Goal: Task Accomplishment & Management: Manage account settings

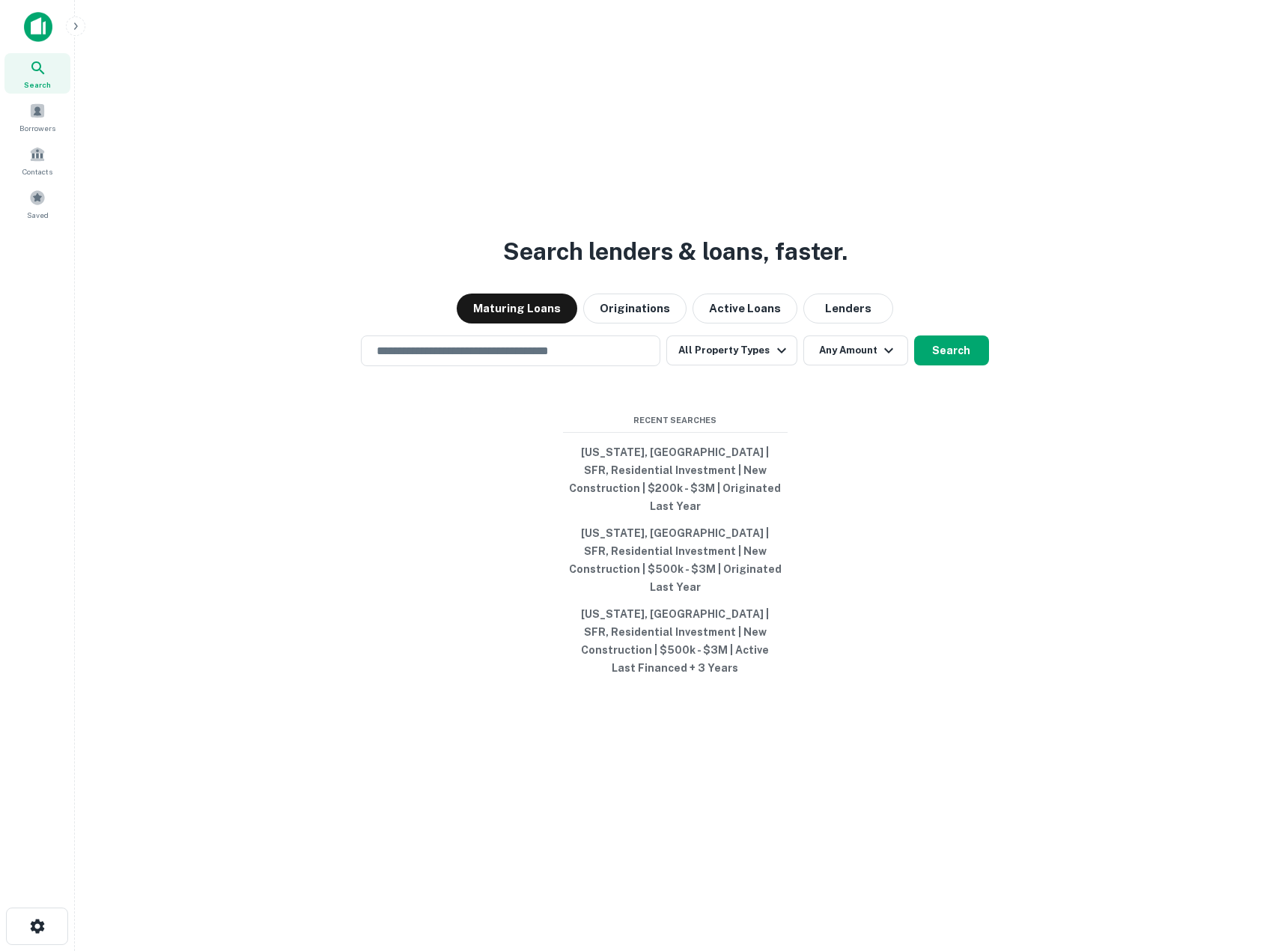
click at [277, 471] on div "Search lenders & loans, faster. Maturing Loans Originations Active Loans Lender…" at bounding box center [675, 511] width 1176 height 951
click at [490, 359] on input "text" at bounding box center [511, 350] width 286 height 17
click at [656, 323] on button "Originations" at bounding box center [634, 309] width 103 height 30
click at [448, 490] on div "Search lenders & loans, faster. Maturing Loans Originations Active Loans Lender…" at bounding box center [675, 511] width 1176 height 951
click at [711, 365] on button "All Property Types" at bounding box center [731, 350] width 130 height 30
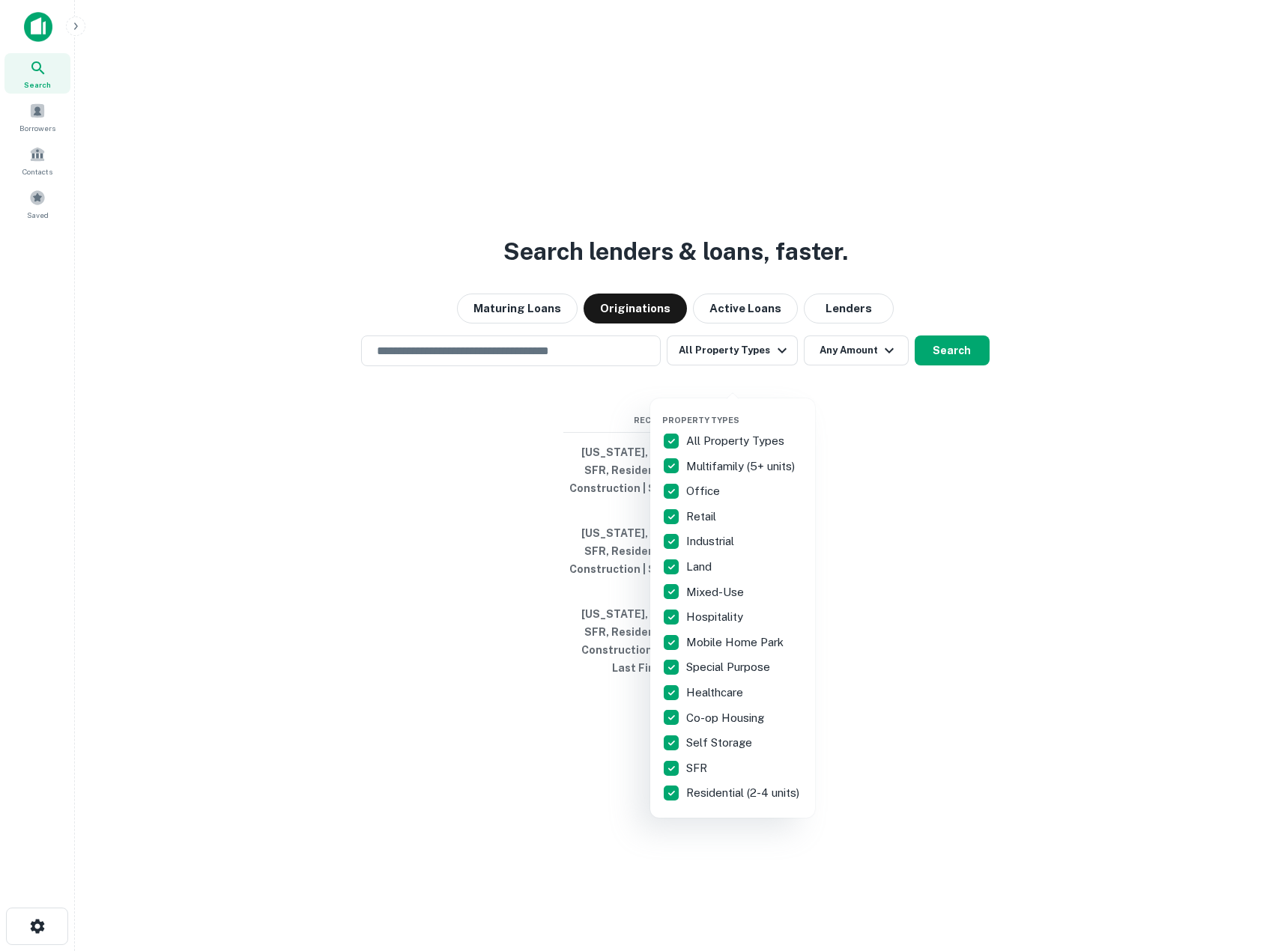
click at [704, 434] on p "All Property Types" at bounding box center [736, 441] width 101 height 18
click at [693, 769] on p "SFR" at bounding box center [698, 768] width 24 height 18
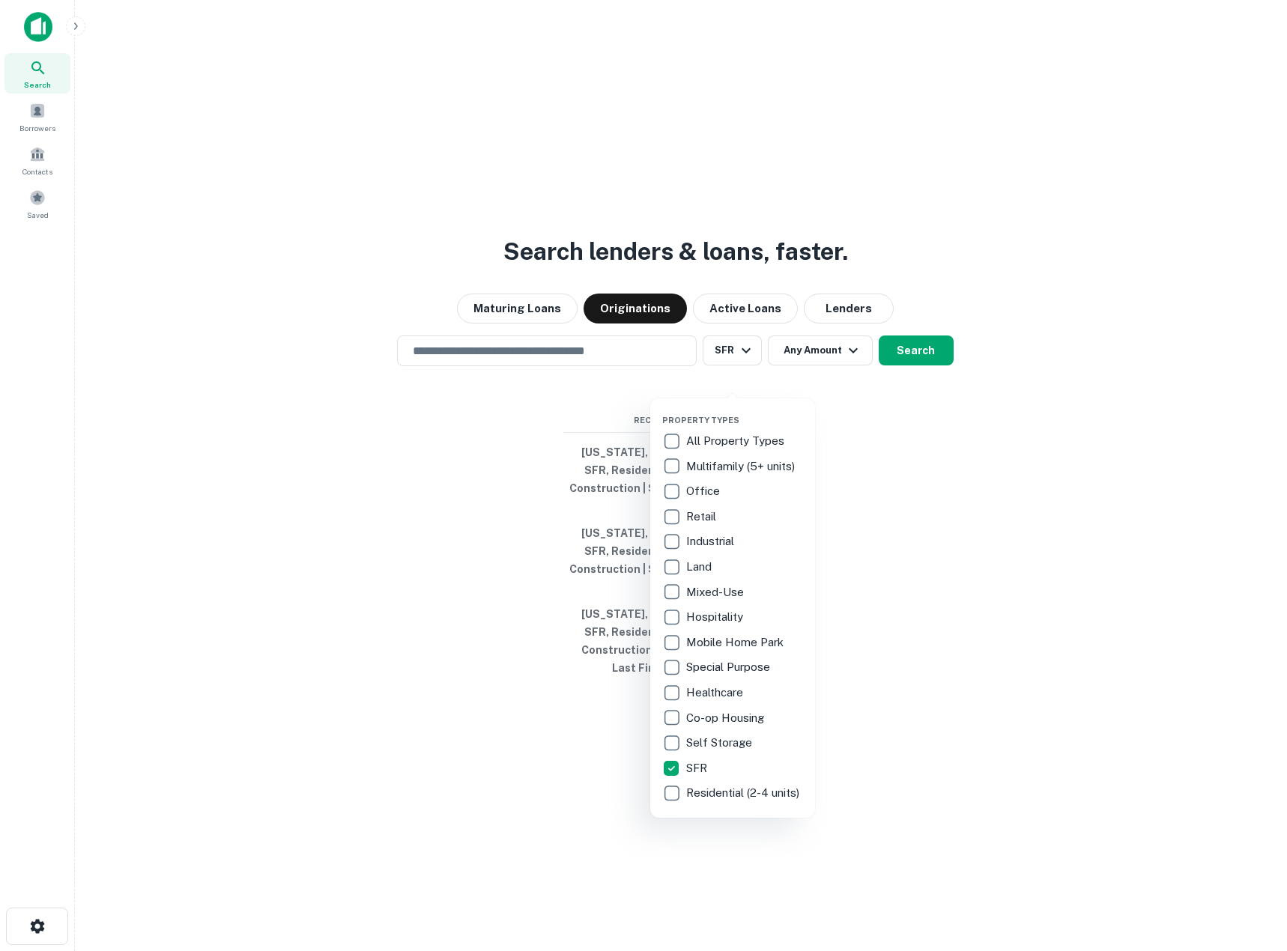
click at [706, 792] on p "Residential (2-4 units)" at bounding box center [744, 793] width 116 height 18
click at [325, 683] on div at bounding box center [643, 475] width 1287 height 951
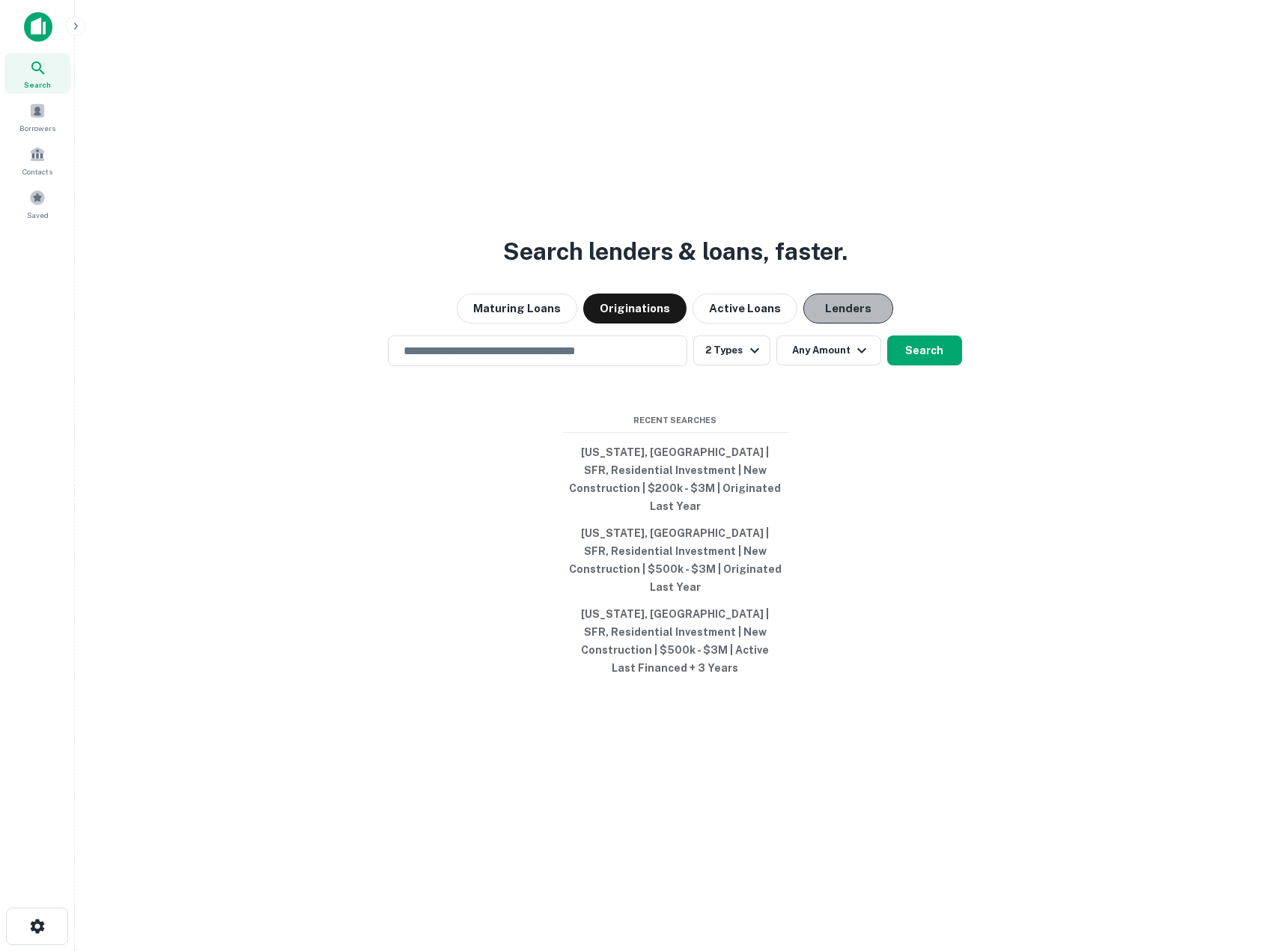
click at [839, 323] on button "Lenders" at bounding box center [849, 309] width 90 height 30
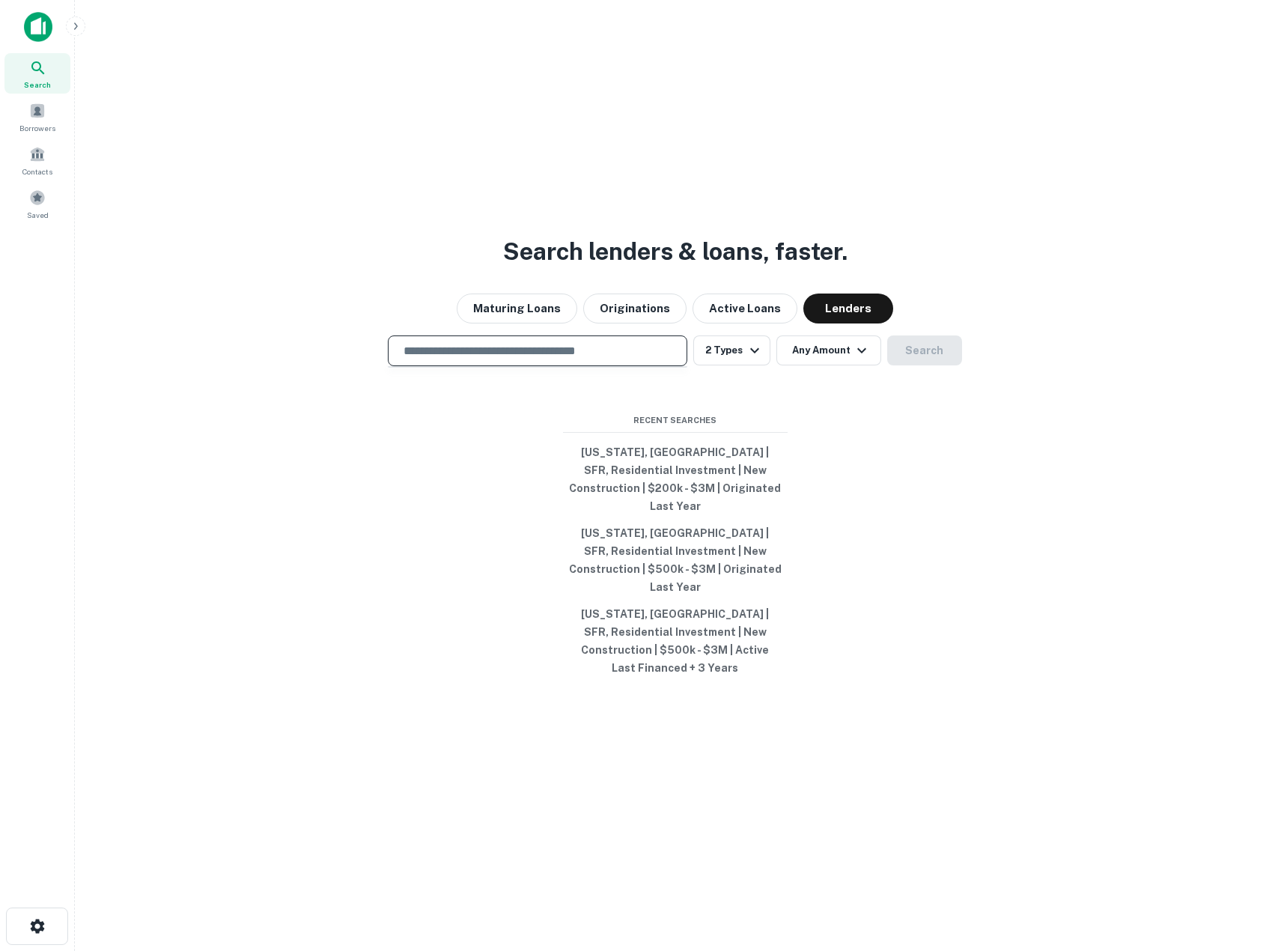
click at [454, 359] on input "text" at bounding box center [538, 350] width 286 height 17
type input "**********"
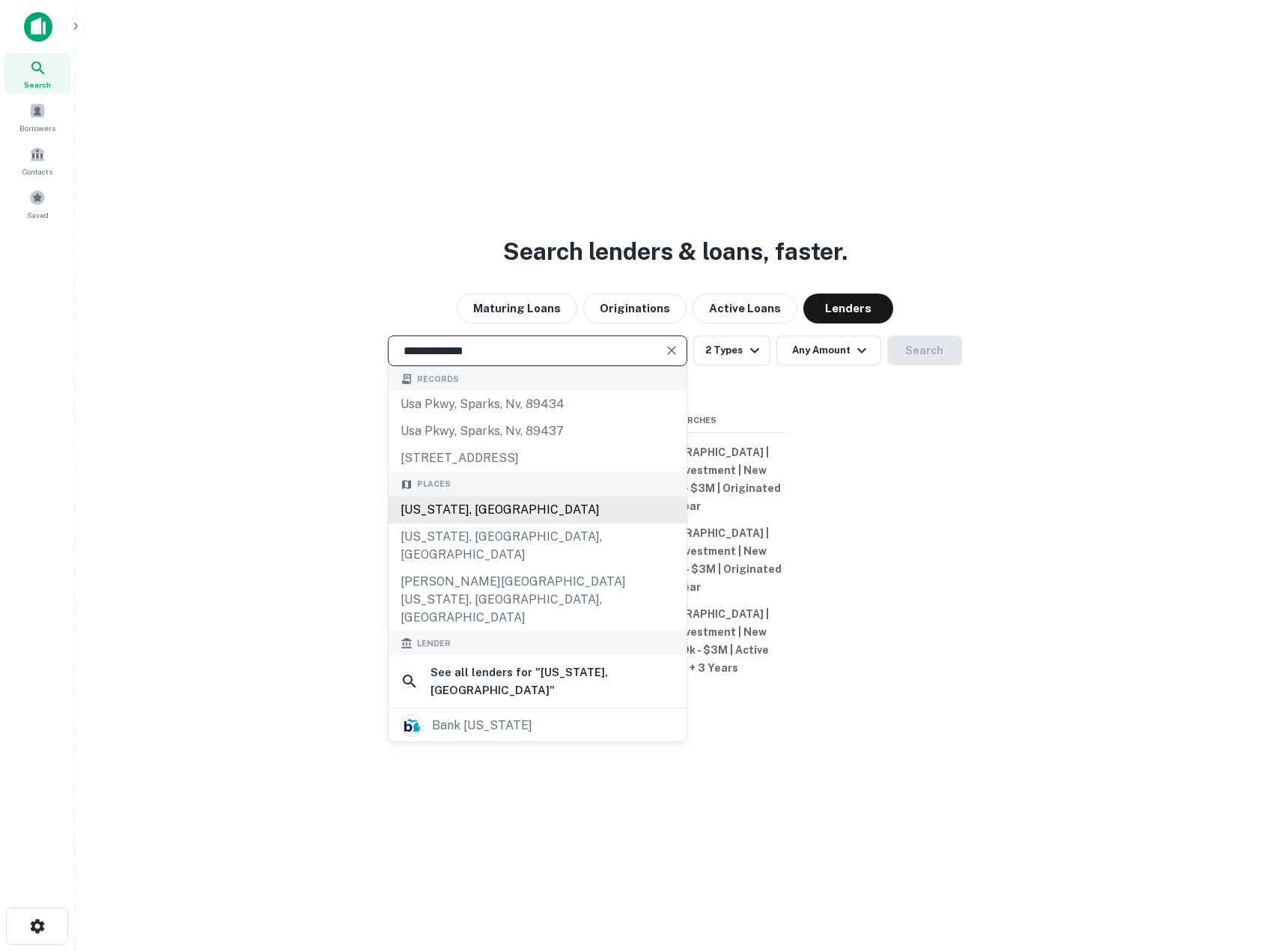
click at [442, 523] on div "[US_STATE], [GEOGRAPHIC_DATA]" at bounding box center [538, 509] width 298 height 27
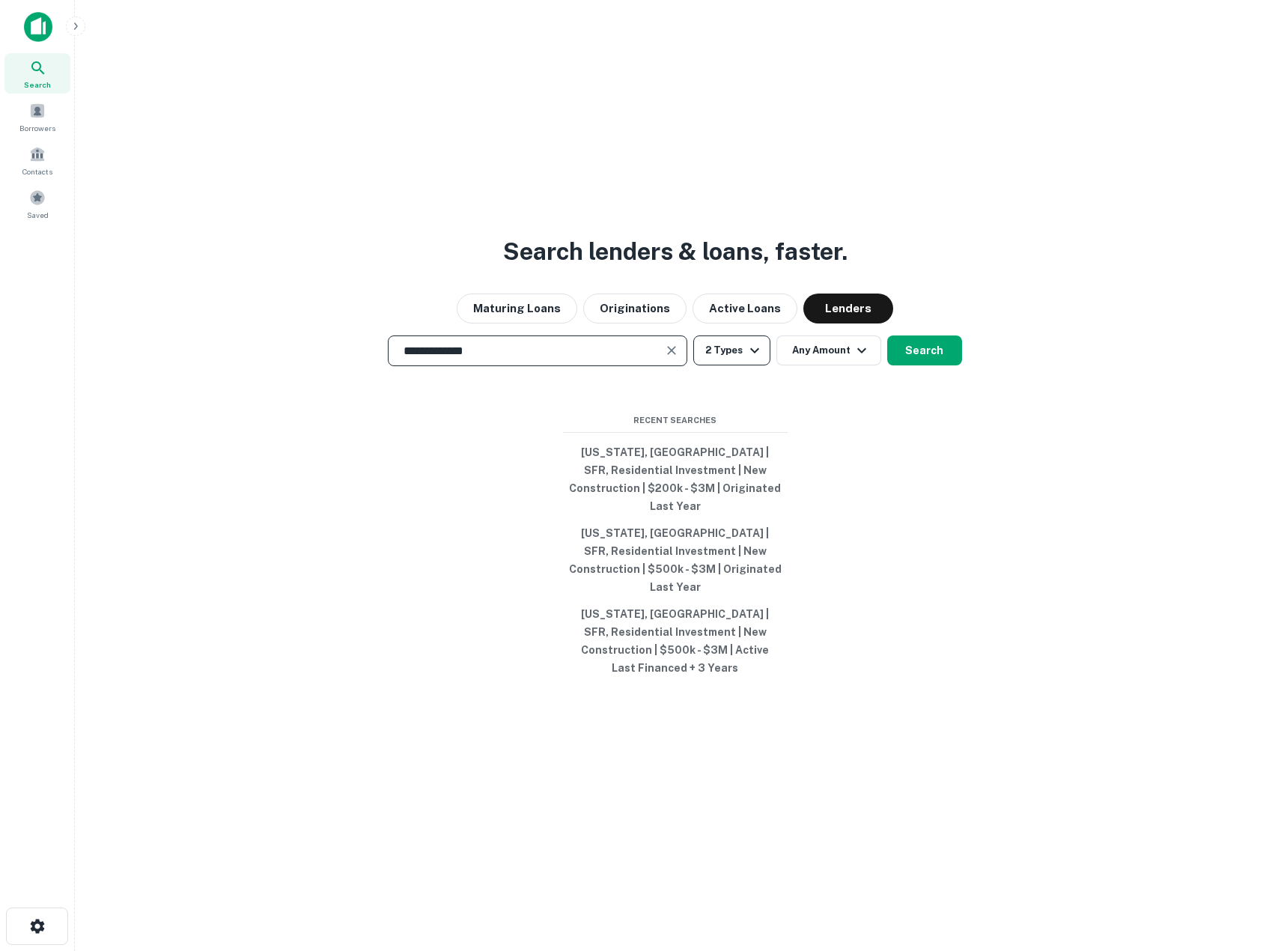
click at [754, 359] on icon "button" at bounding box center [755, 350] width 18 height 18
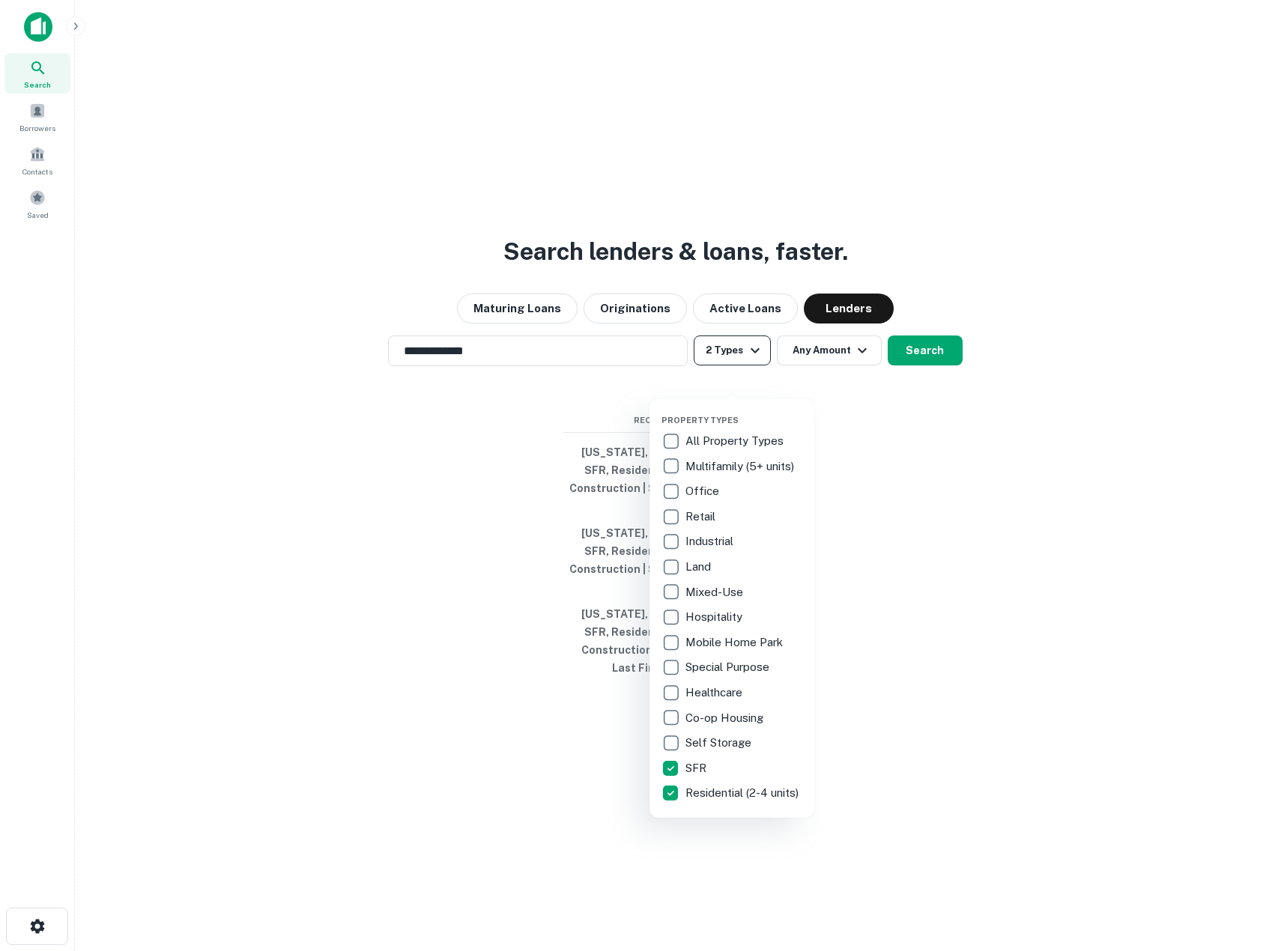
click at [754, 380] on div at bounding box center [643, 475] width 1287 height 951
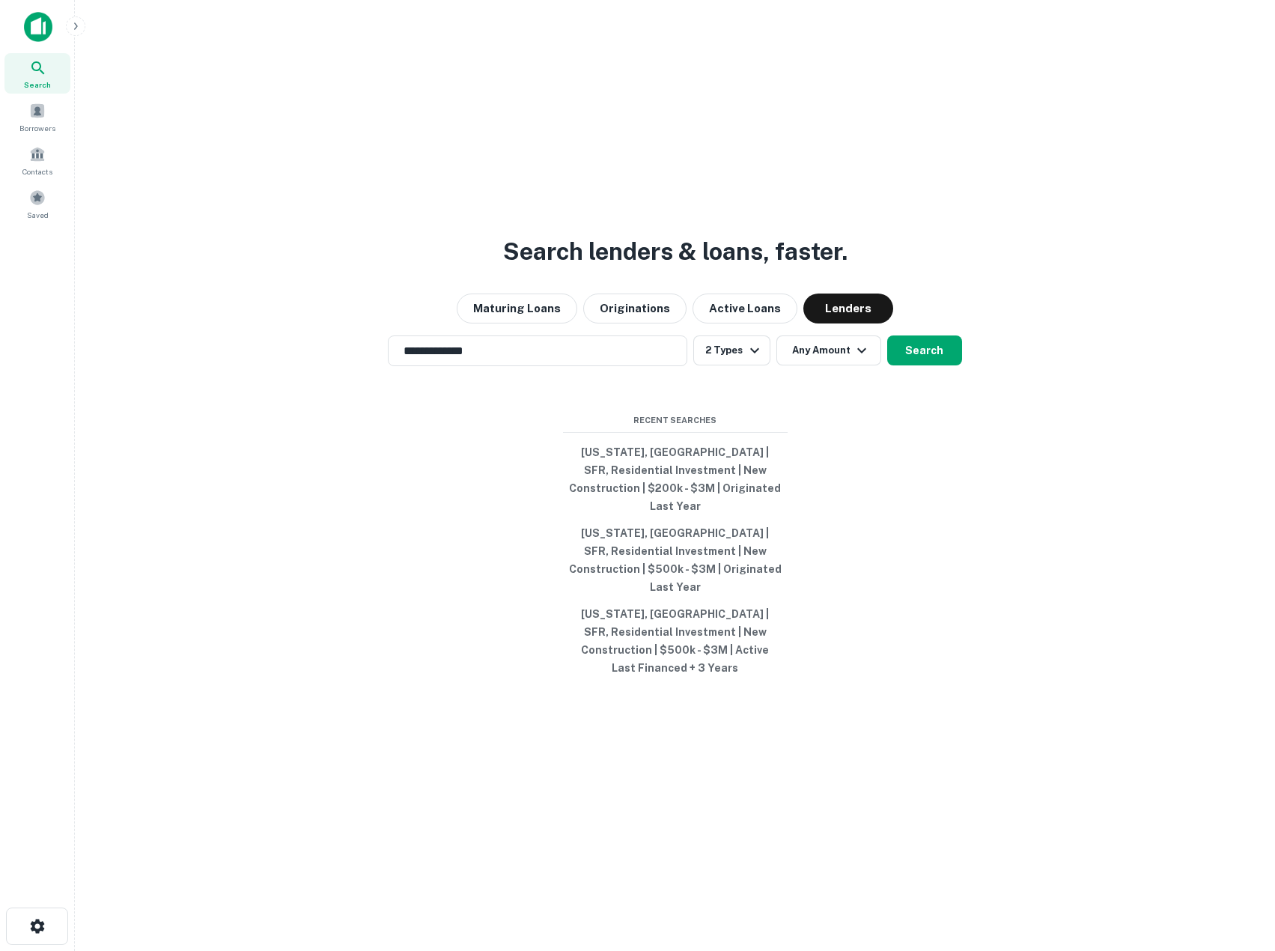
click at [823, 365] on button "Any Amount" at bounding box center [829, 350] width 105 height 30
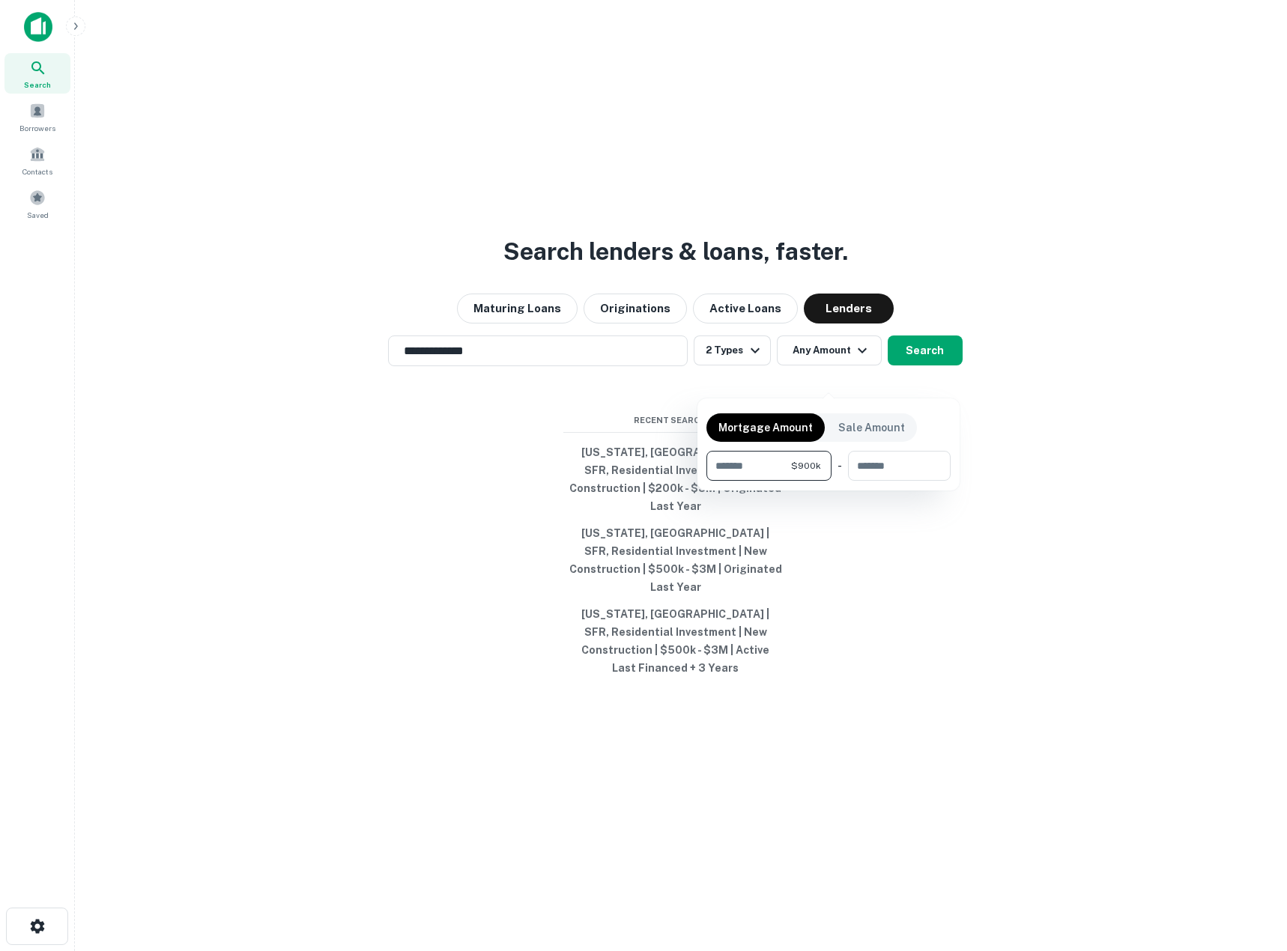
type input "******"
click at [359, 553] on div at bounding box center [643, 475] width 1287 height 951
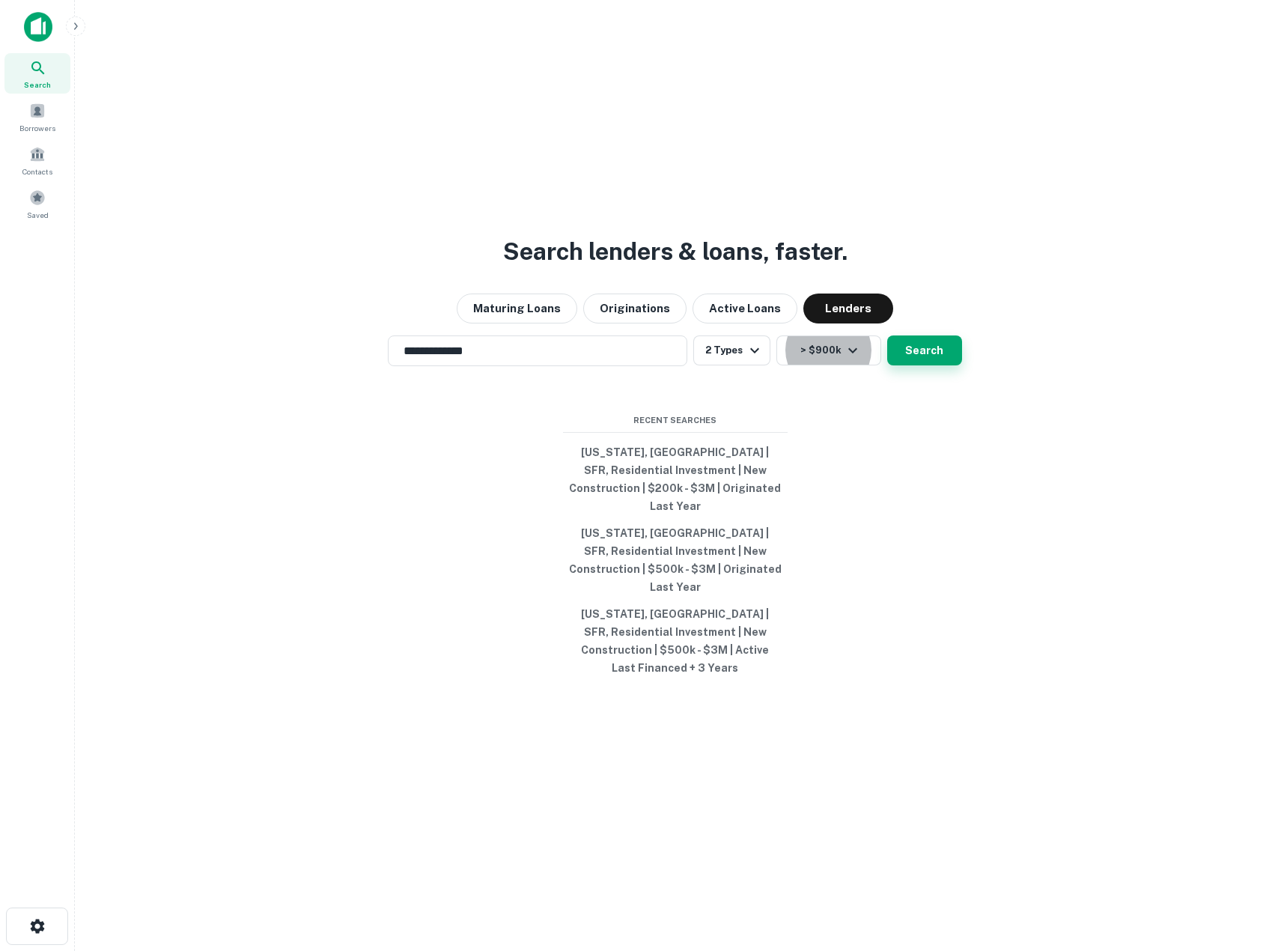
click at [920, 365] on button "Search" at bounding box center [924, 350] width 75 height 30
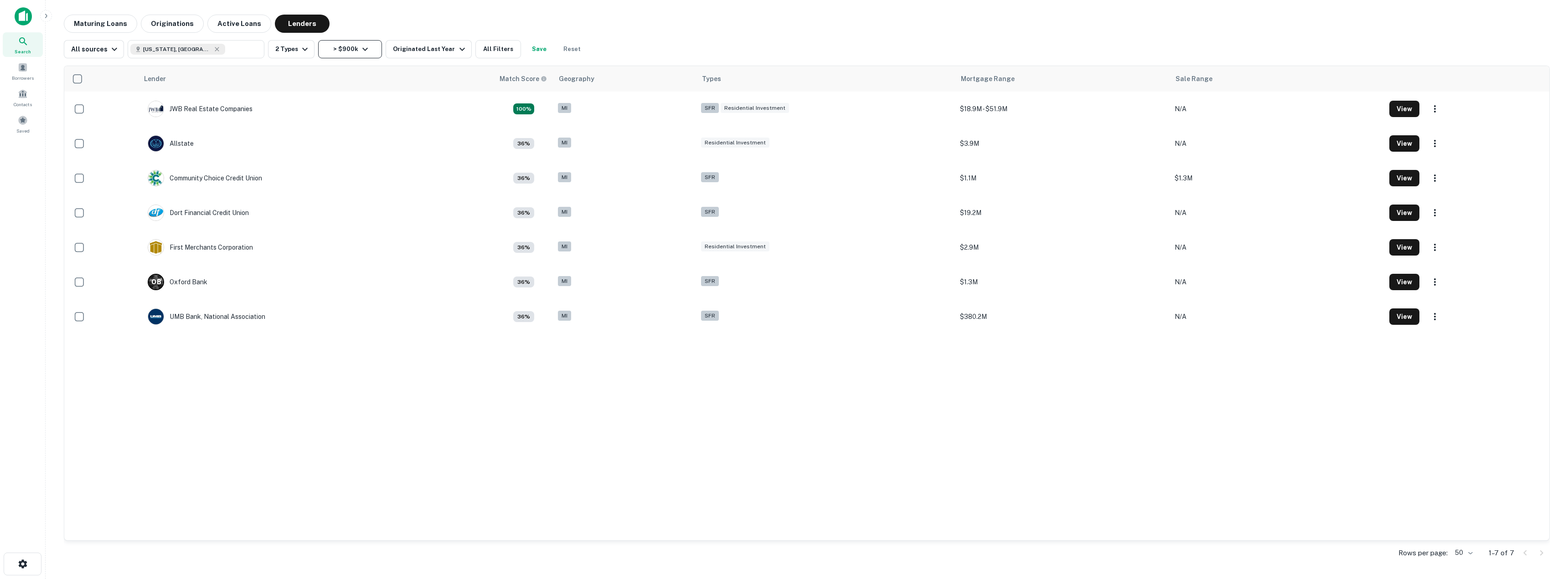
click at [362, 50] on icon "button" at bounding box center [365, 49] width 11 height 11
click at [320, 102] on input "******" at bounding box center [298, 103] width 52 height 18
type input "******"
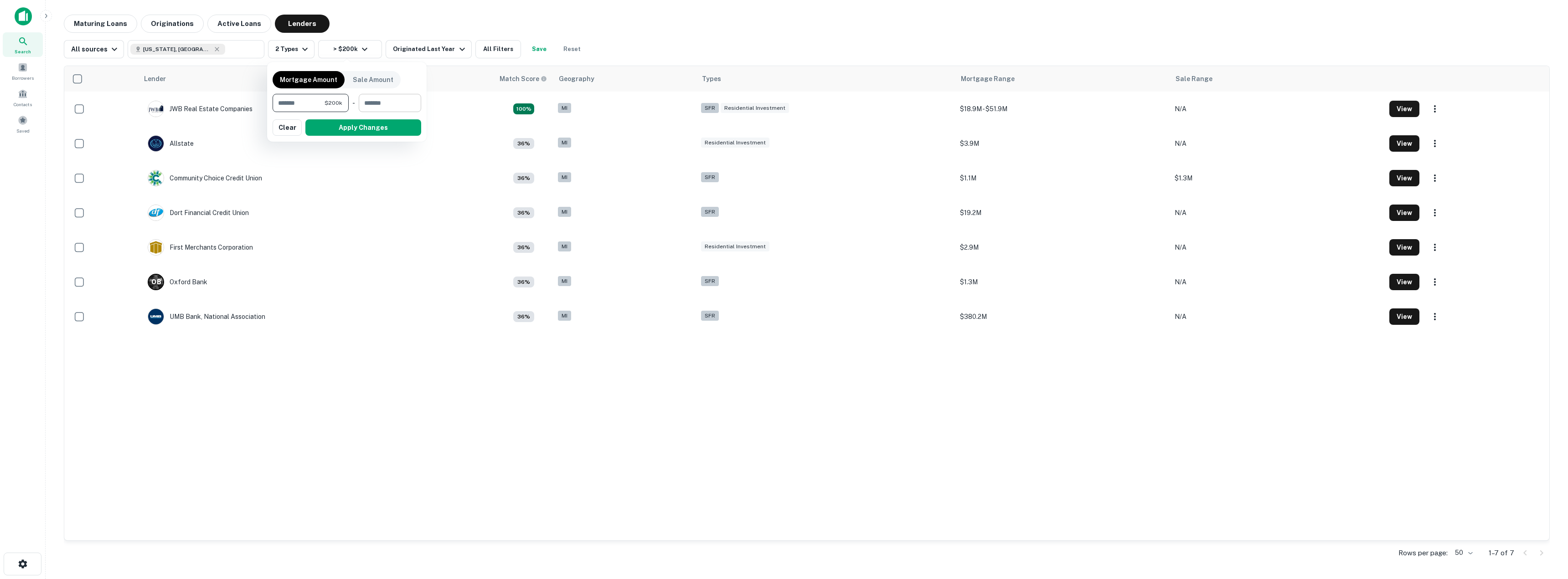
click at [389, 103] on input "number" at bounding box center [387, 103] width 56 height 18
click at [367, 133] on button "Apply Changes" at bounding box center [363, 127] width 116 height 16
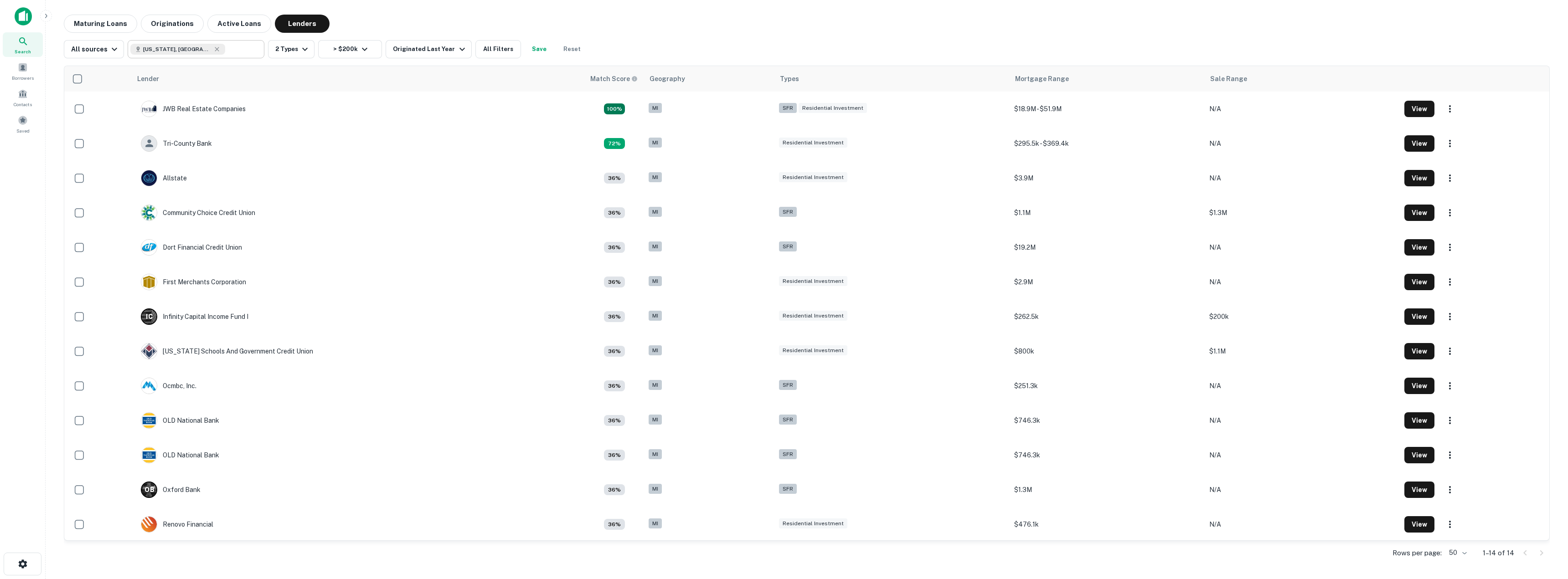
type input "**********"
click at [225, 51] on input "**********" at bounding box center [243, 49] width 35 height 13
click at [423, 12] on main "**********" at bounding box center [807, 290] width 1522 height 579
click at [364, 50] on icon "button" at bounding box center [365, 49] width 11 height 11
click at [401, 19] on div at bounding box center [784, 290] width 1568 height 579
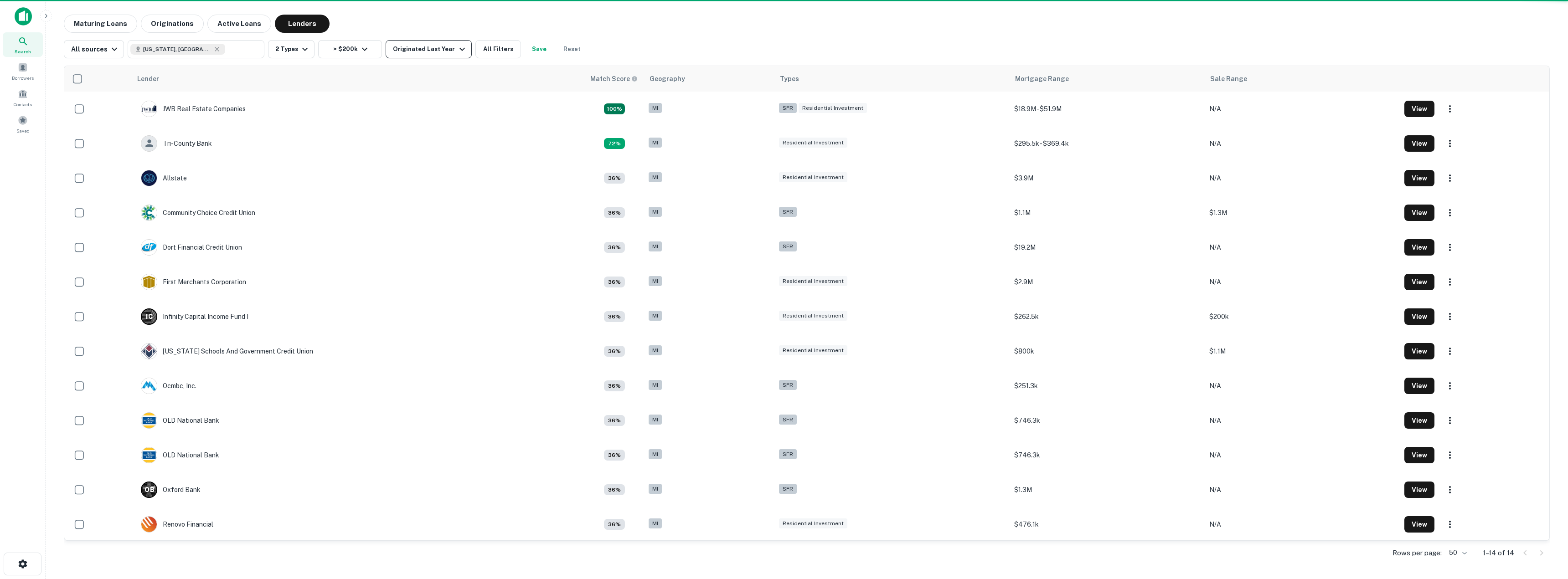
click at [427, 46] on div "Originated Last Year" at bounding box center [430, 49] width 74 height 11
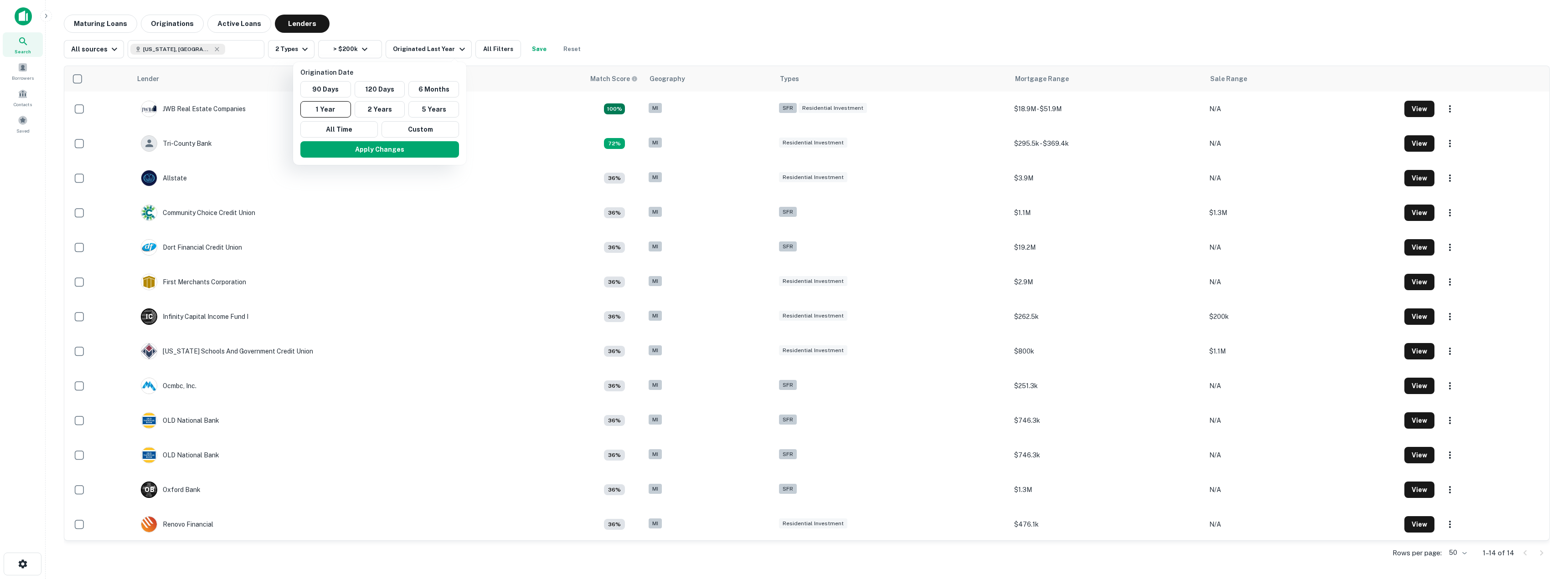
click at [425, 18] on div at bounding box center [784, 290] width 1568 height 579
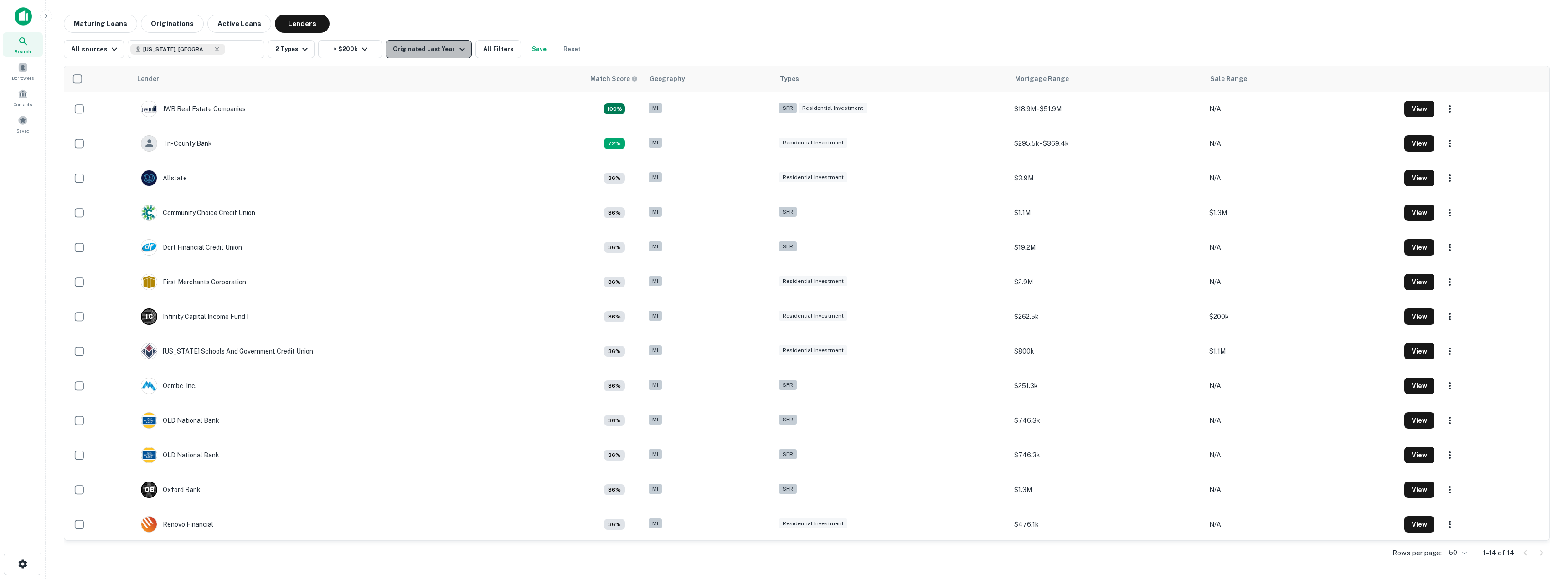
click at [431, 41] on button "Originated Last Year" at bounding box center [429, 49] width 86 height 18
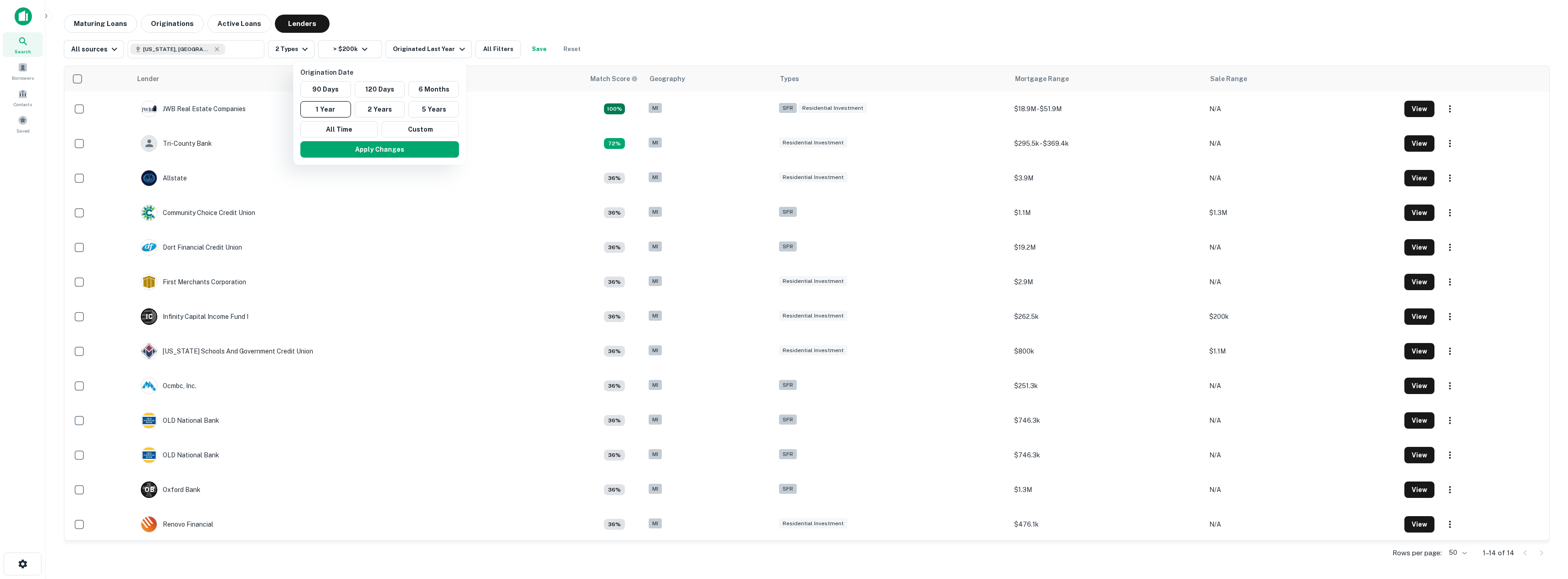
click at [416, 18] on div at bounding box center [784, 290] width 1568 height 579
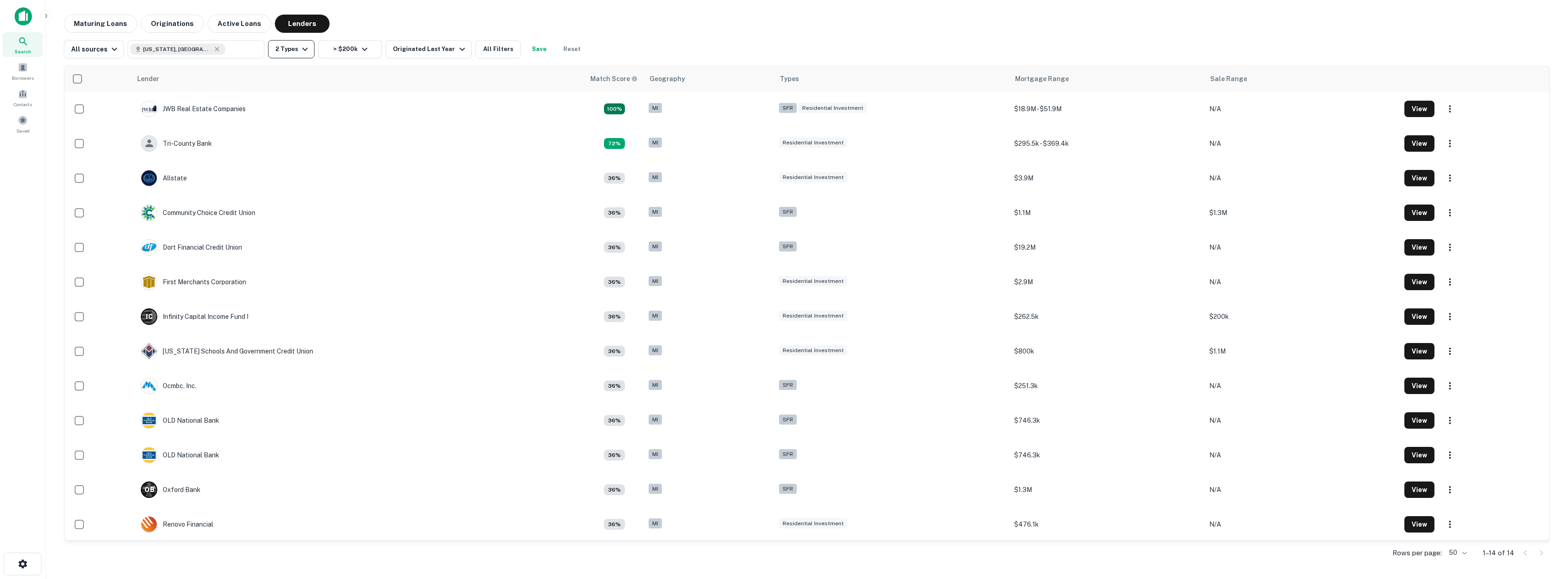
click at [283, 52] on button "2 Types" at bounding box center [291, 49] width 46 height 18
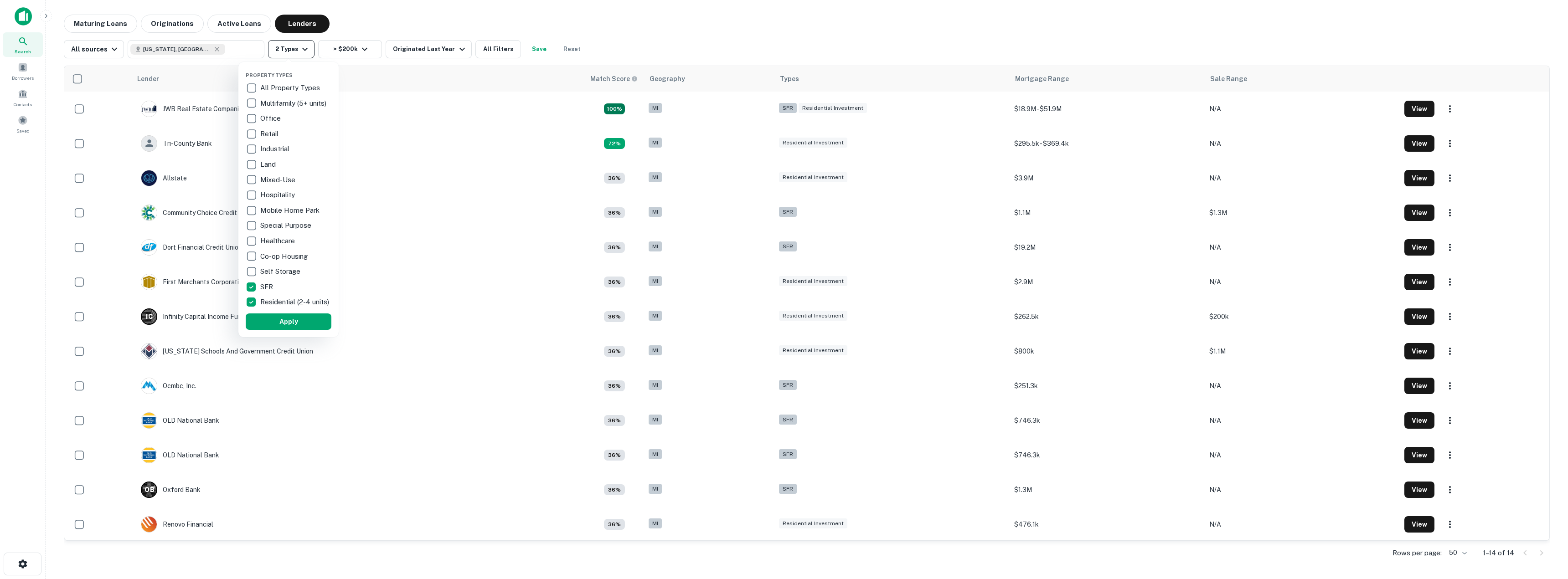
click at [283, 52] on div at bounding box center [784, 290] width 1568 height 579
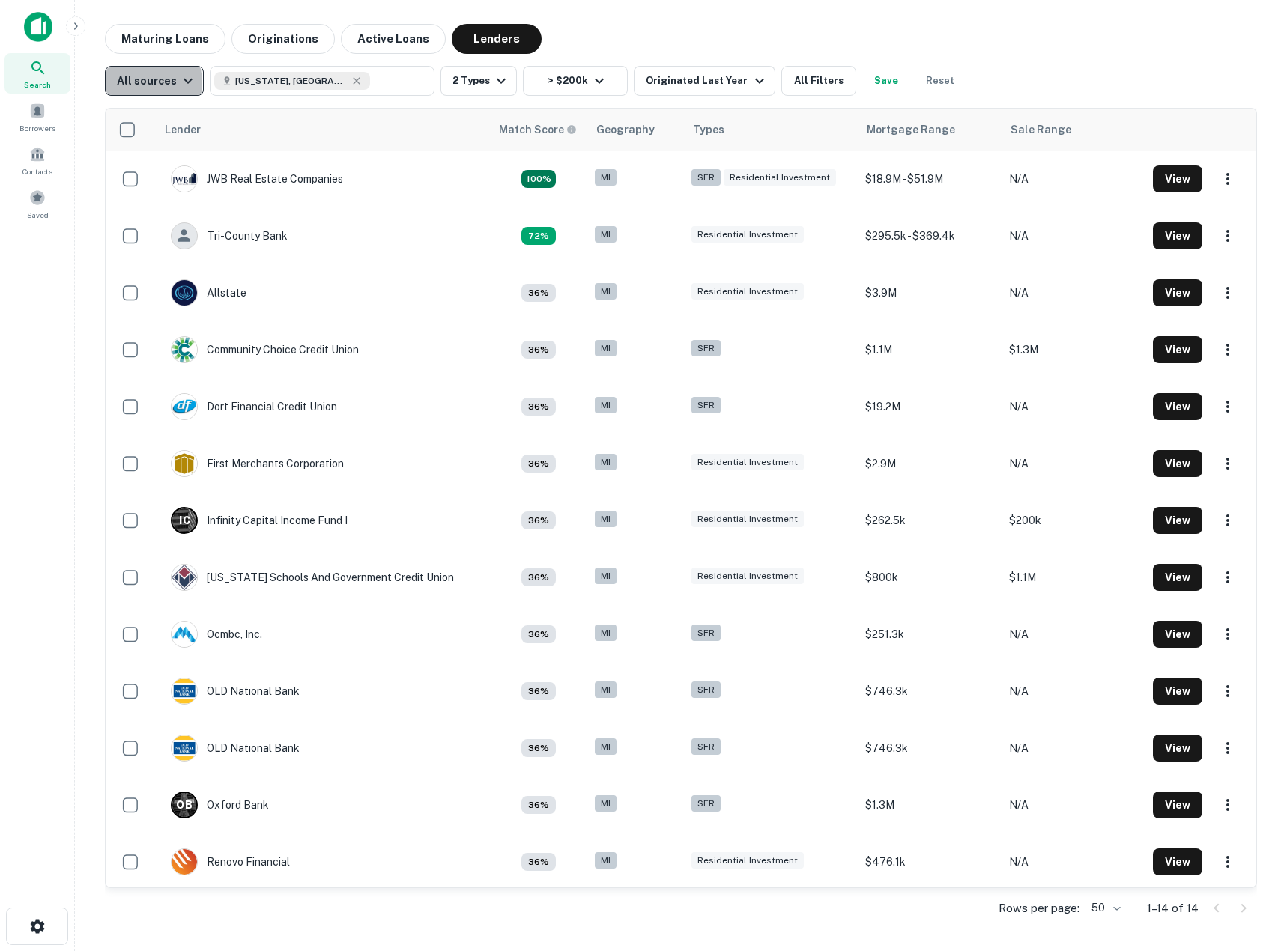
click at [134, 83] on div "All sources" at bounding box center [157, 81] width 80 height 18
click at [134, 83] on div at bounding box center [643, 475] width 1287 height 951
click at [26, 7] on div "Search Borrowers Contacts Saved" at bounding box center [37, 118] width 75 height 236
click at [34, 23] on img at bounding box center [38, 27] width 28 height 30
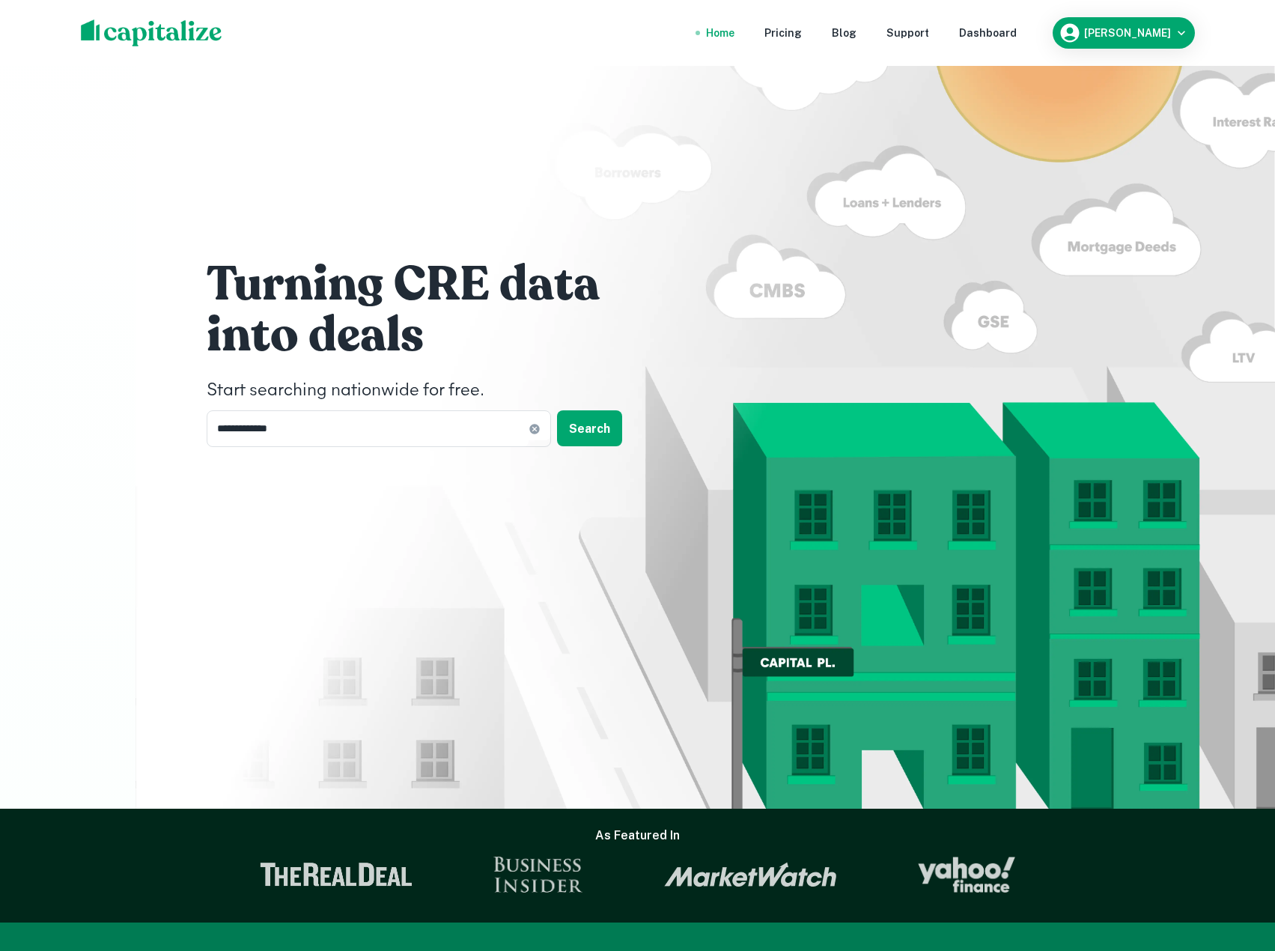
click at [1135, 15] on div "Home Pricing Blog Support Dashboard [PERSON_NAME]" at bounding box center [638, 33] width 1150 height 66
click at [1131, 23] on div "[PERSON_NAME]" at bounding box center [1124, 33] width 130 height 22
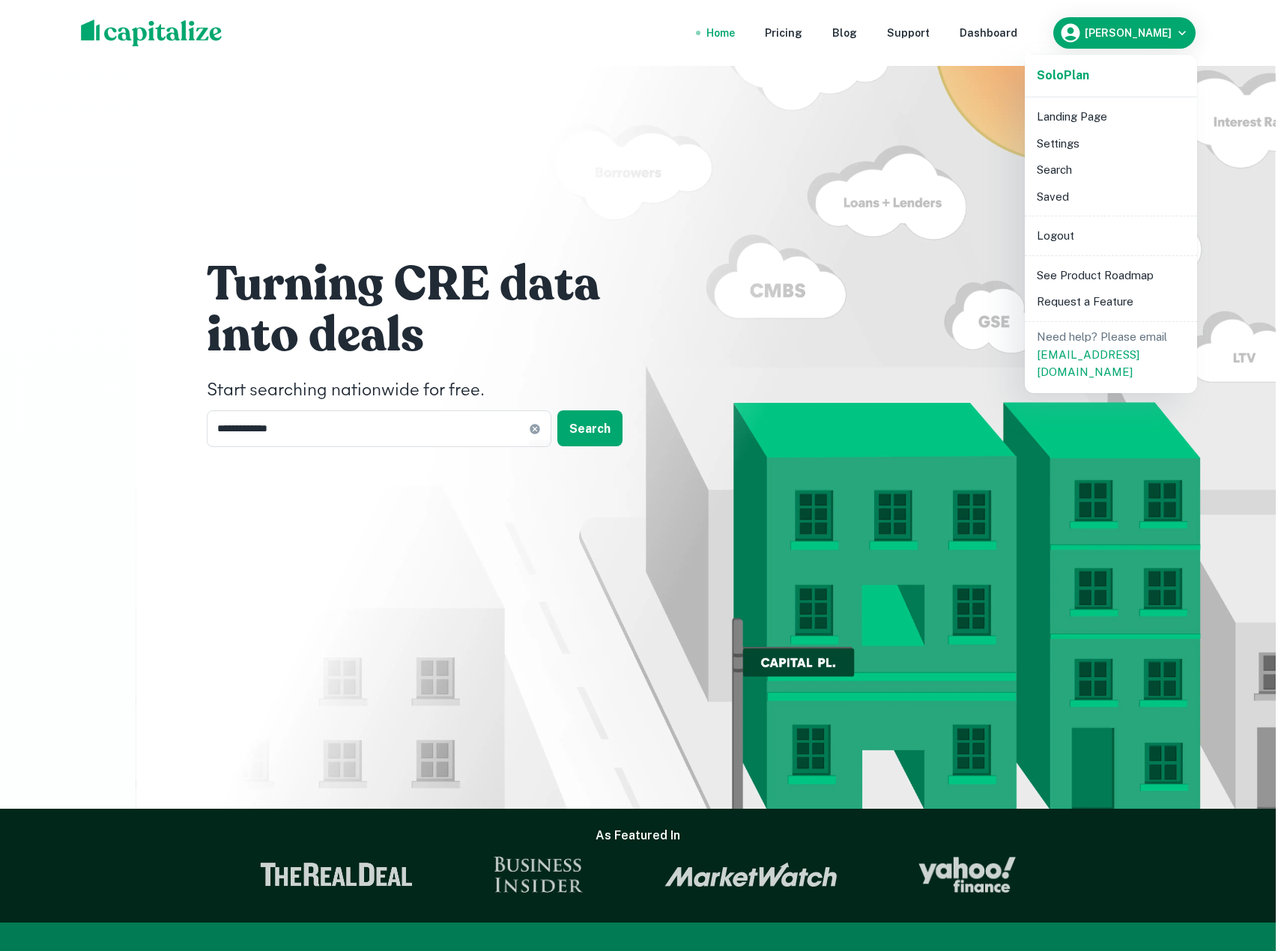
click at [1003, 32] on div at bounding box center [643, 475] width 1287 height 951
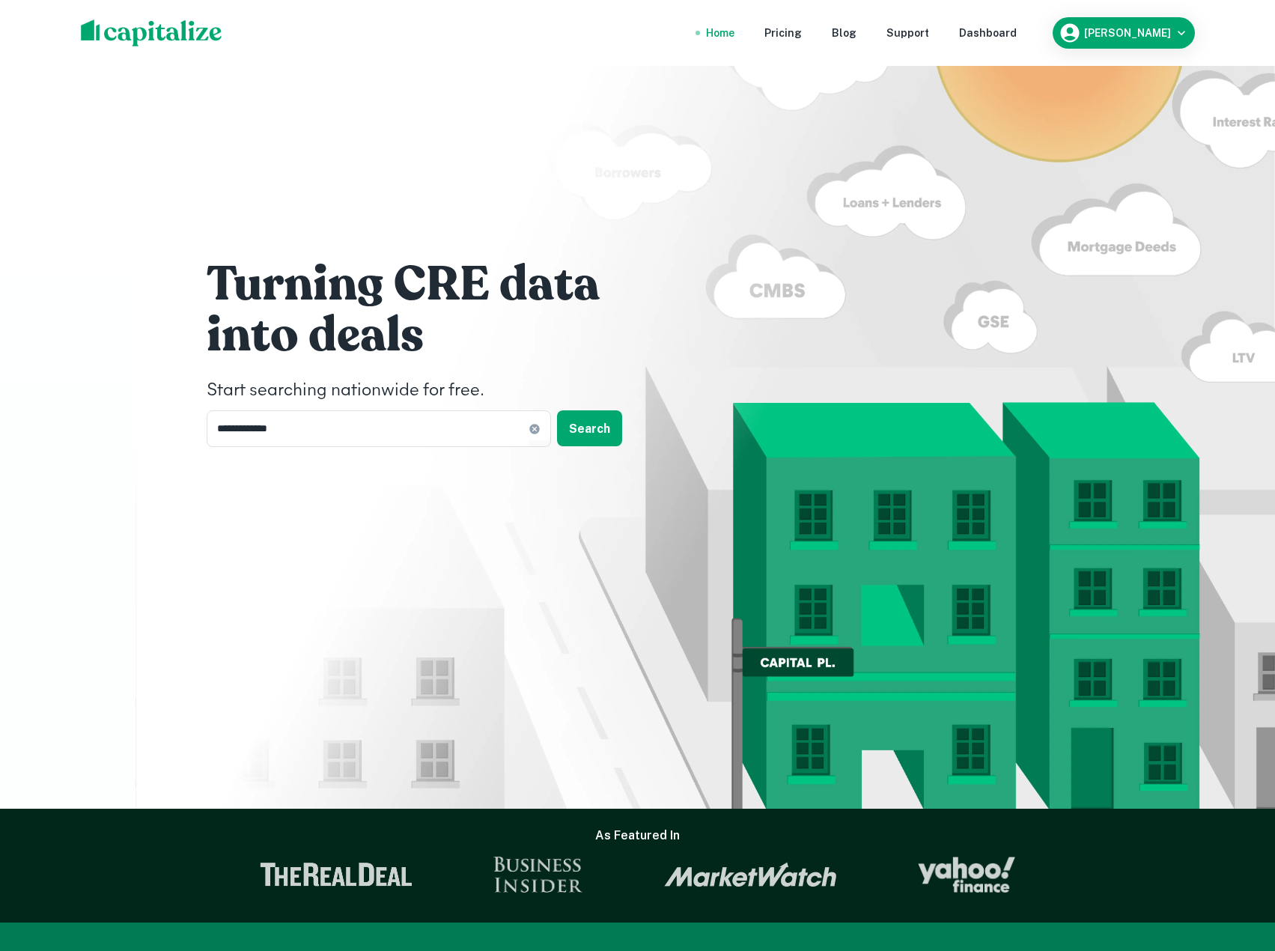
click at [1000, 35] on div "Dashboard" at bounding box center [988, 33] width 58 height 16
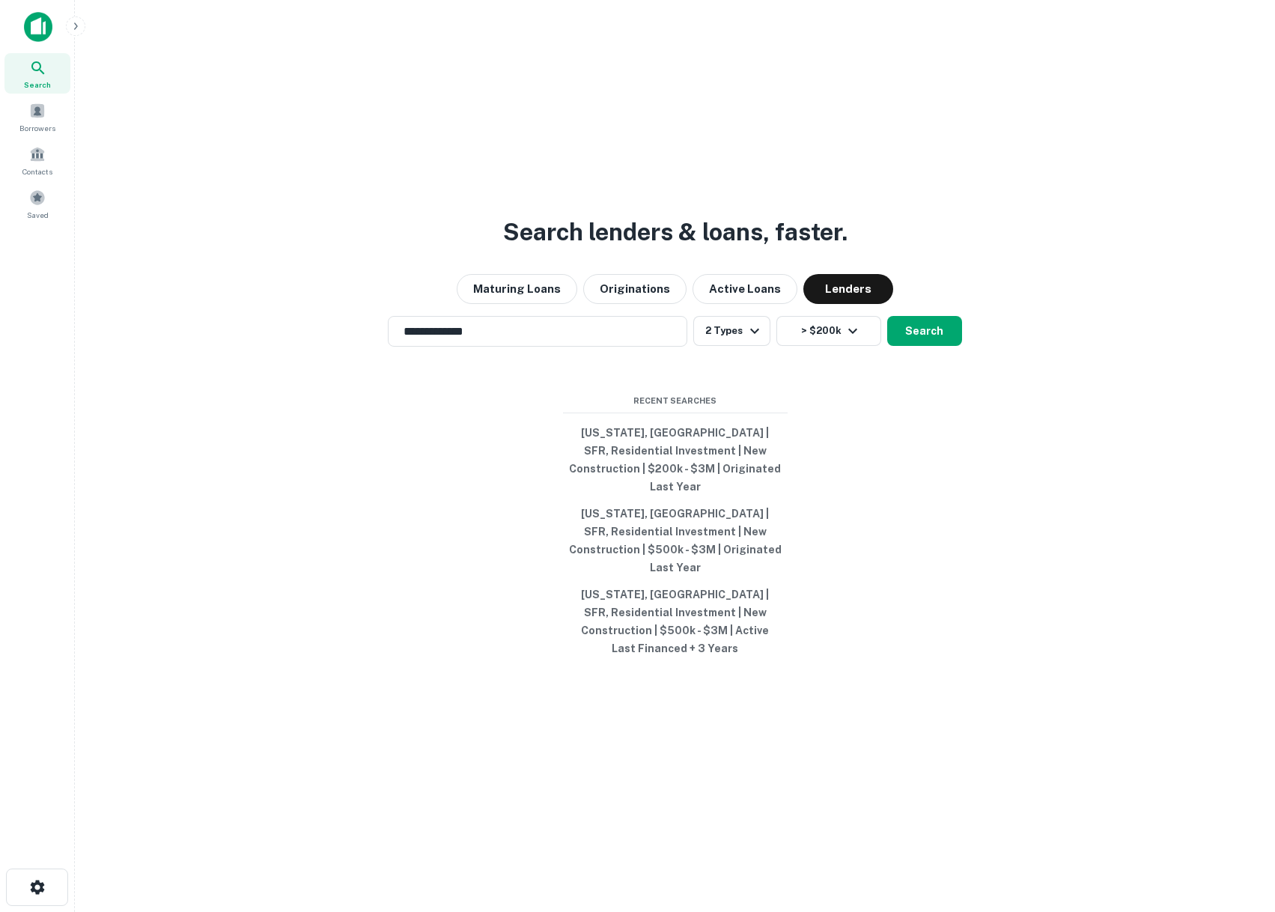
click at [274, 513] on div "**********" at bounding box center [675, 492] width 1176 height 912
click at [642, 340] on input "**********" at bounding box center [527, 331] width 264 height 17
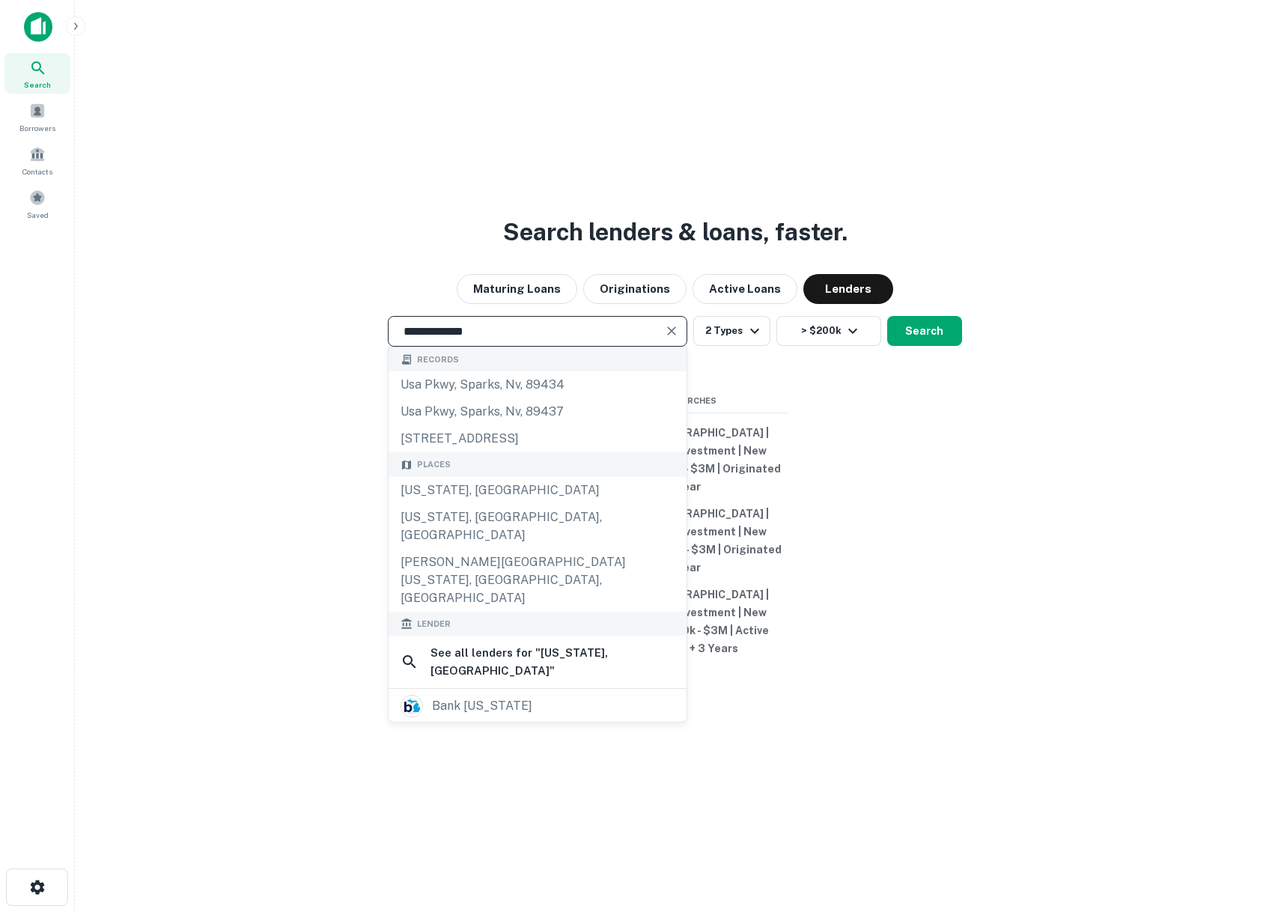
click at [672, 338] on icon "Clear" at bounding box center [671, 330] width 15 height 15
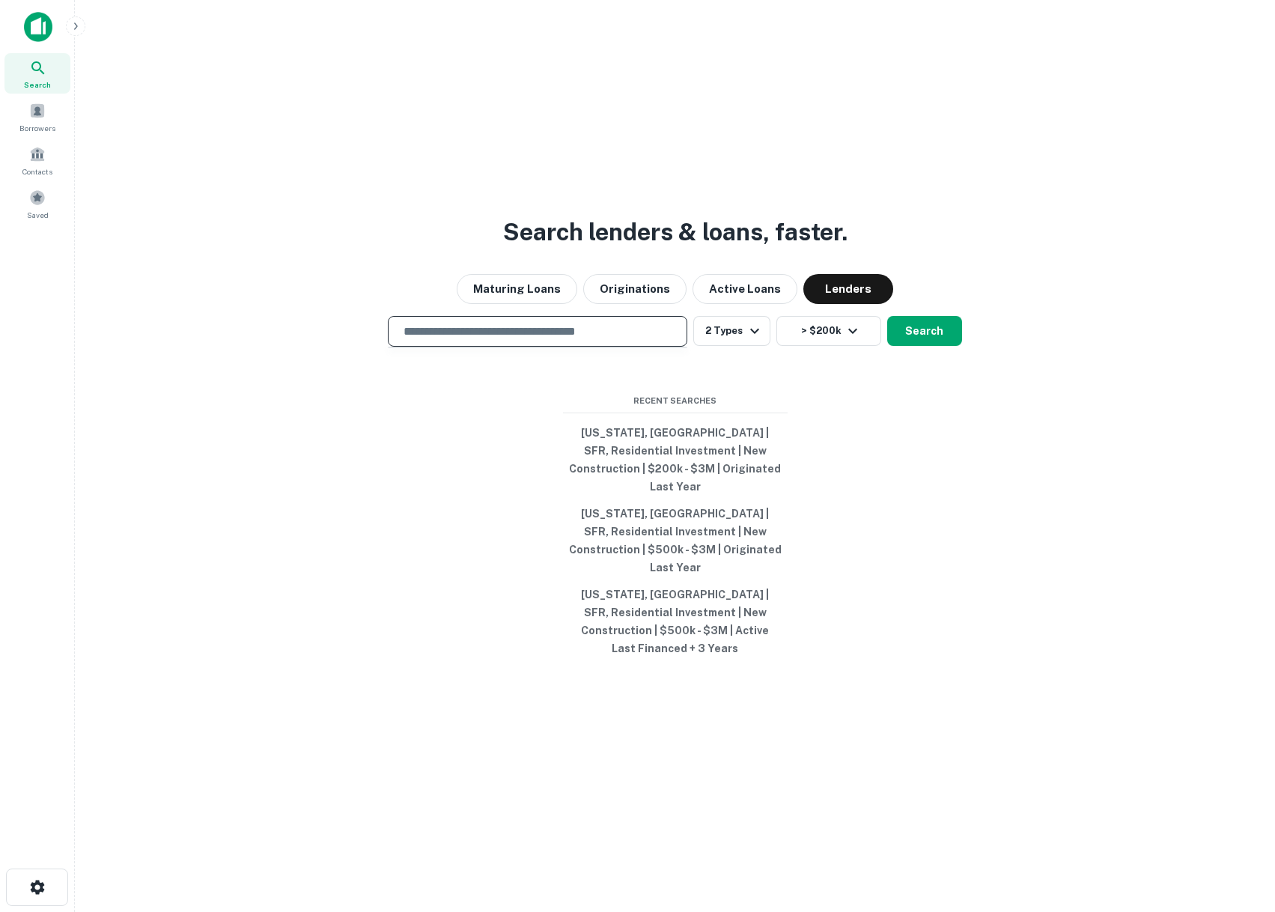
click at [160, 422] on div "Search lenders & loans, faster. Maturing Loans Originations Active Loans Lender…" at bounding box center [675, 492] width 1176 height 912
click at [482, 340] on input "text" at bounding box center [538, 331] width 286 height 17
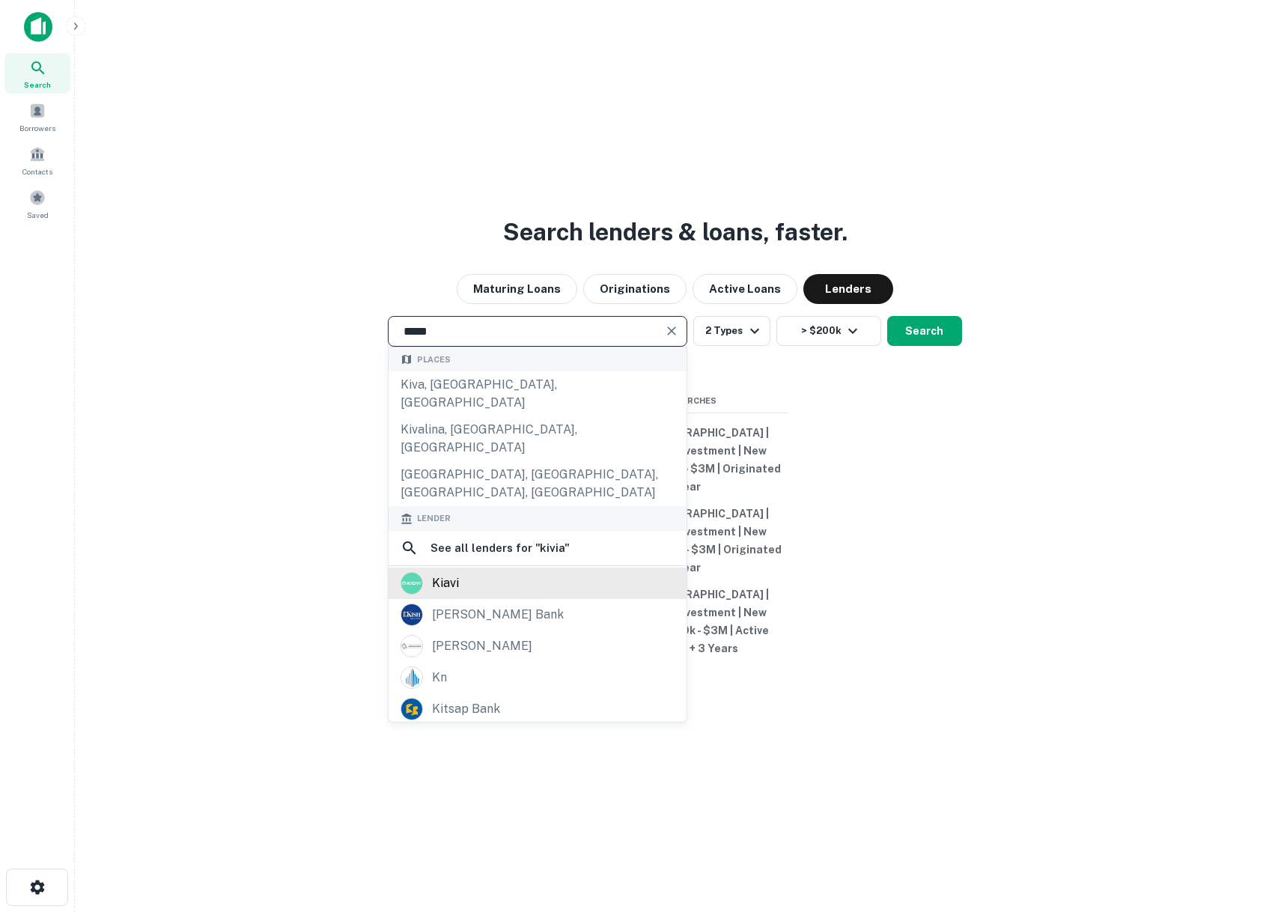
type input "*****"
click at [524, 572] on div "kiavi" at bounding box center [538, 583] width 274 height 22
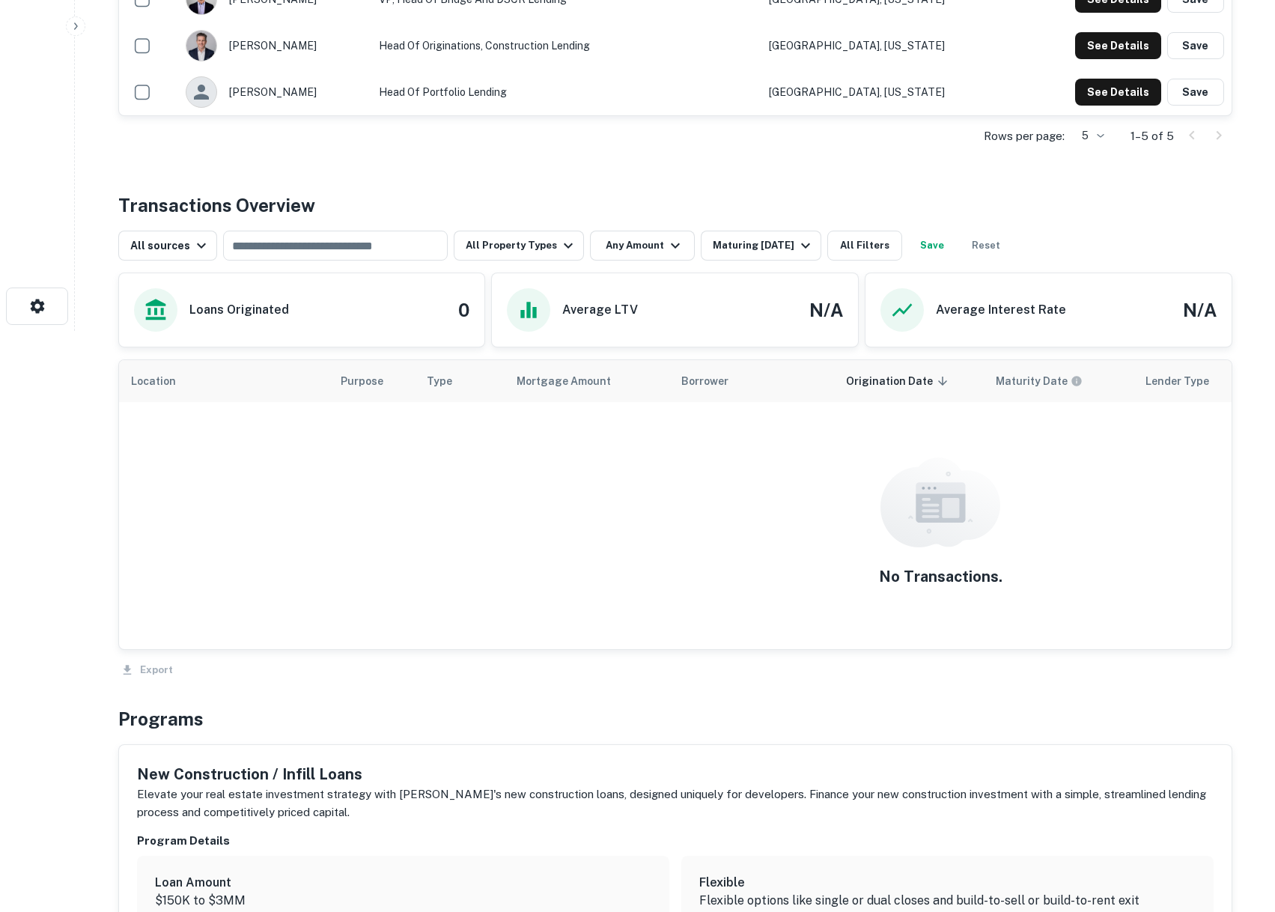
scroll to position [599, 0]
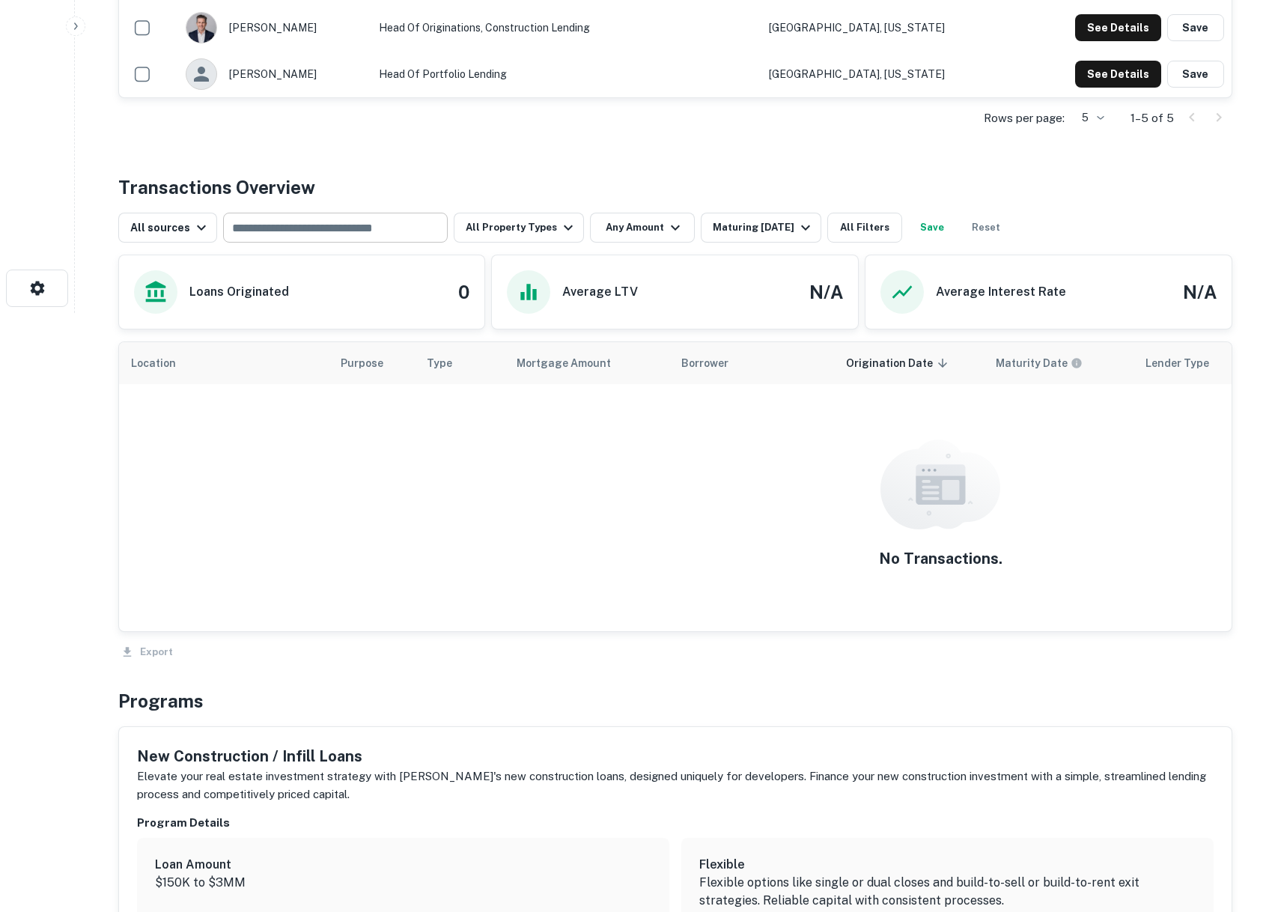
click at [303, 235] on input "text" at bounding box center [334, 227] width 213 height 21
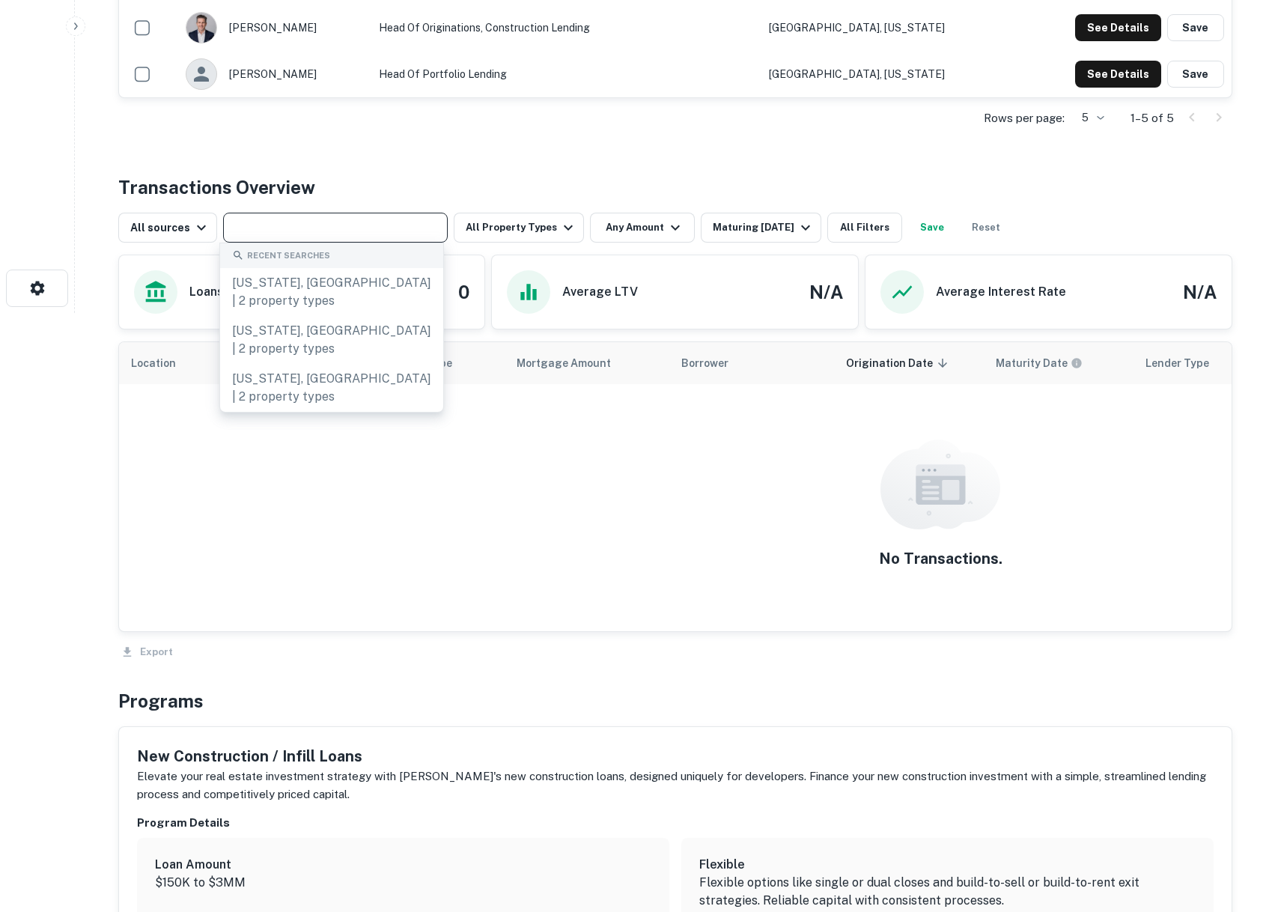
click at [306, 174] on h4 "Transactions Overview" at bounding box center [216, 187] width 197 height 27
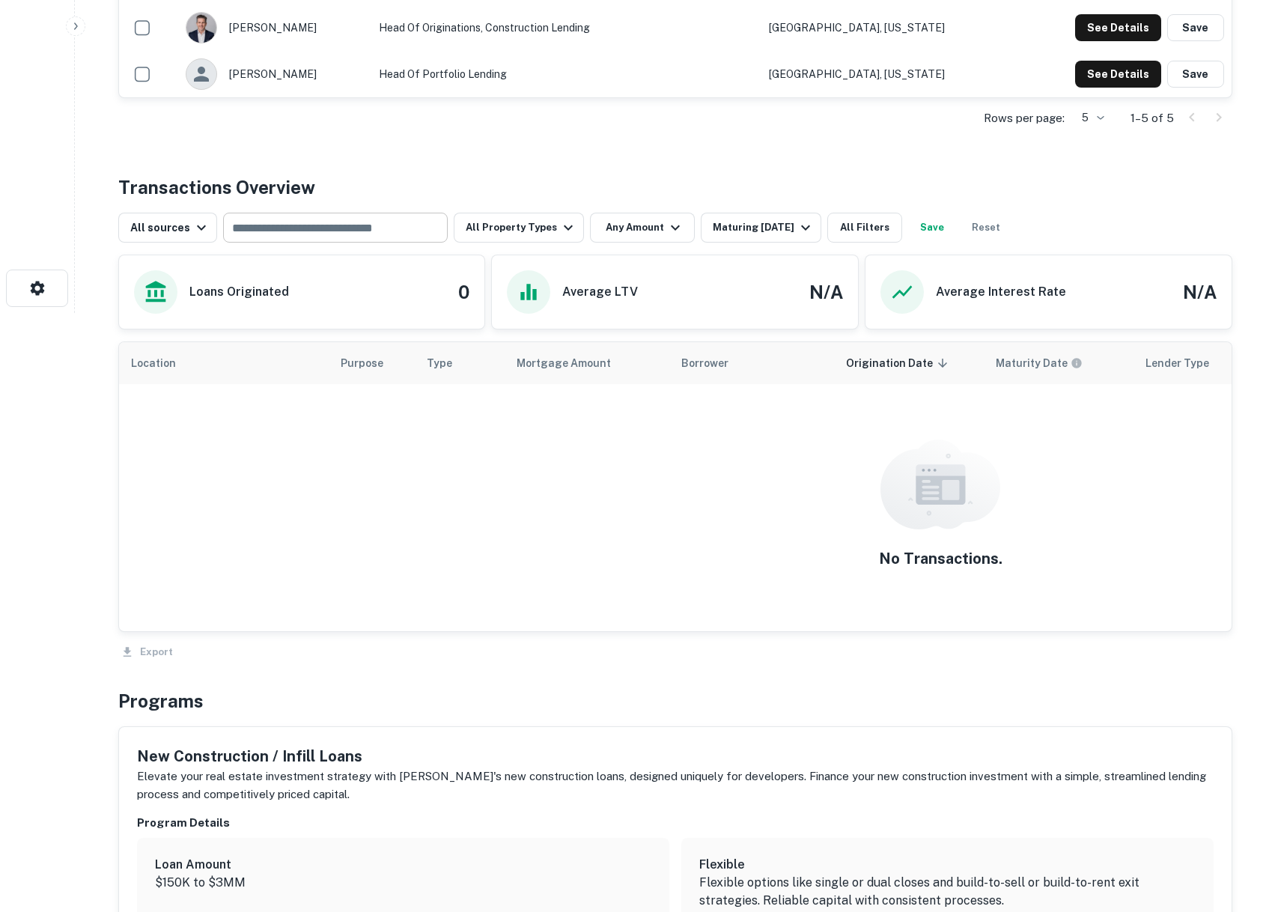
click at [284, 230] on input "text" at bounding box center [334, 227] width 213 height 21
type input "***"
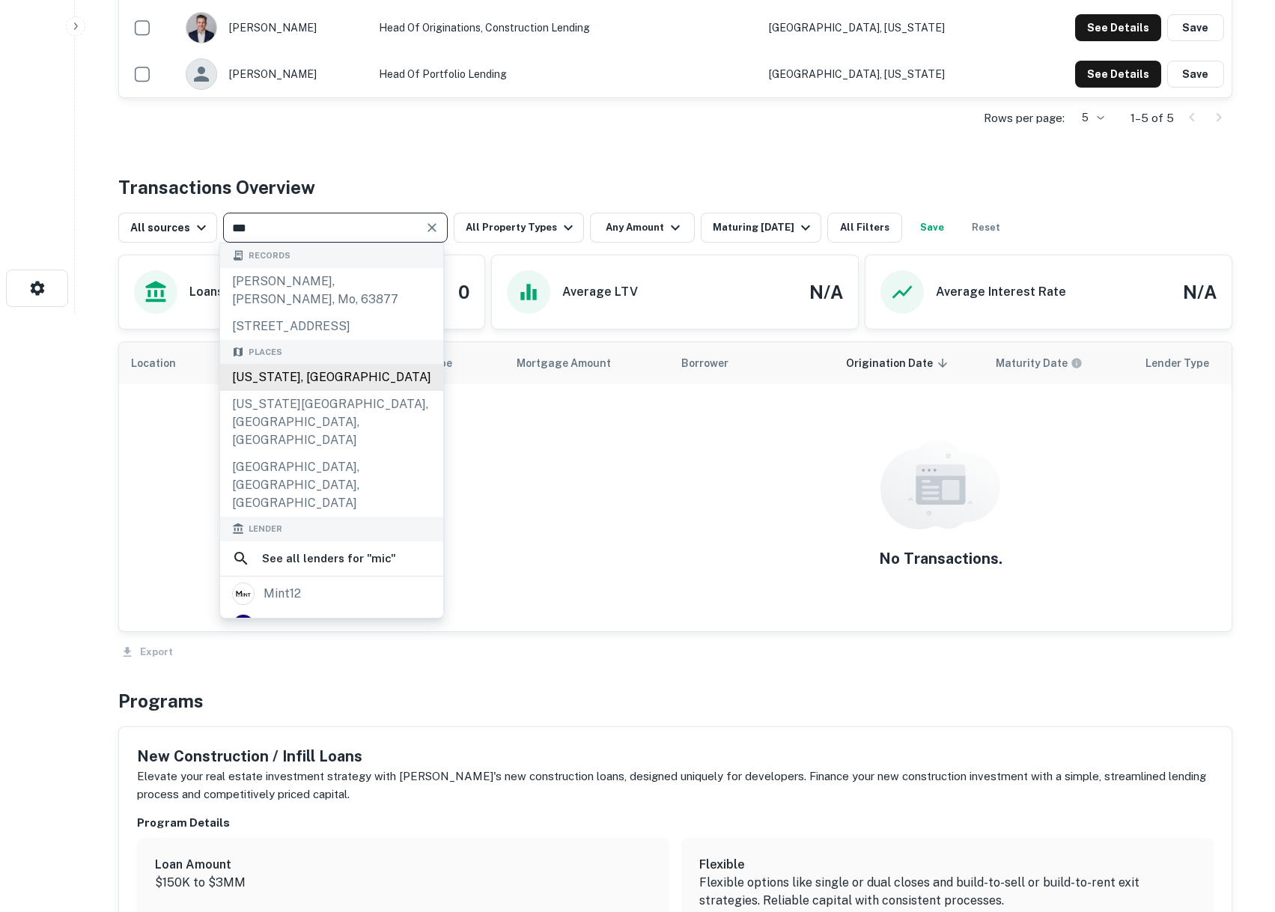
click at [273, 364] on div "[US_STATE], [GEOGRAPHIC_DATA]" at bounding box center [331, 377] width 223 height 27
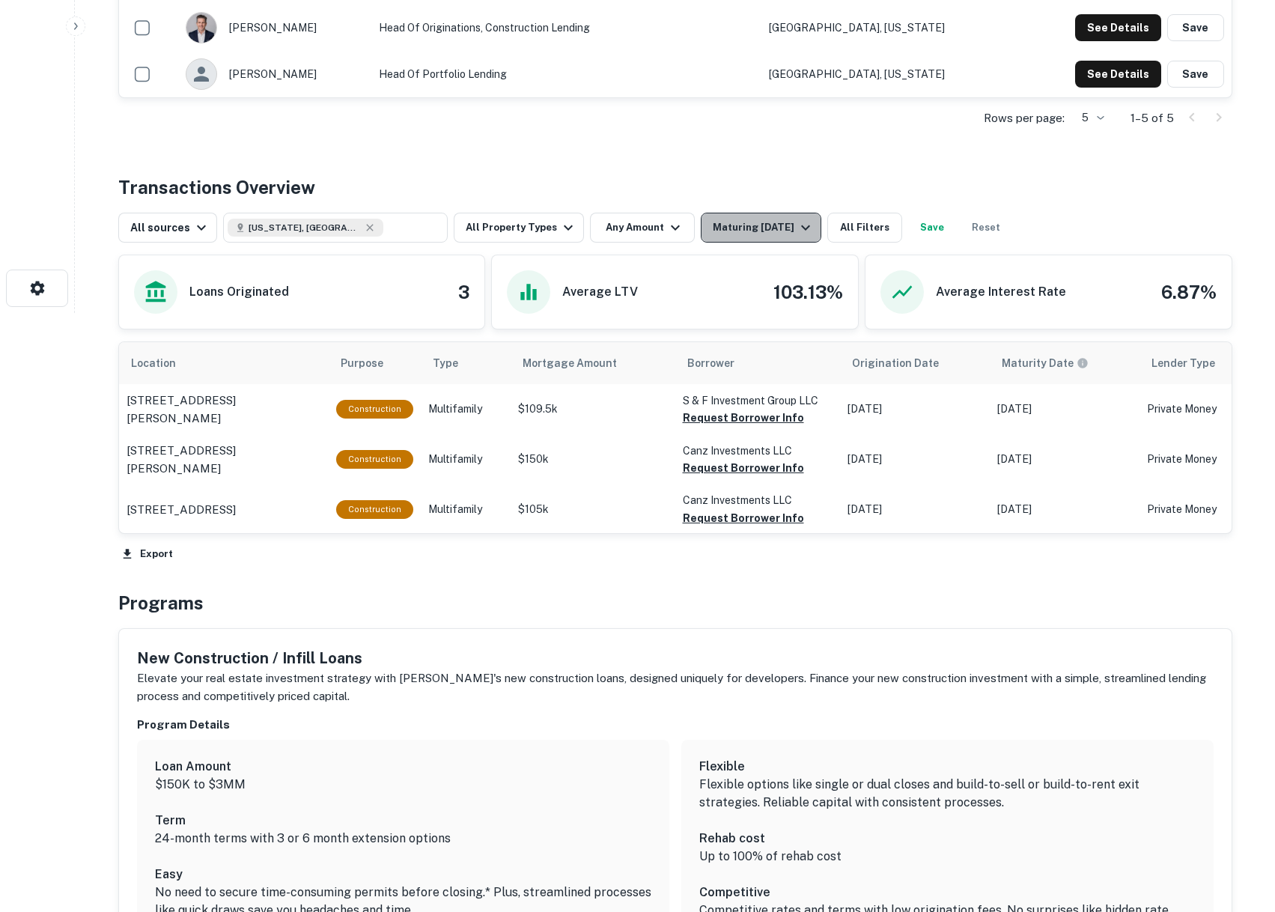
click at [727, 221] on div "Maturing [DATE]" at bounding box center [764, 228] width 102 height 18
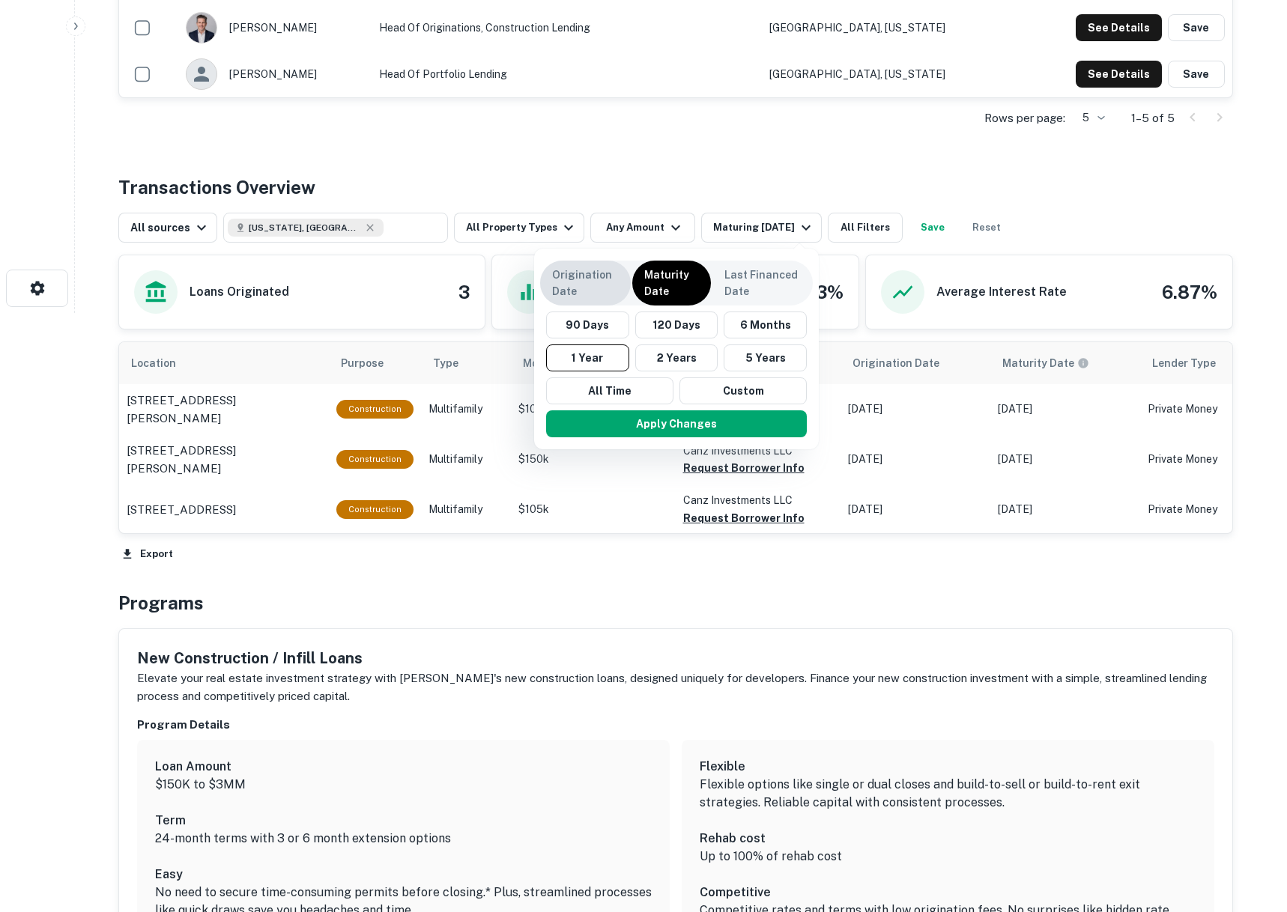
click at [599, 292] on p "Origination Date" at bounding box center [585, 283] width 67 height 33
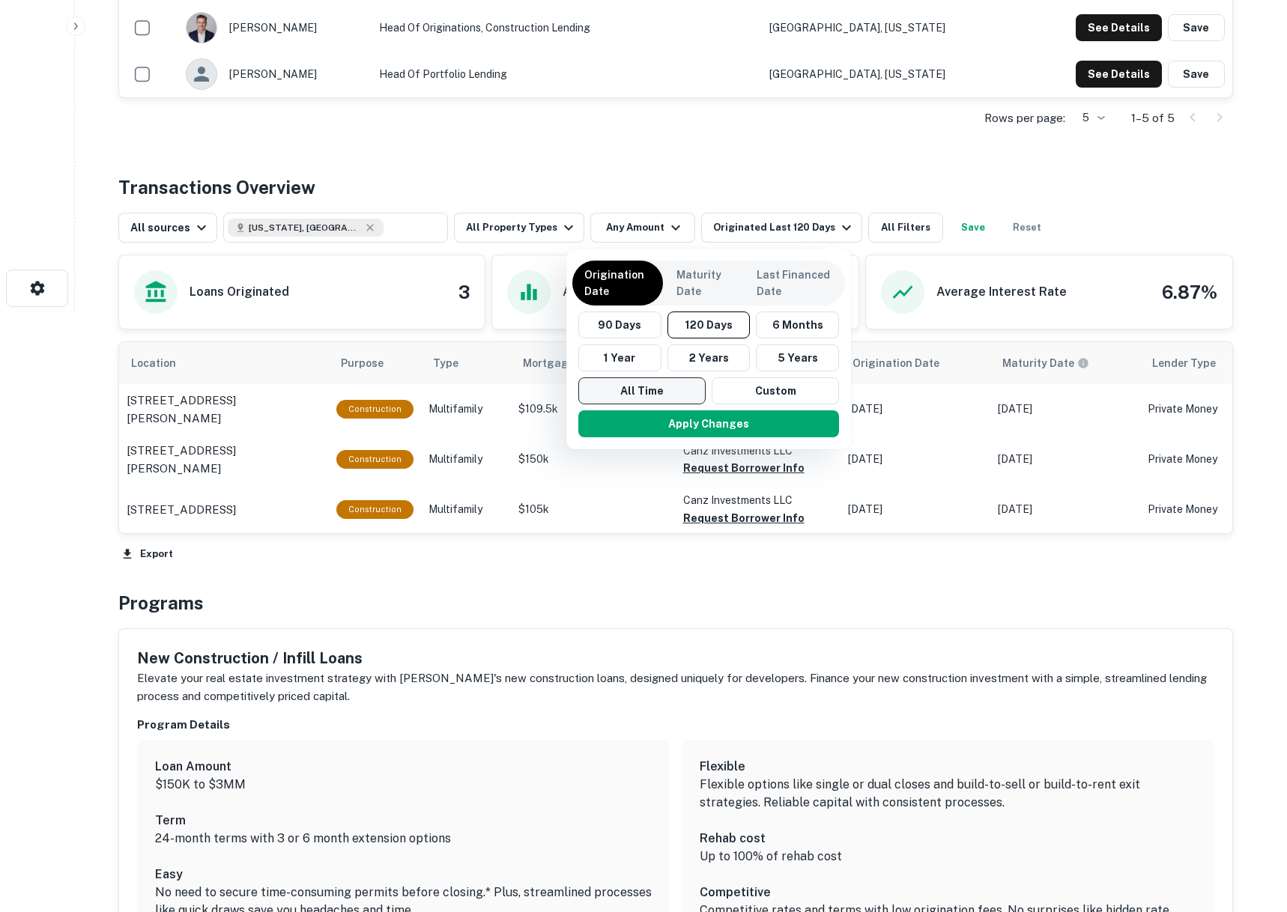
click at [664, 389] on button "All Time" at bounding box center [641, 390] width 127 height 27
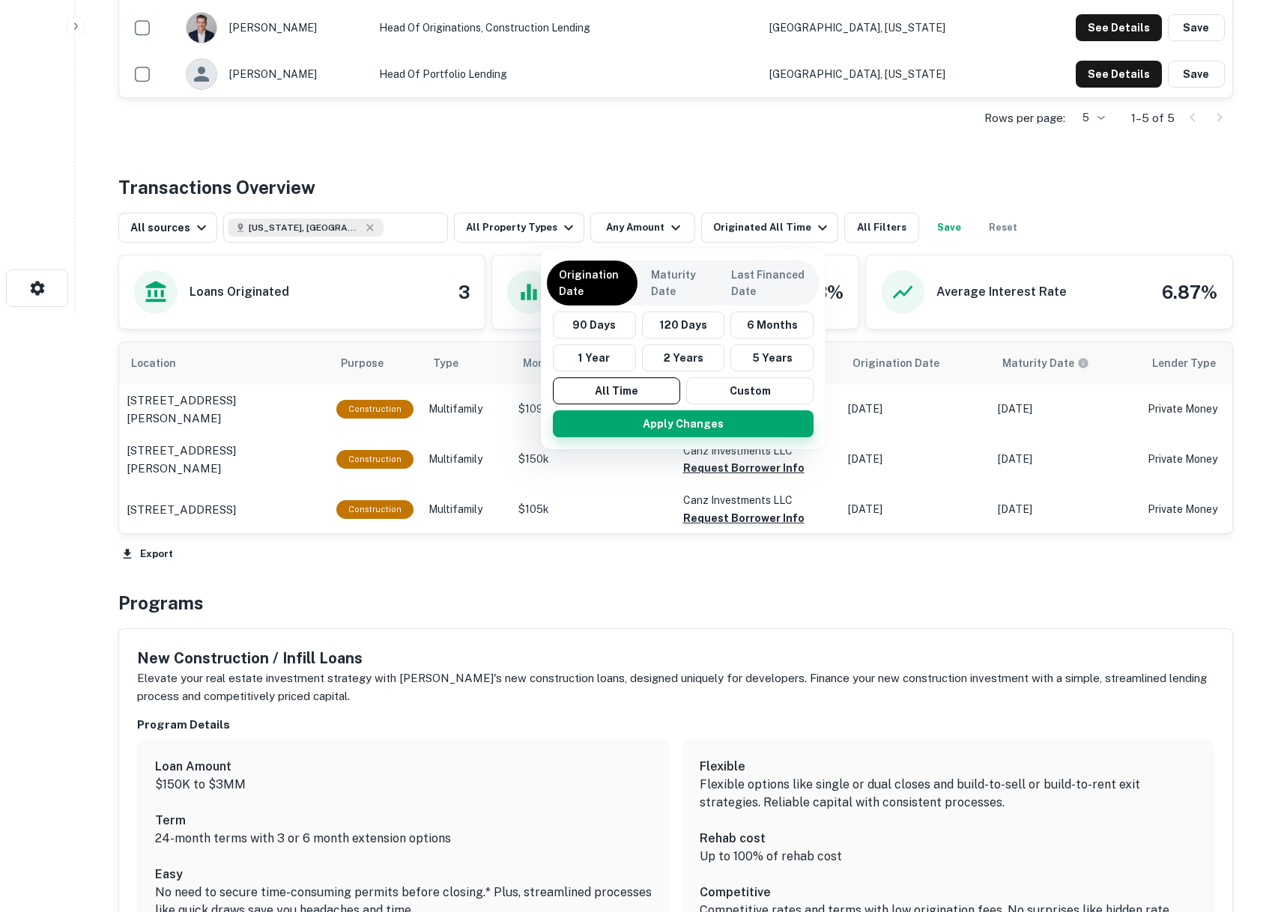
click at [686, 419] on button "Apply Changes" at bounding box center [683, 423] width 261 height 27
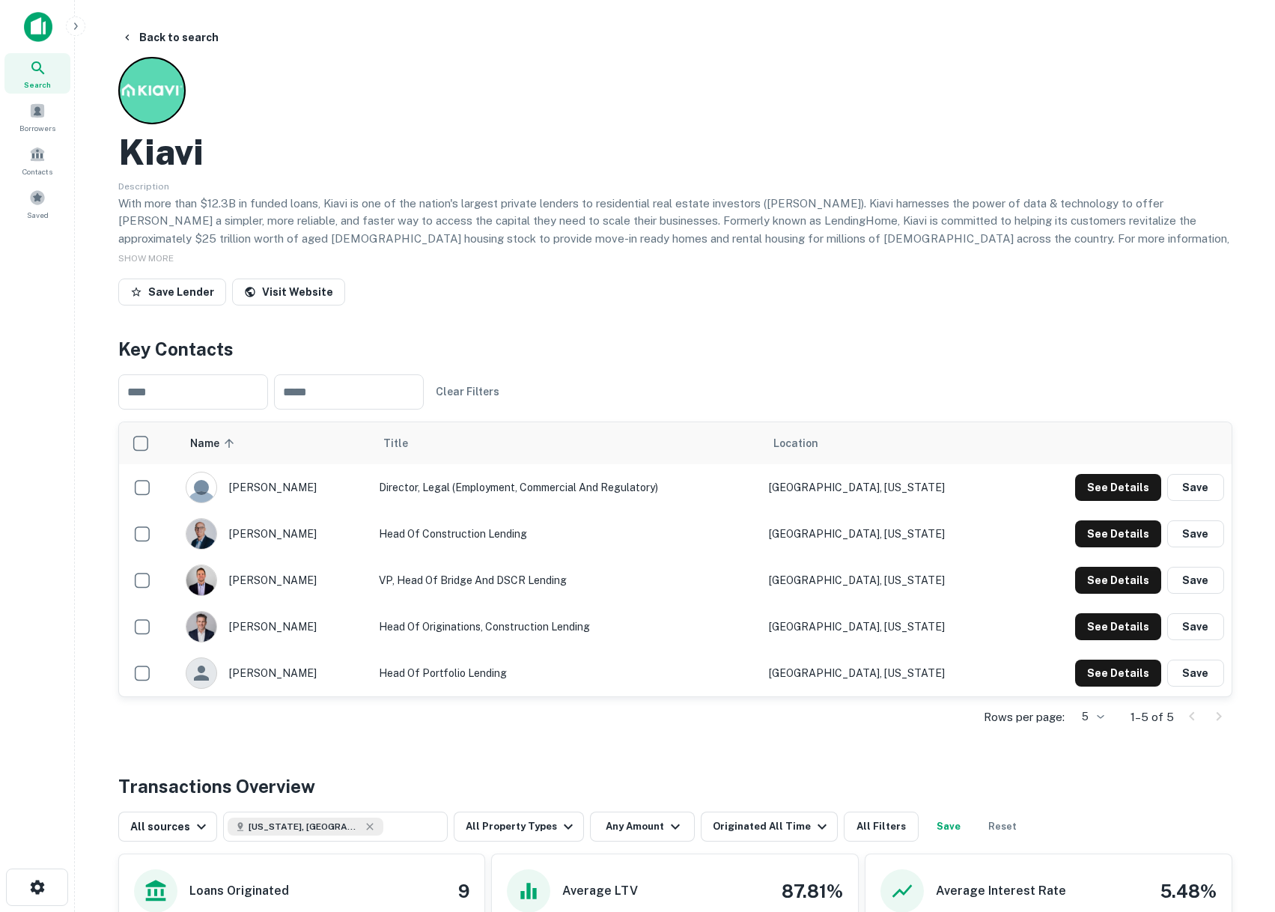
click at [36, 25] on img at bounding box center [38, 27] width 28 height 30
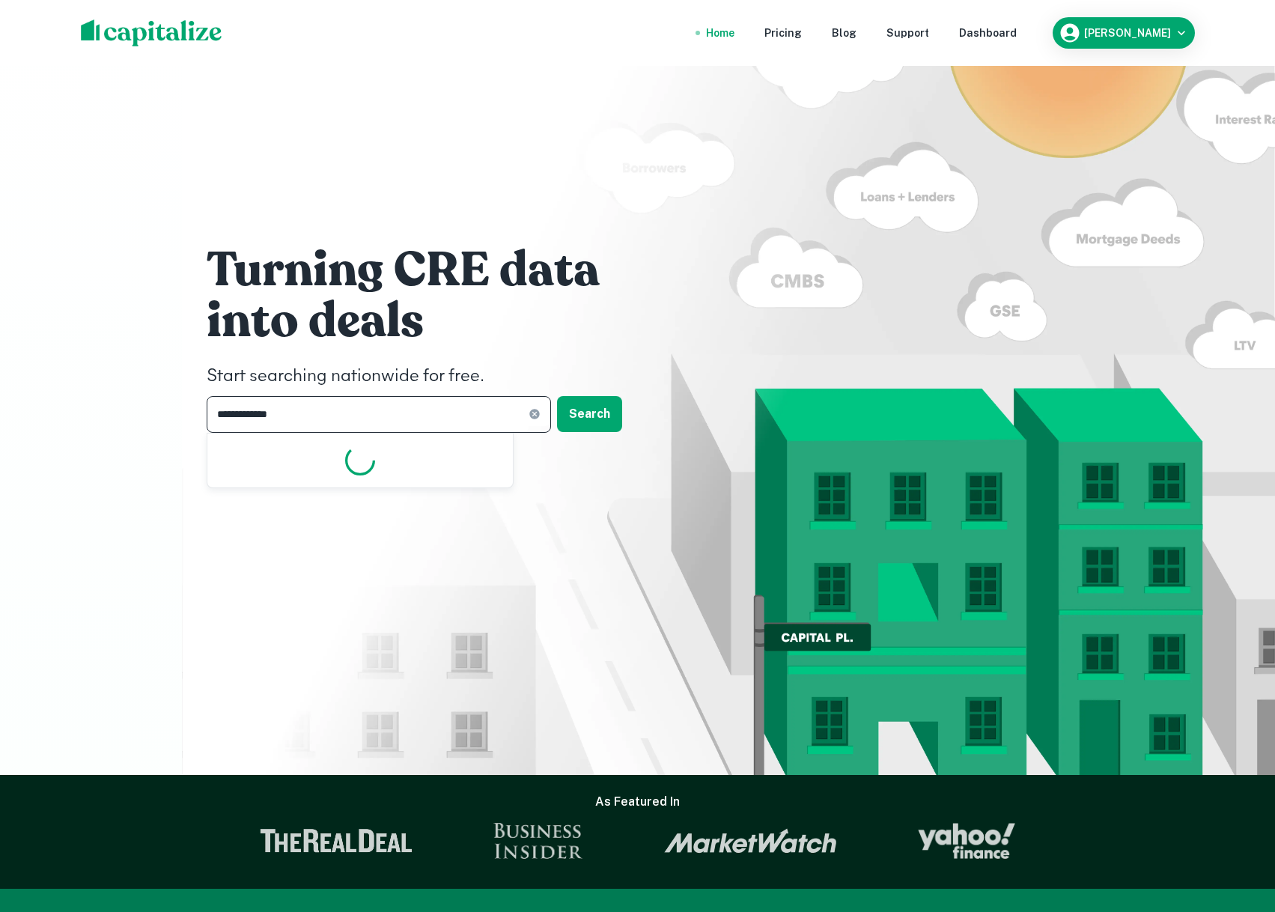
click at [330, 416] on input "**********" at bounding box center [368, 414] width 322 height 37
type input "*******"
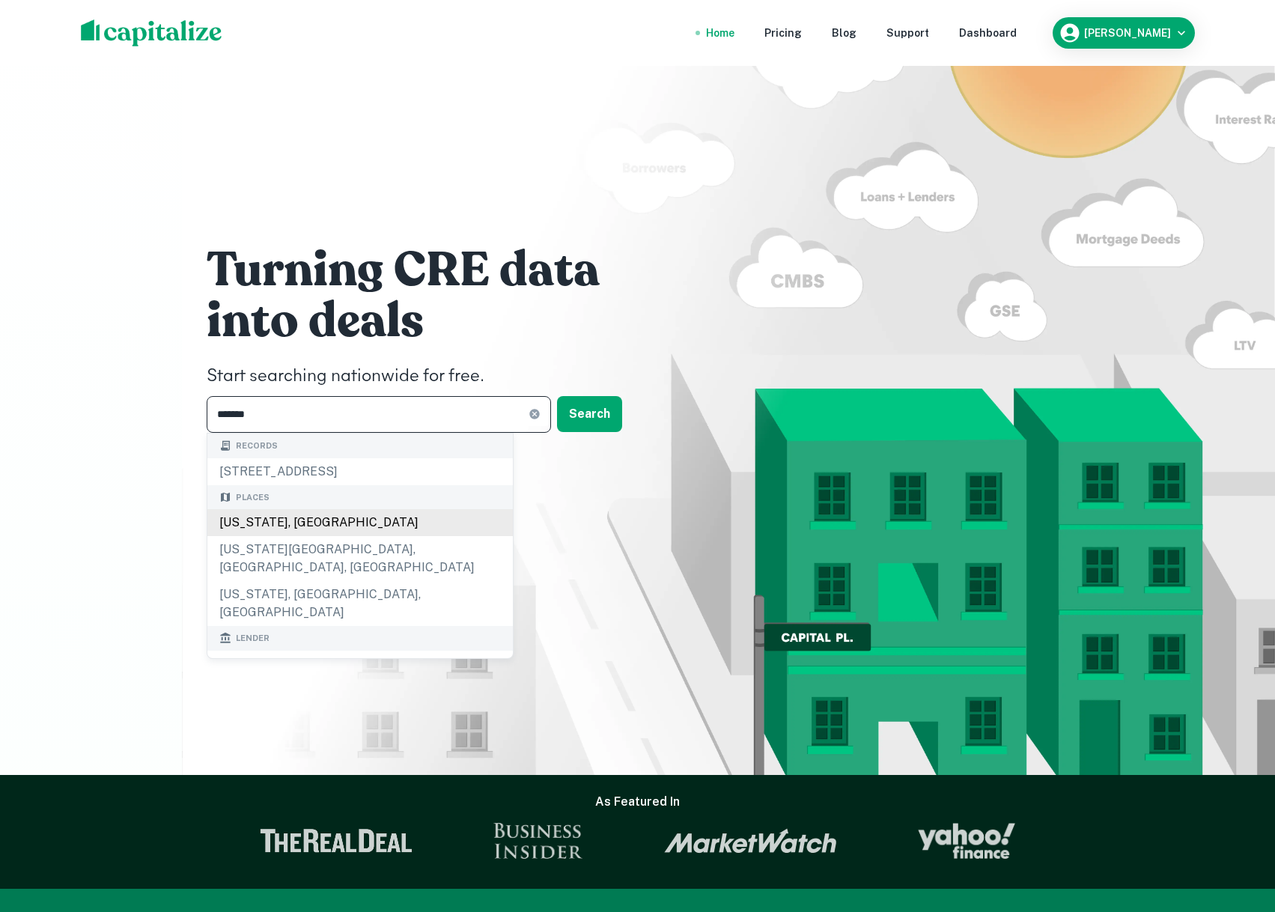
click at [293, 517] on div "Places [US_STATE], [GEOGRAPHIC_DATA] [US_STATE][GEOGRAPHIC_DATA], [GEOGRAPHIC_D…" at bounding box center [360, 556] width 306 height 142
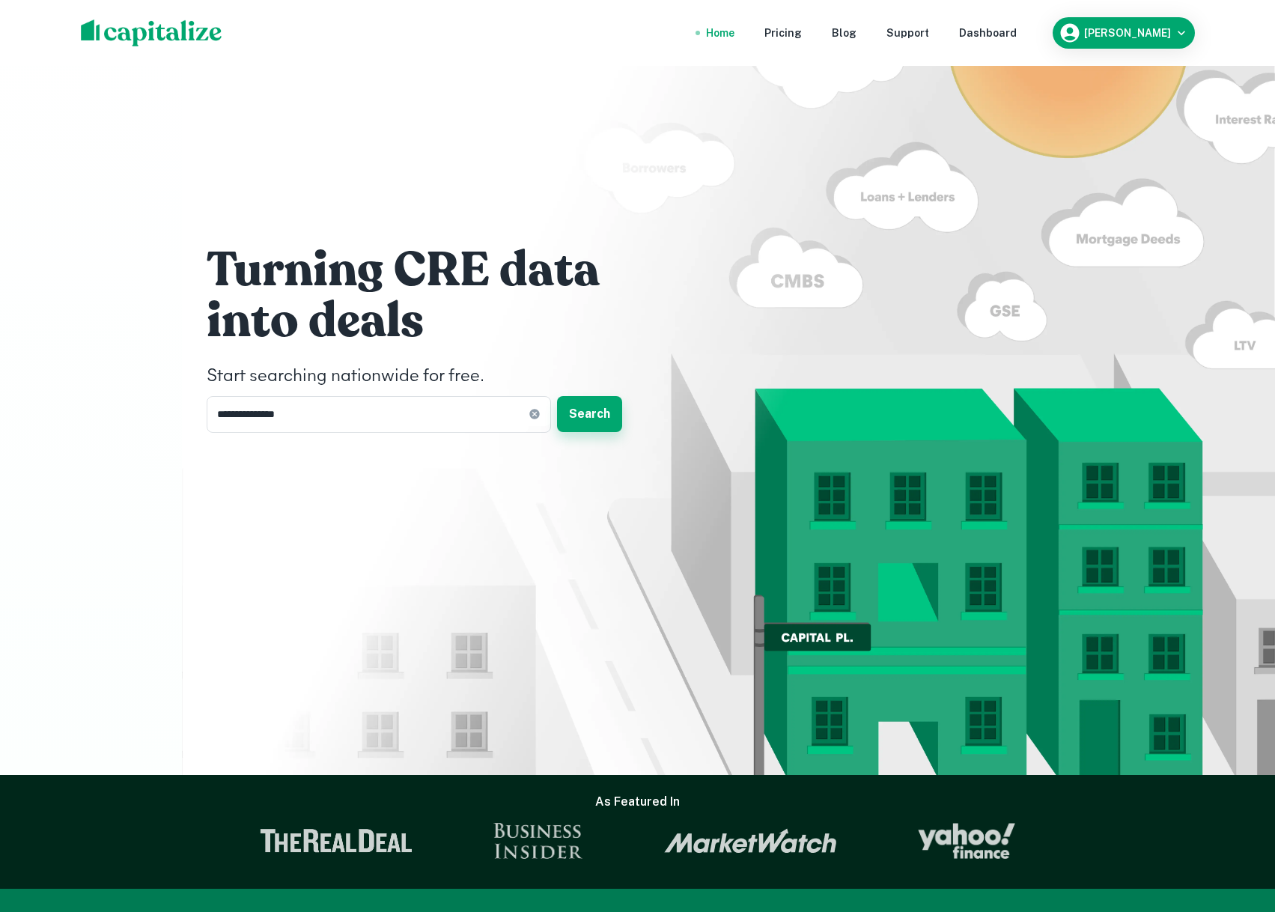
click at [595, 420] on button "Search" at bounding box center [589, 414] width 65 height 36
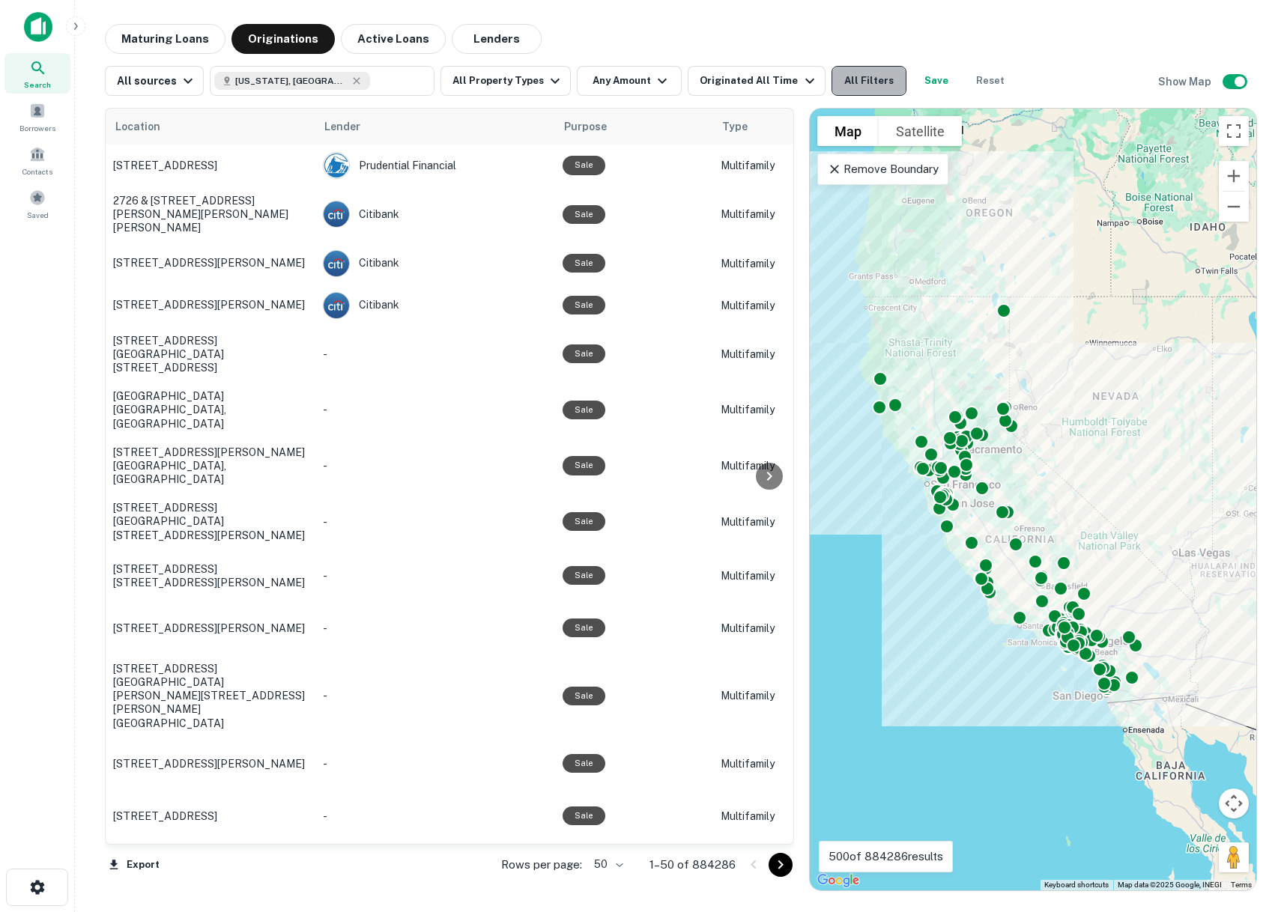
click at [860, 78] on button "All Filters" at bounding box center [868, 81] width 75 height 30
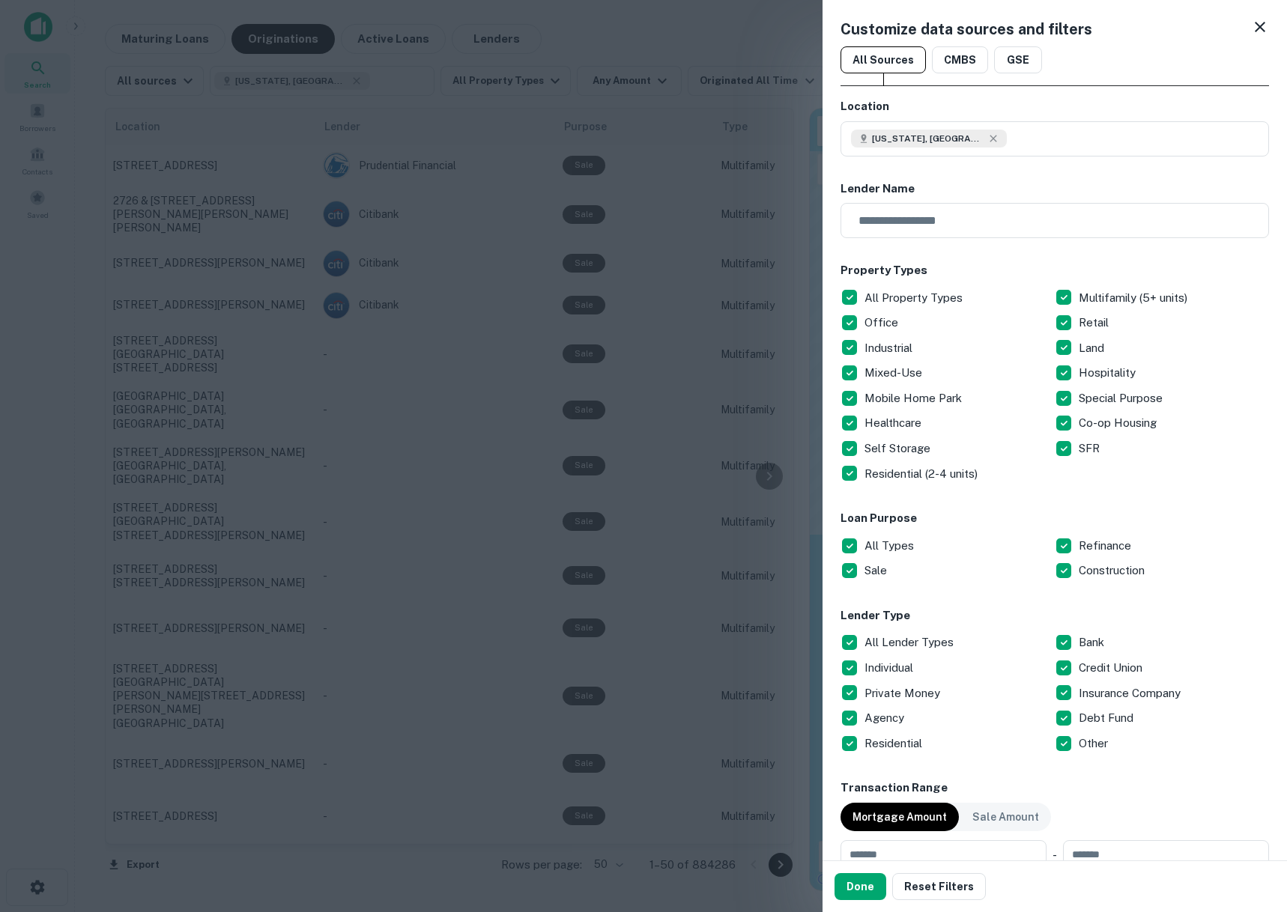
click at [930, 295] on p "All Property Types" at bounding box center [914, 298] width 101 height 18
click at [869, 475] on p "Residential (2-4 units)" at bounding box center [922, 474] width 116 height 18
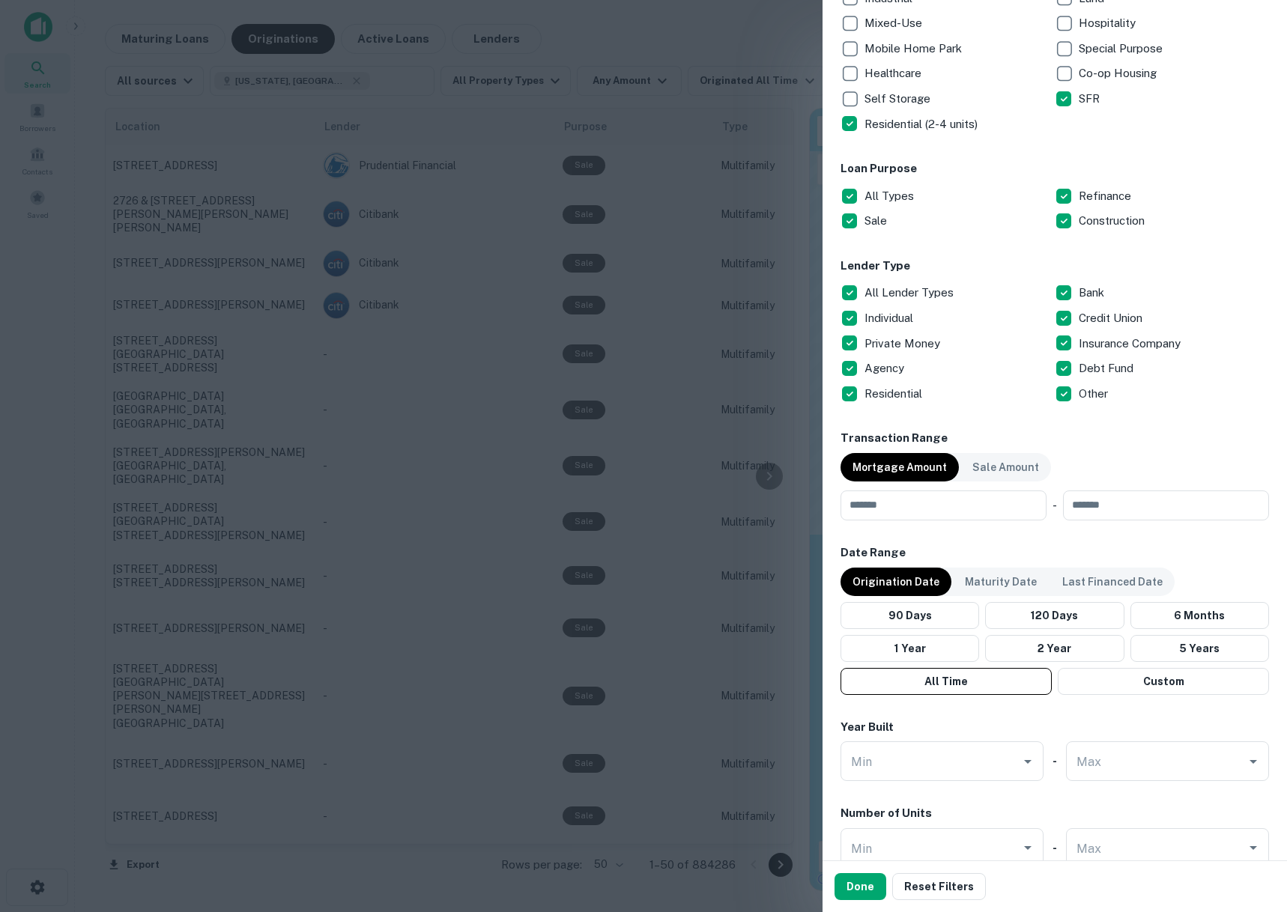
scroll to position [499, 0]
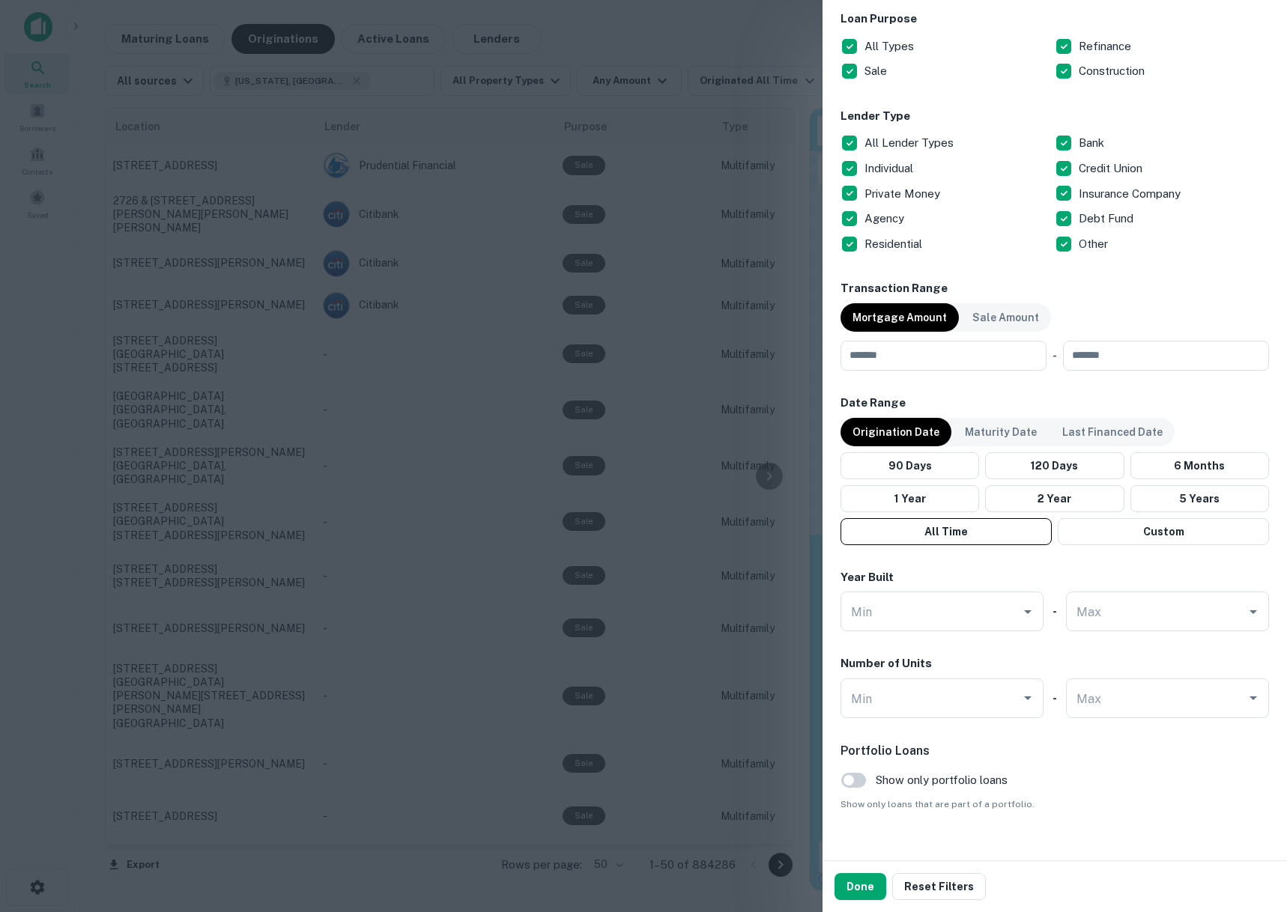
click at [893, 432] on p "Origination Date" at bounding box center [895, 432] width 87 height 16
click at [971, 533] on button "All Time" at bounding box center [945, 531] width 211 height 27
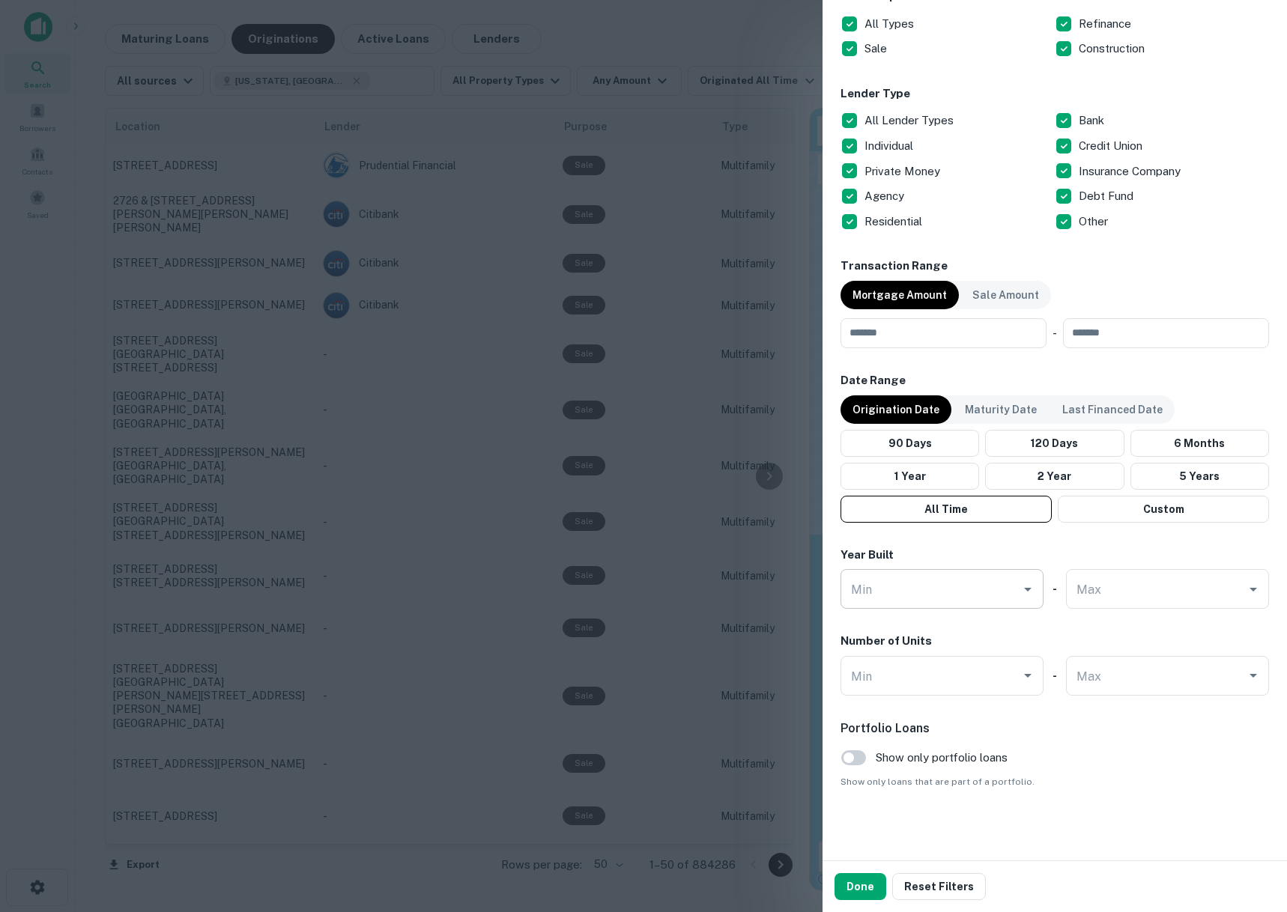
click at [928, 588] on input "Min" at bounding box center [930, 589] width 167 height 26
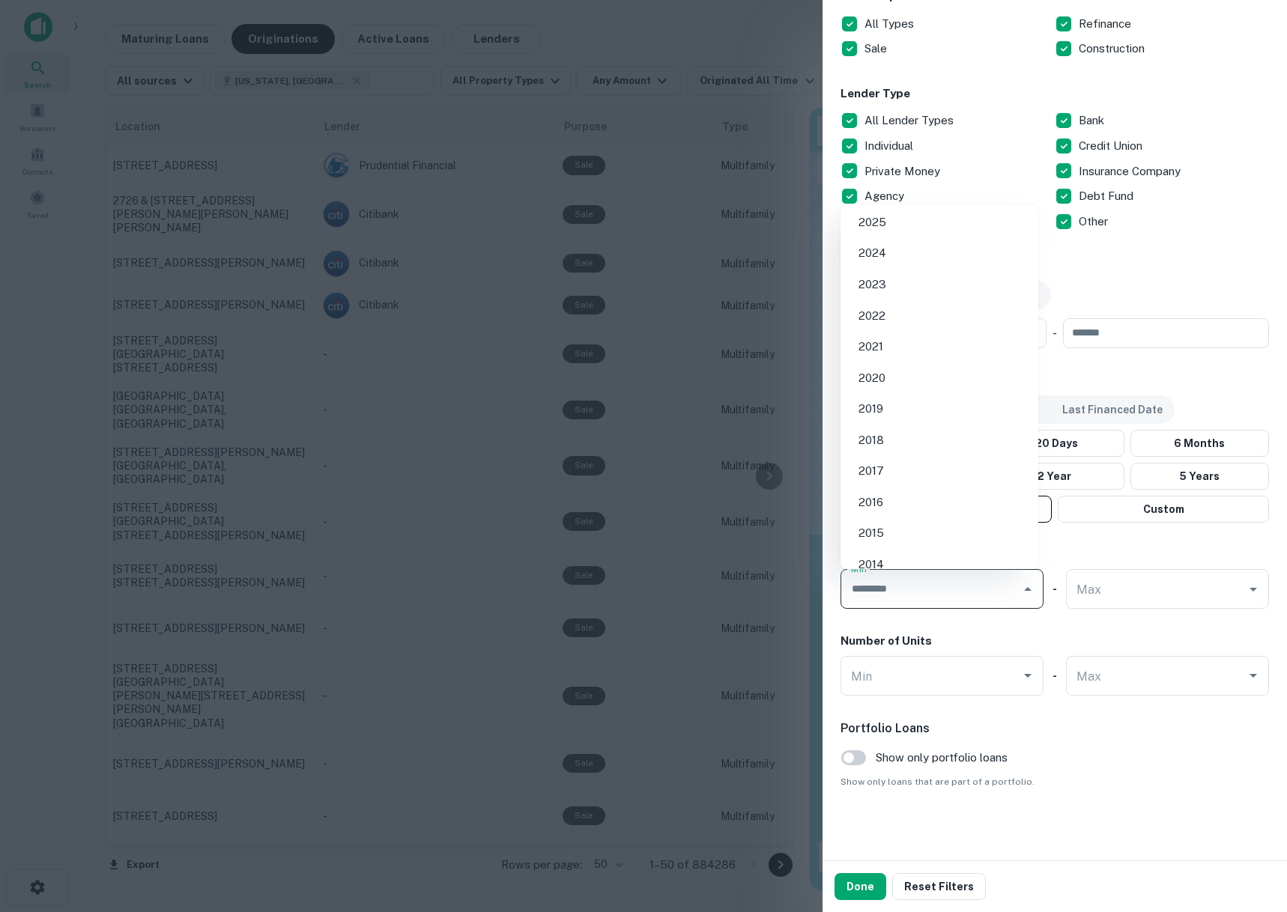
click at [908, 262] on li "2024" at bounding box center [939, 253] width 186 height 27
type input "****"
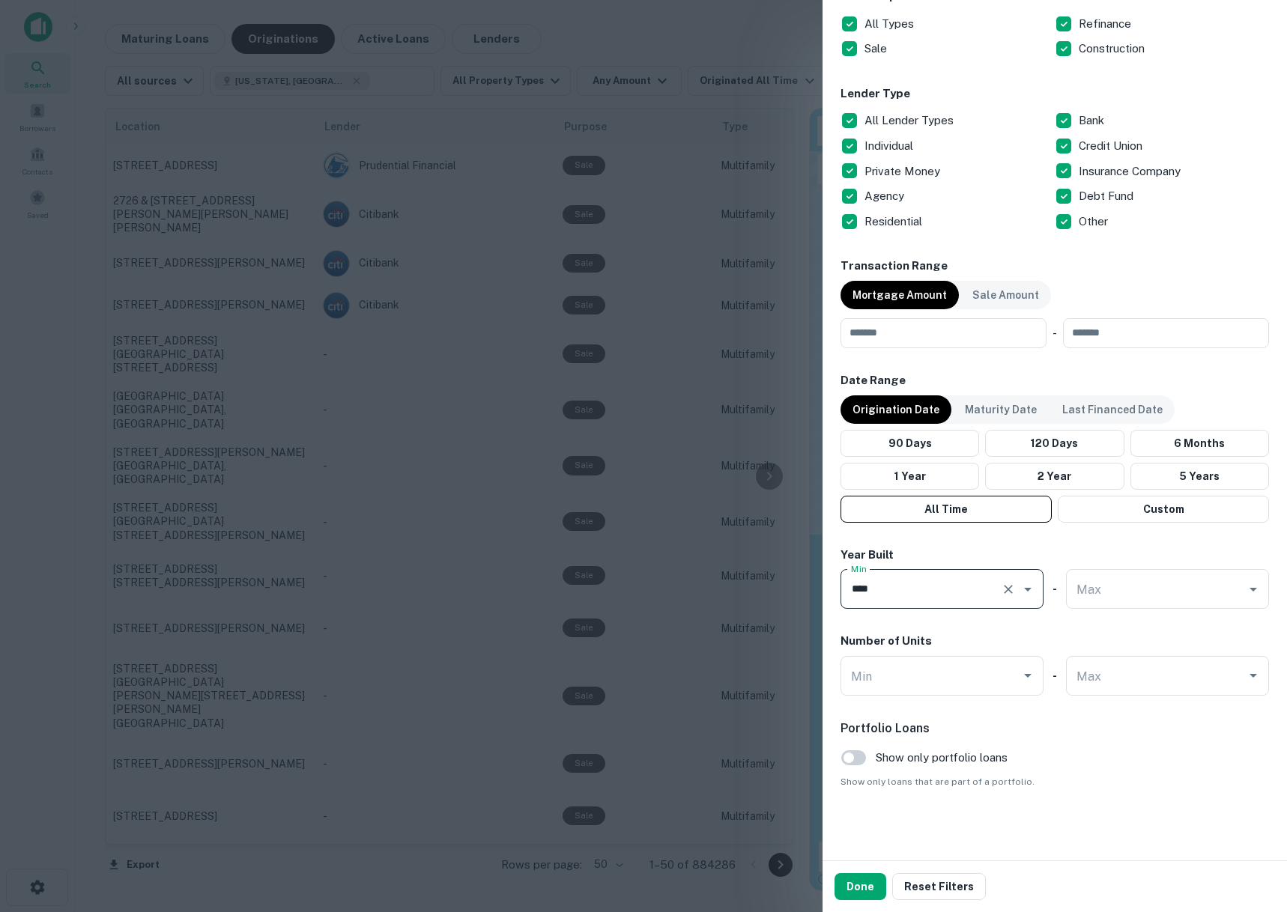
click at [1084, 812] on div "Customize data sources and filters All Sources CMBS GSE Location [US_STATE], [G…" at bounding box center [1054, 430] width 464 height 860
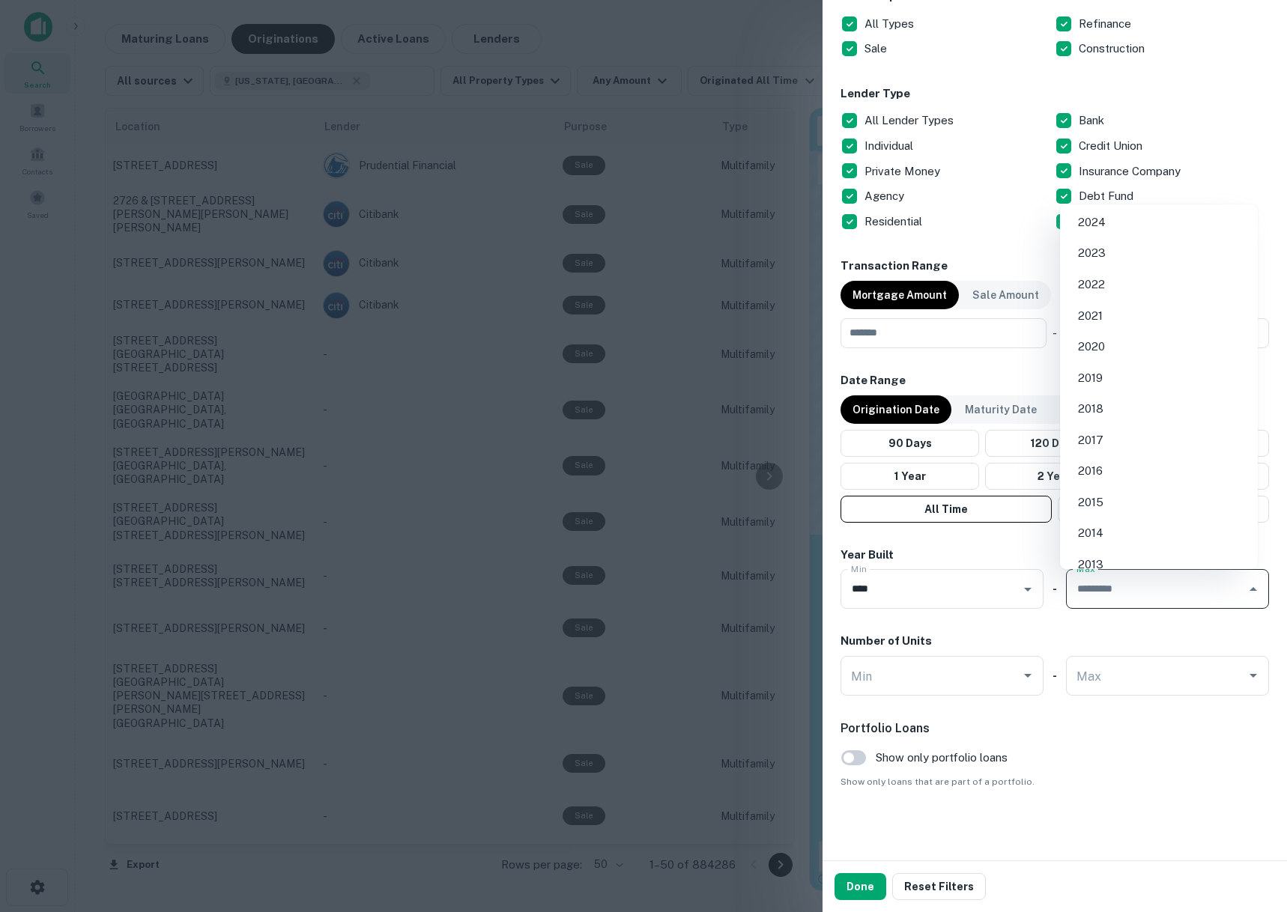
click at [1108, 595] on input "Max" at bounding box center [1155, 589] width 167 height 26
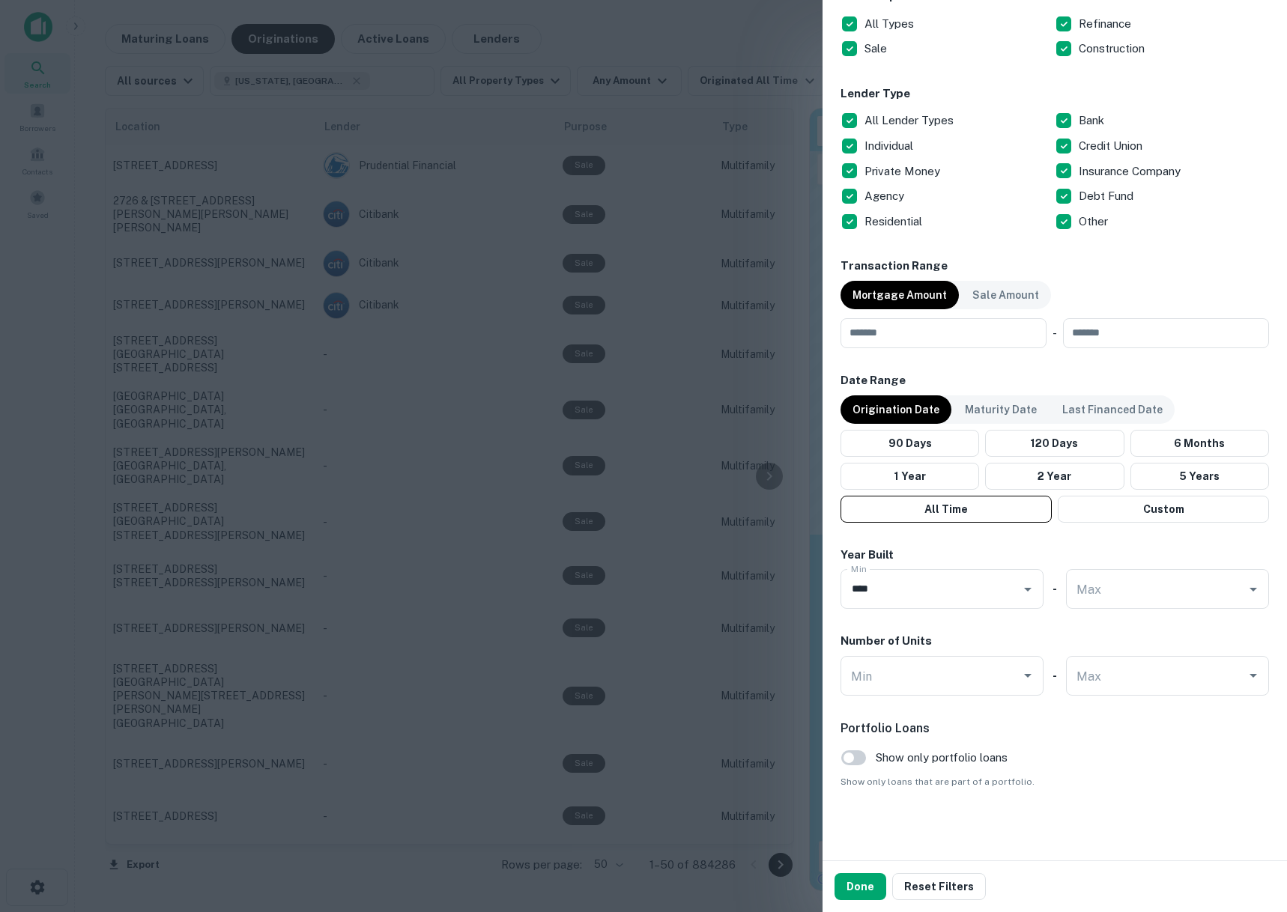
click at [1120, 788] on span "Show only loans that are part of a portfolio." at bounding box center [1054, 781] width 428 height 13
click at [860, 885] on button "Done" at bounding box center [860, 886] width 52 height 27
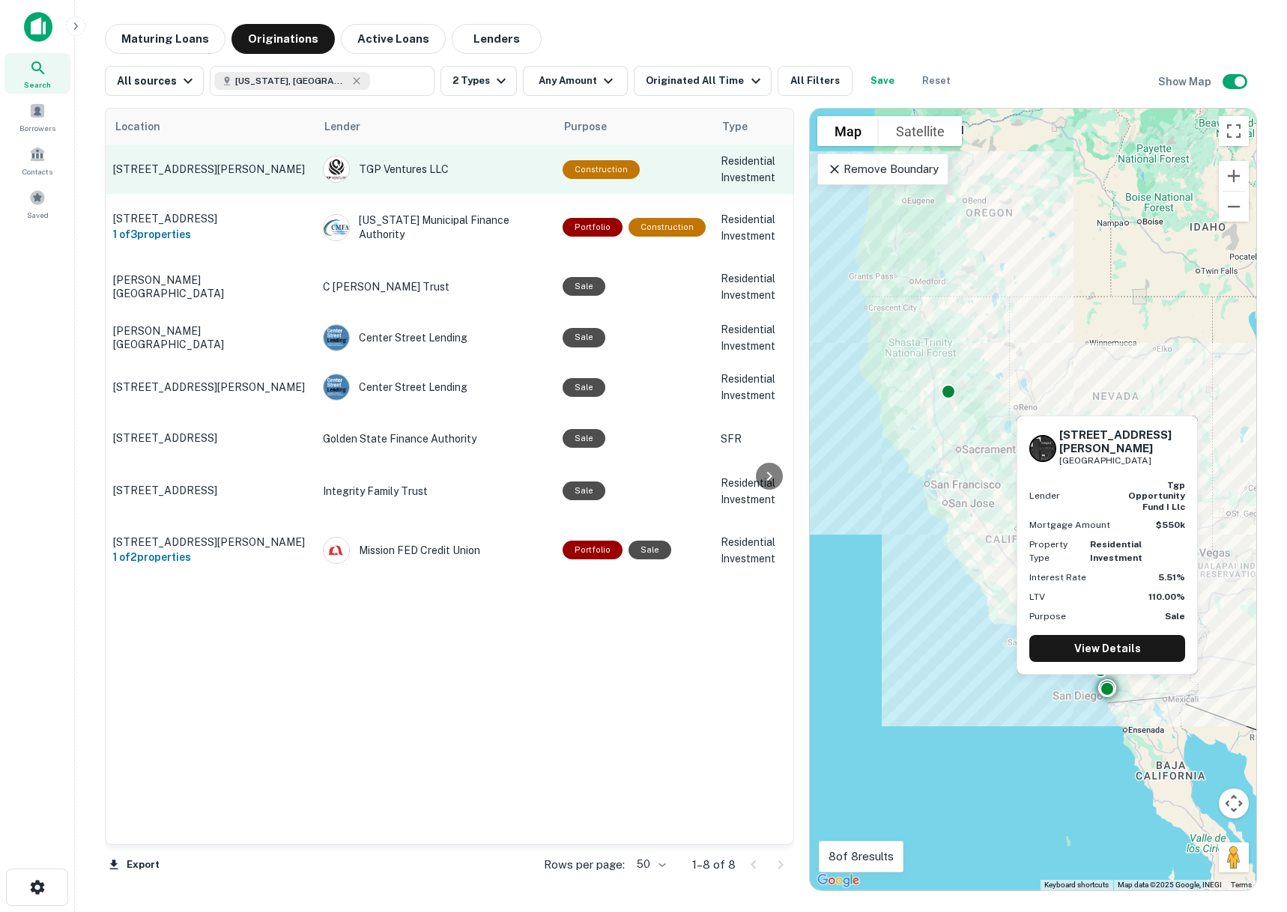
click at [239, 161] on td "[STREET_ADDRESS][PERSON_NAME]" at bounding box center [211, 169] width 210 height 49
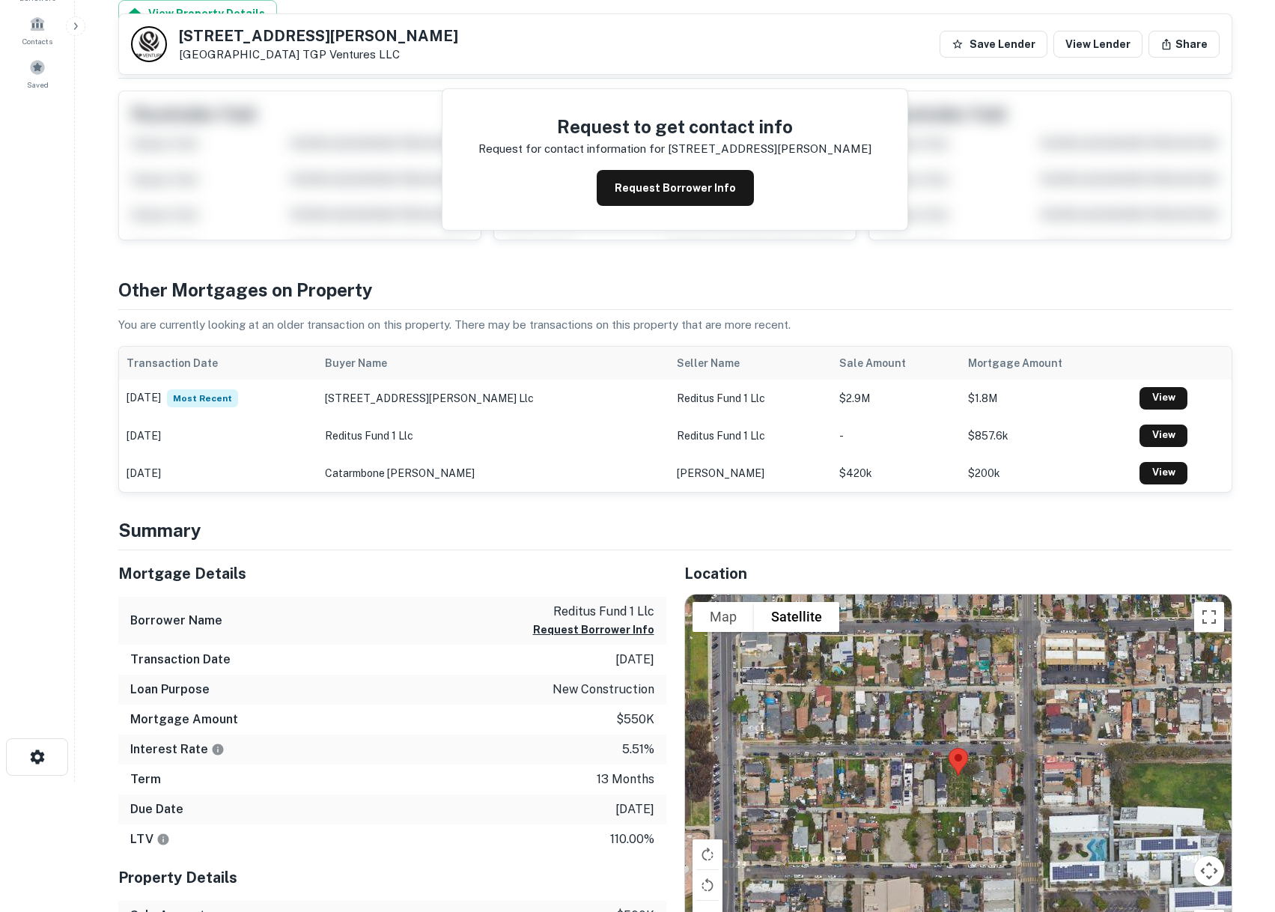
scroll to position [100, 0]
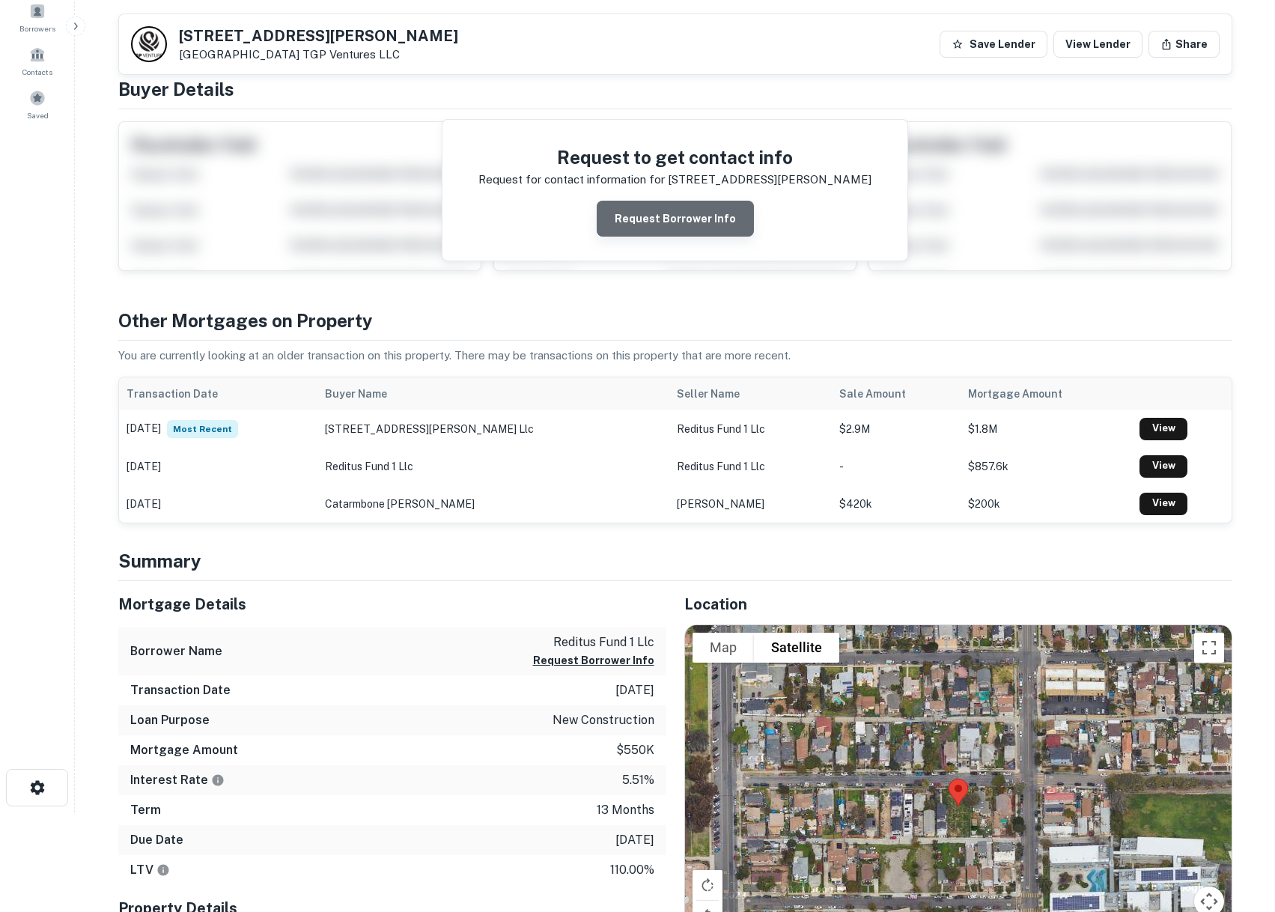
click at [707, 211] on button "Request Borrower Info" at bounding box center [675, 219] width 157 height 36
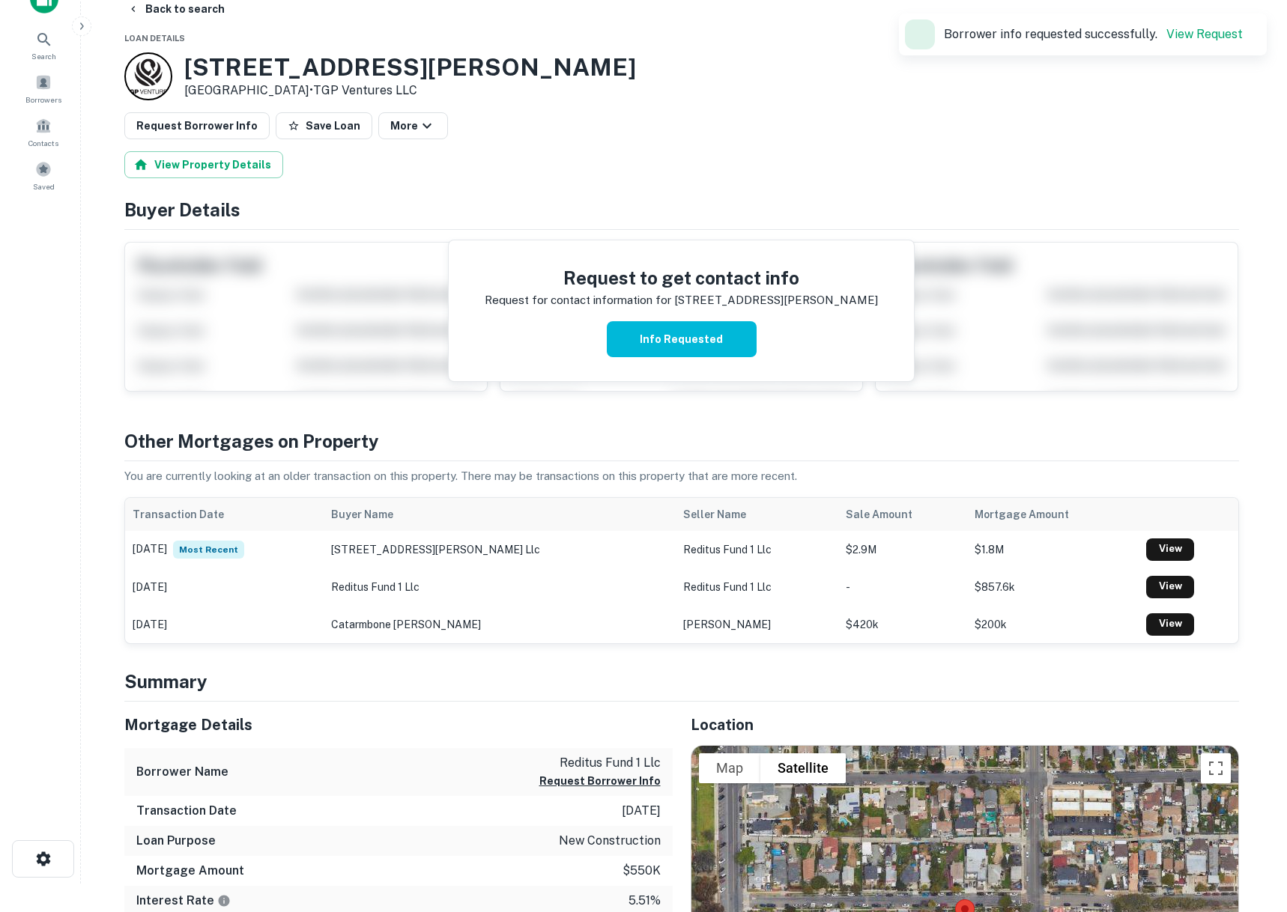
scroll to position [0, 0]
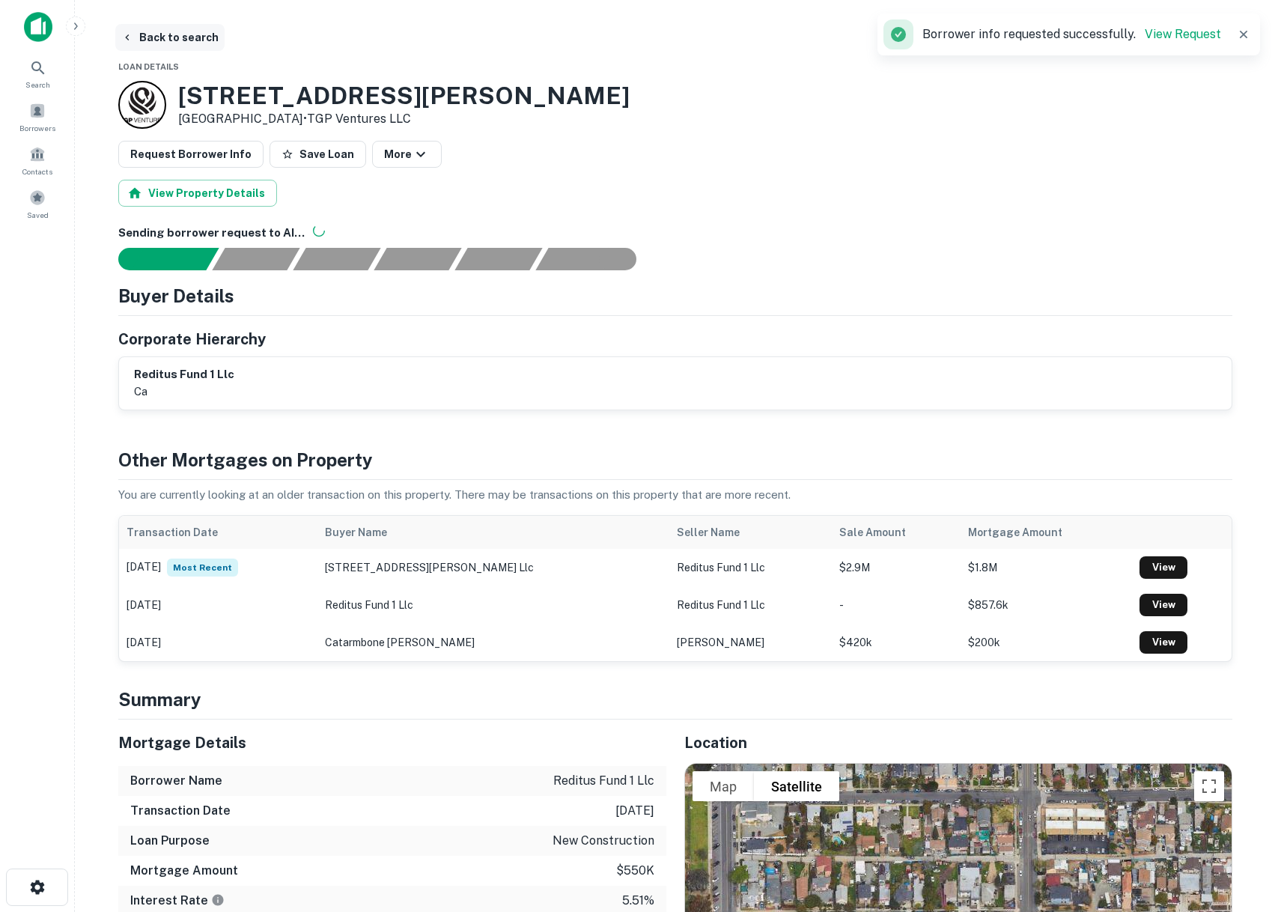
click at [159, 36] on button "Back to search" at bounding box center [169, 37] width 109 height 27
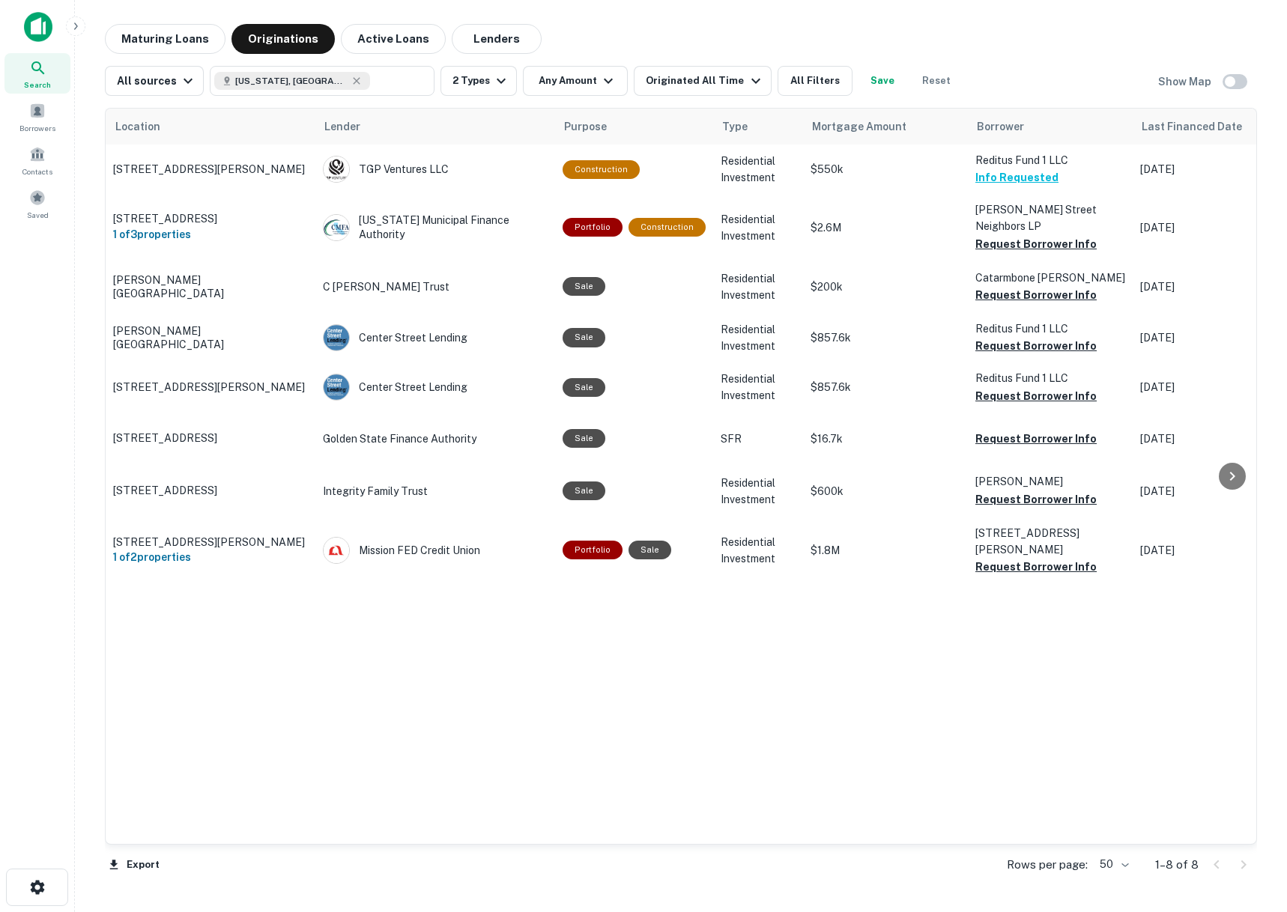
click at [31, 295] on div "Search Borrowers Contacts Saved" at bounding box center [37, 433] width 74 height 866
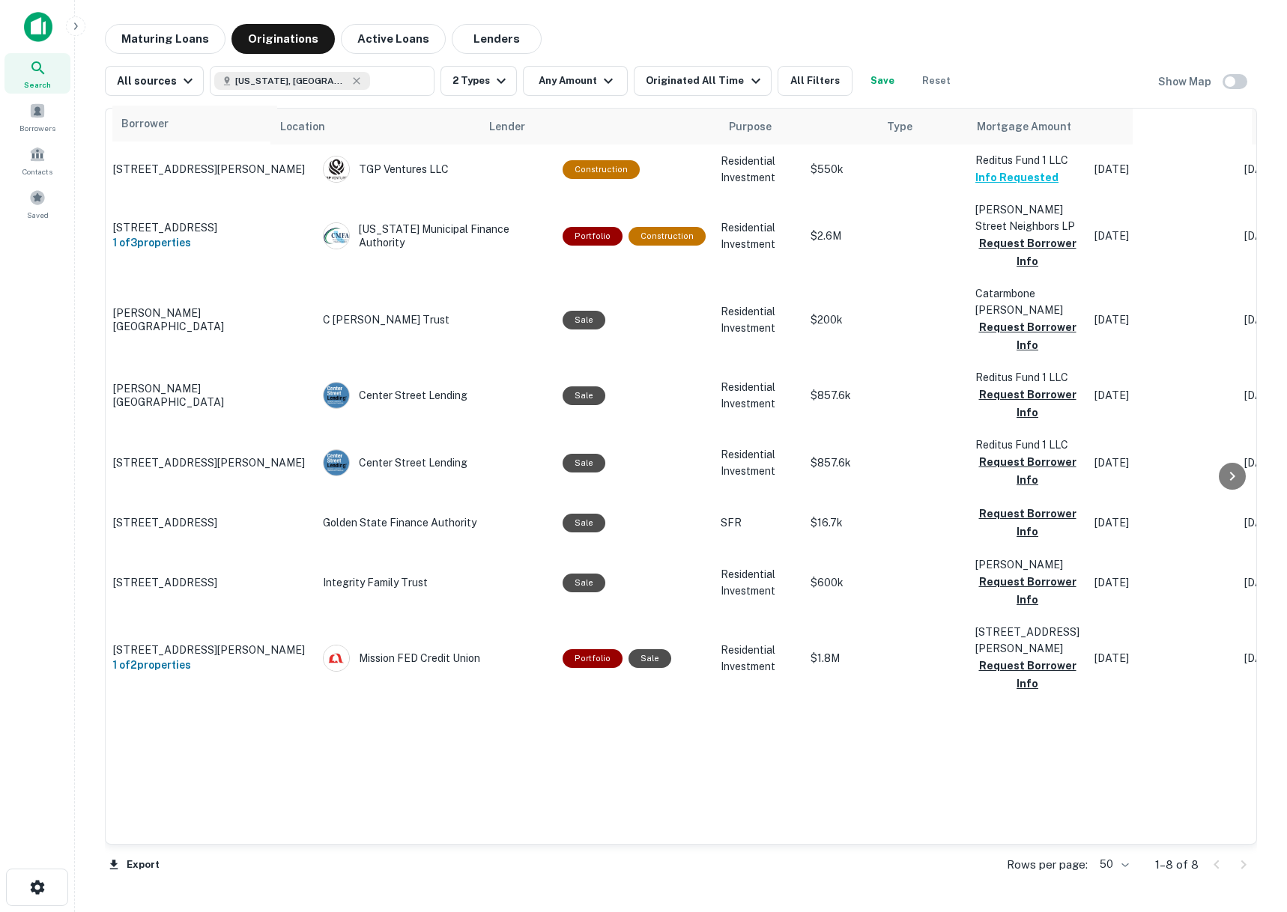
drag, startPoint x: 1035, startPoint y: 132, endPoint x: 180, endPoint y: 129, distance: 855.2
click at [180, 129] on table "Location Lender Purpose Type Mortgage Amount Borrower Last Financed Date Maturi…" at bounding box center [1221, 405] width 2230 height 592
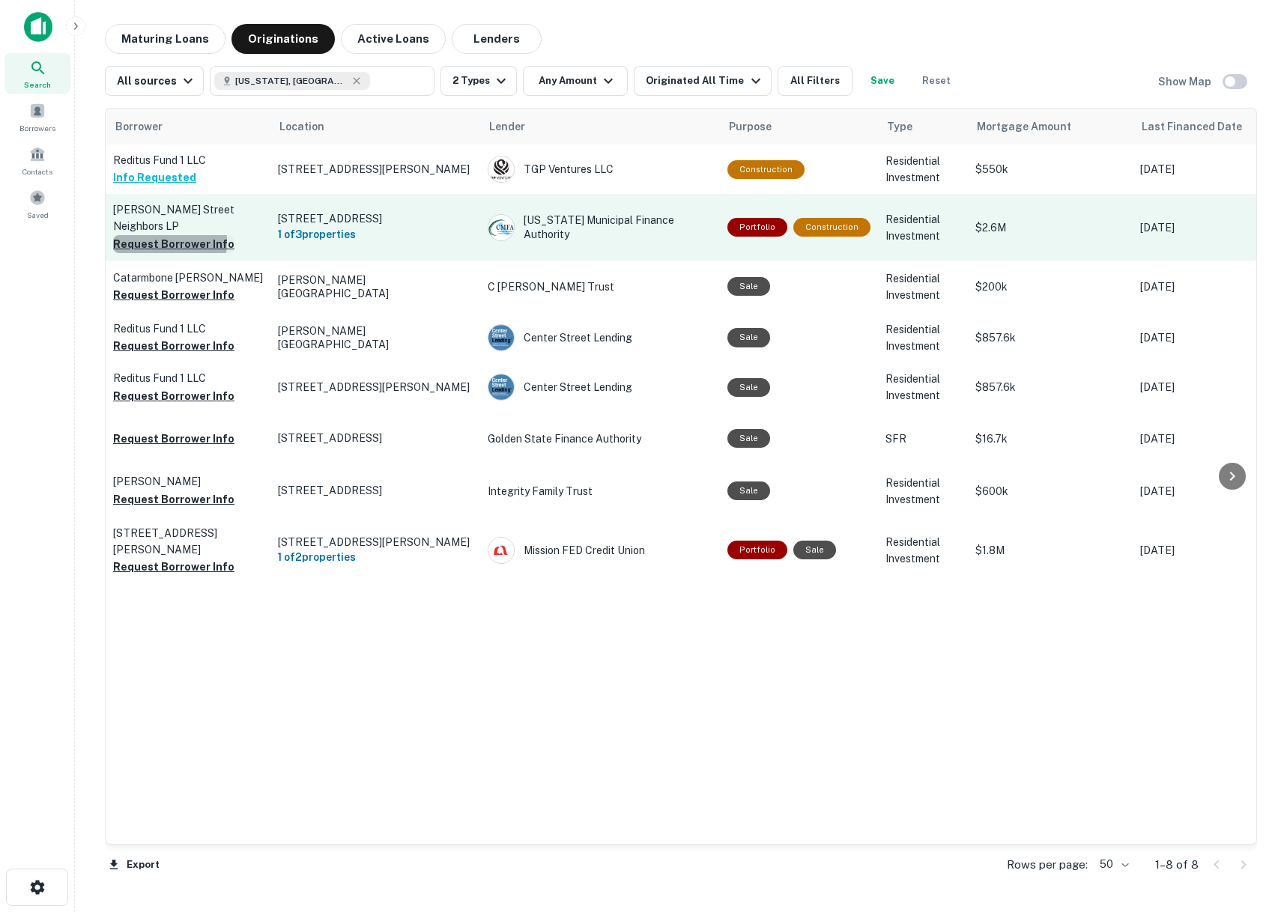
click at [149, 235] on button "Request Borrower Info" at bounding box center [173, 244] width 121 height 18
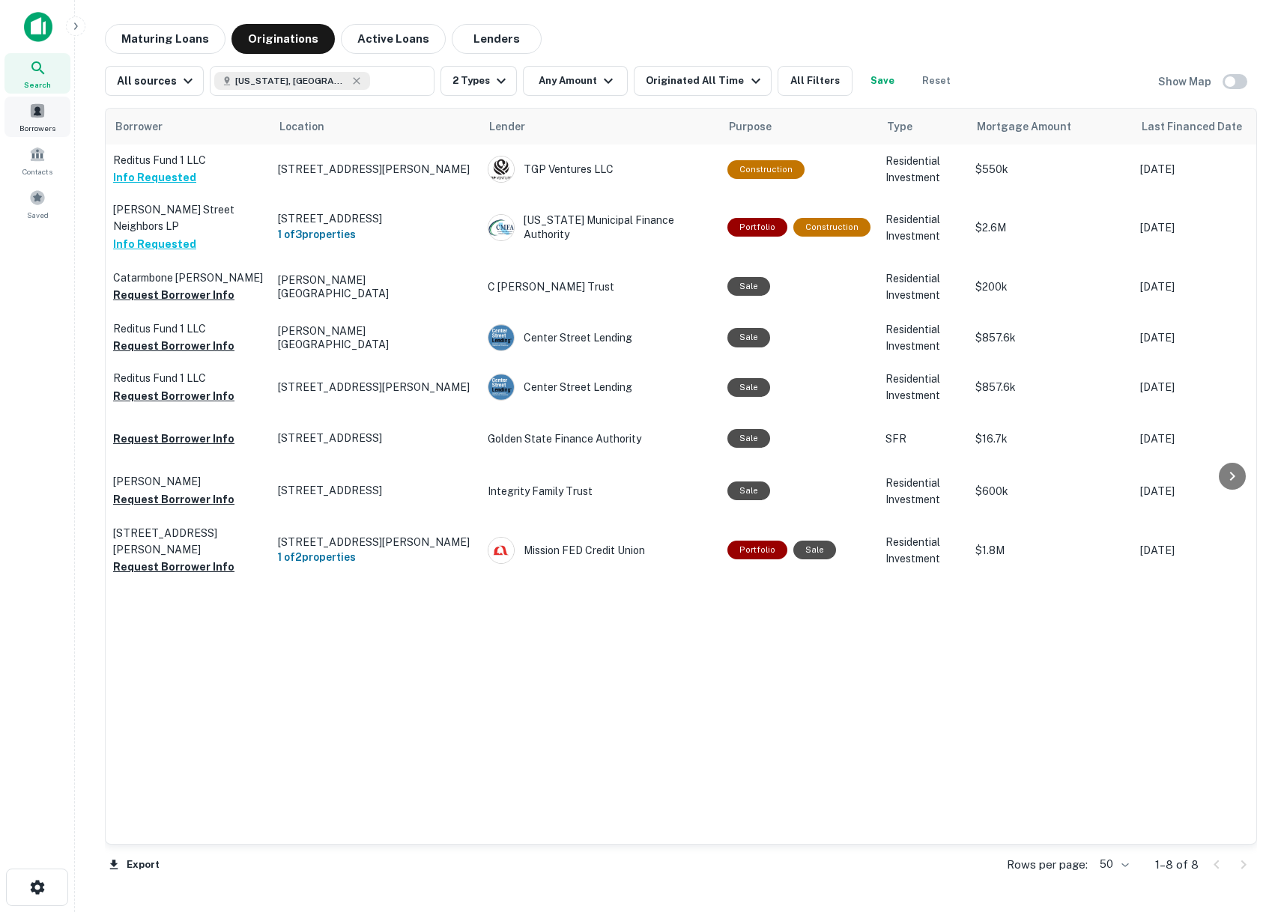
click at [37, 122] on span "Borrowers" at bounding box center [37, 128] width 36 height 12
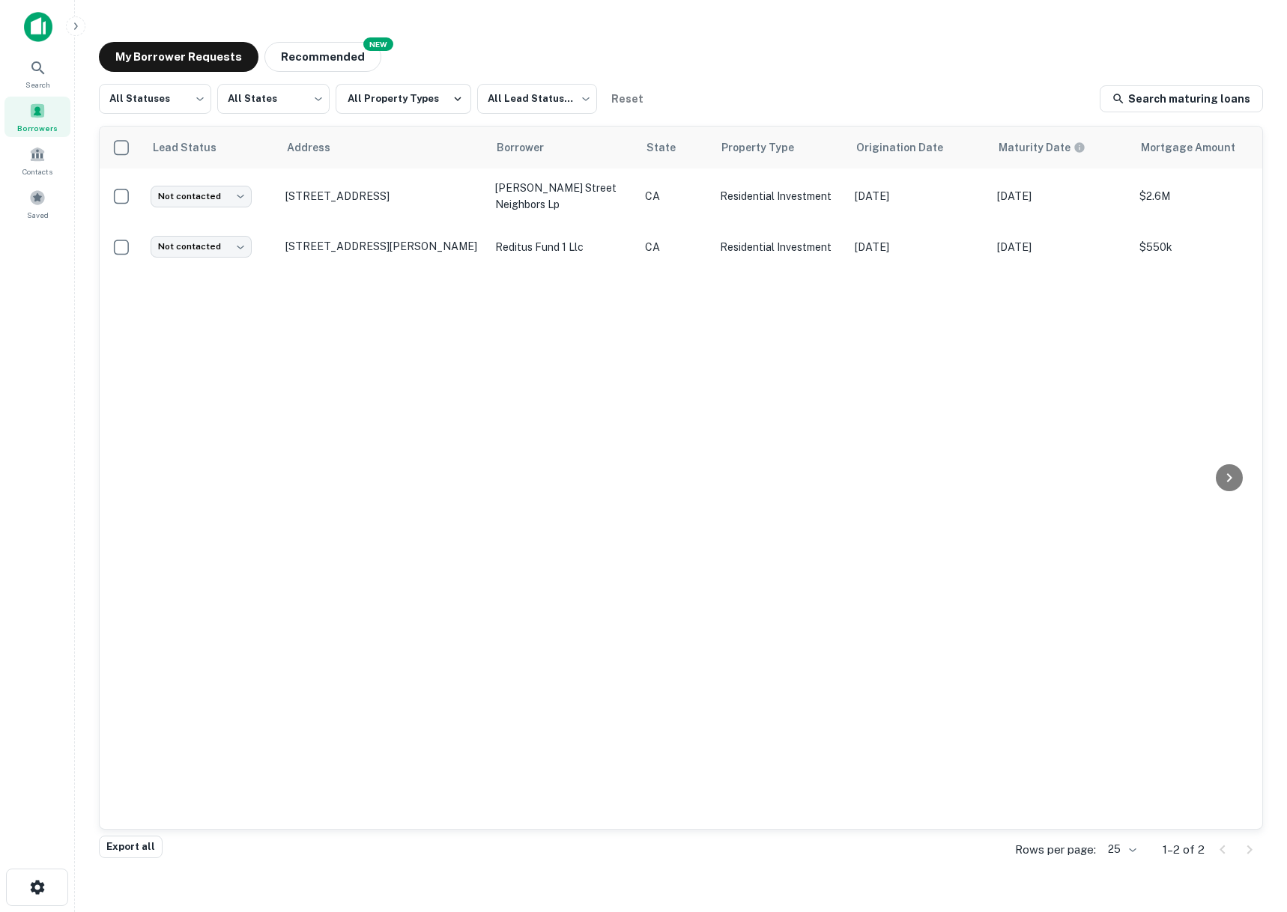
drag, startPoint x: 717, startPoint y: 812, endPoint x: 804, endPoint y: 813, distance: 86.9
click at [804, 813] on div "Lead Status Address Borrower State Property Type Origination Date Maturity Date…" at bounding box center [681, 478] width 1162 height 702
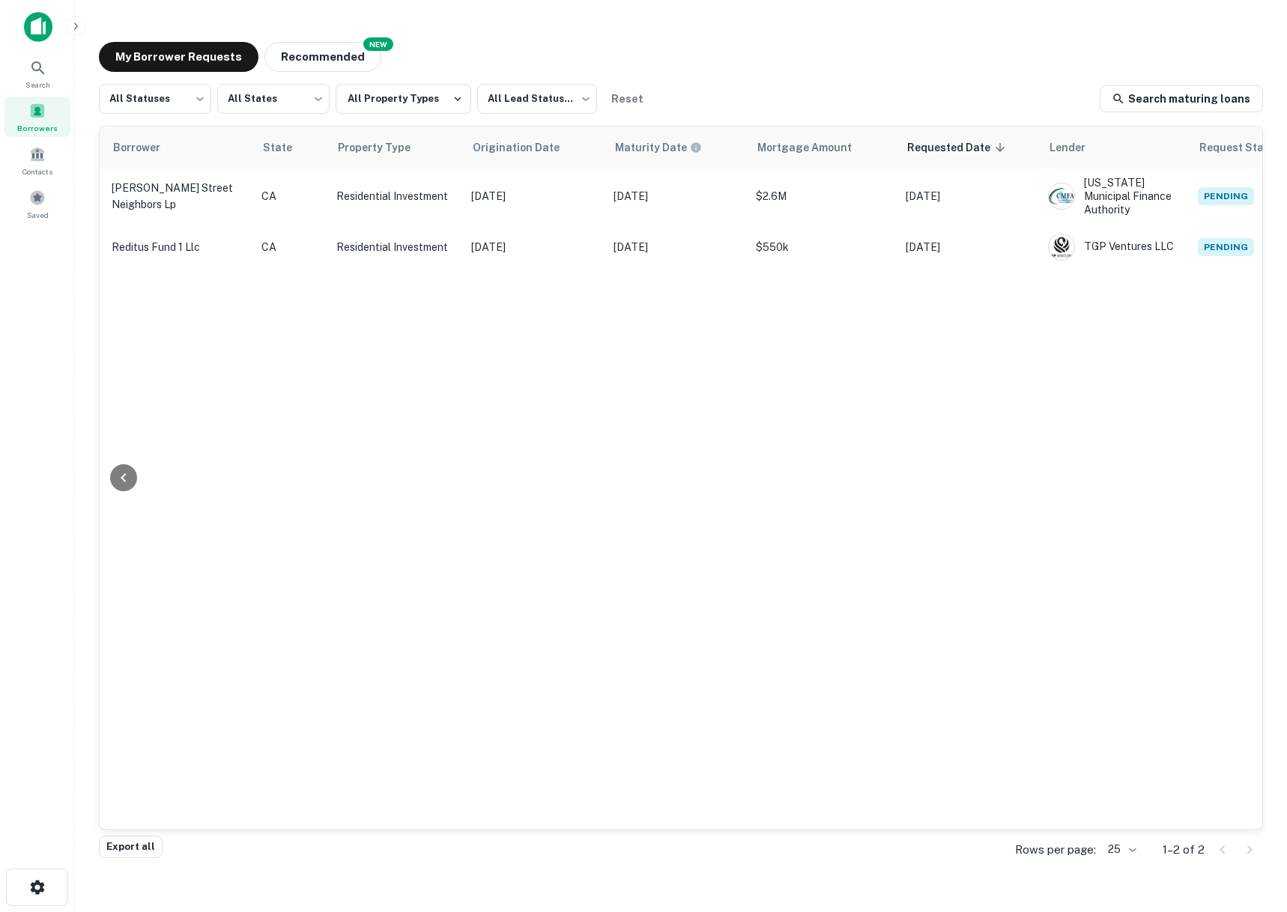
scroll to position [0, 446]
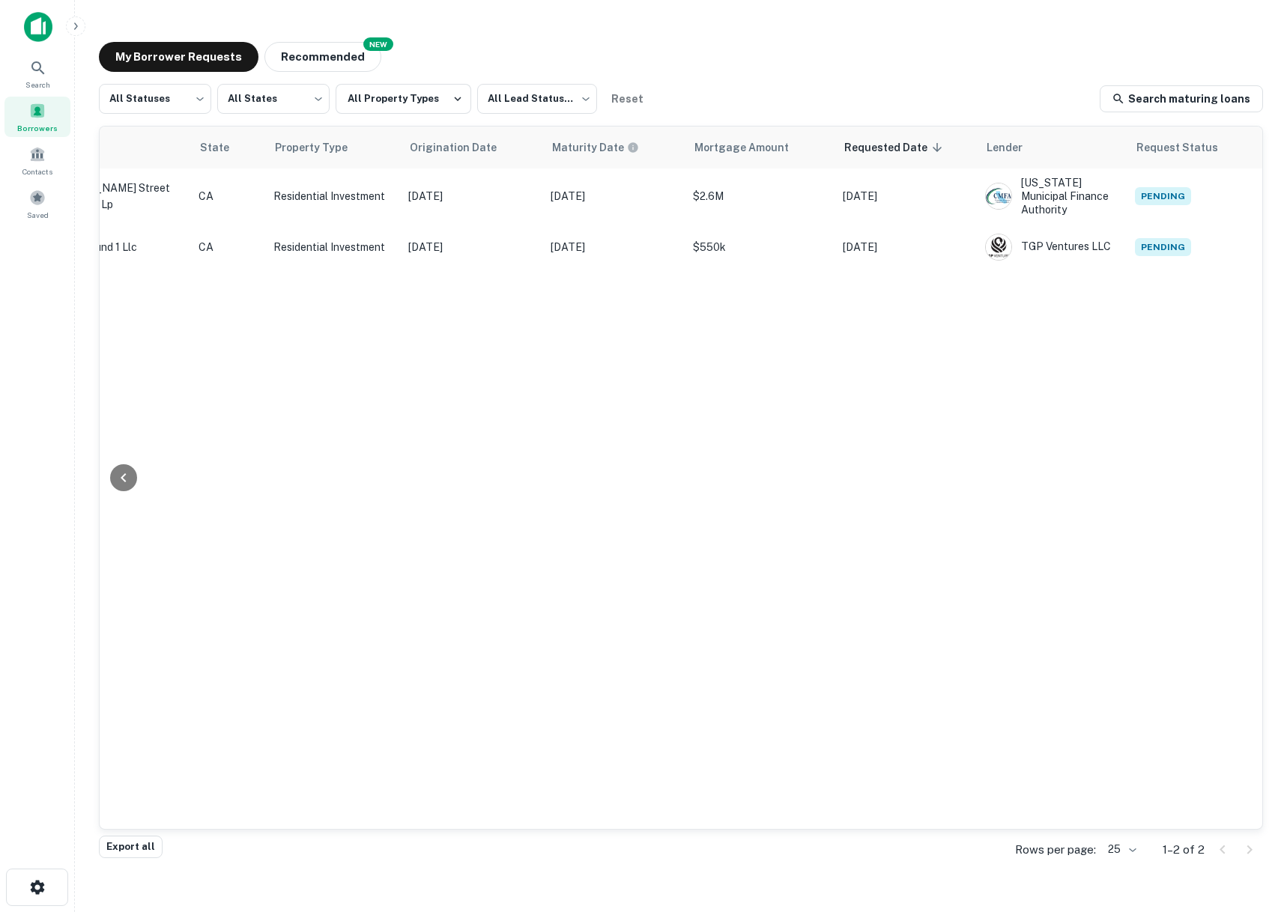
click at [381, 461] on div "Lead Status Address Borrower State Property Type Origination Date Maturity Date…" at bounding box center [681, 478] width 1162 height 702
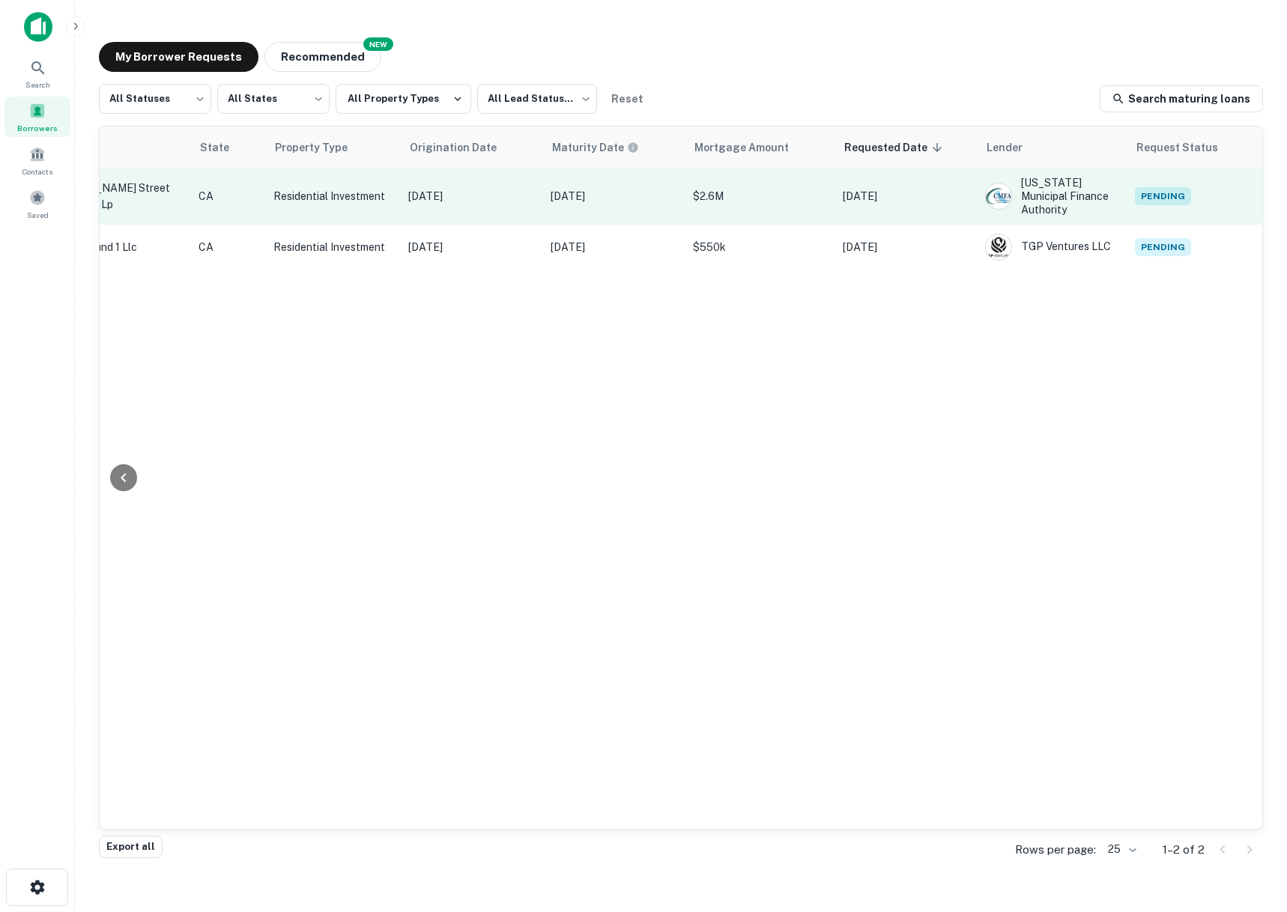
click at [869, 189] on p "Aug 13, 2025" at bounding box center [905, 196] width 127 height 16
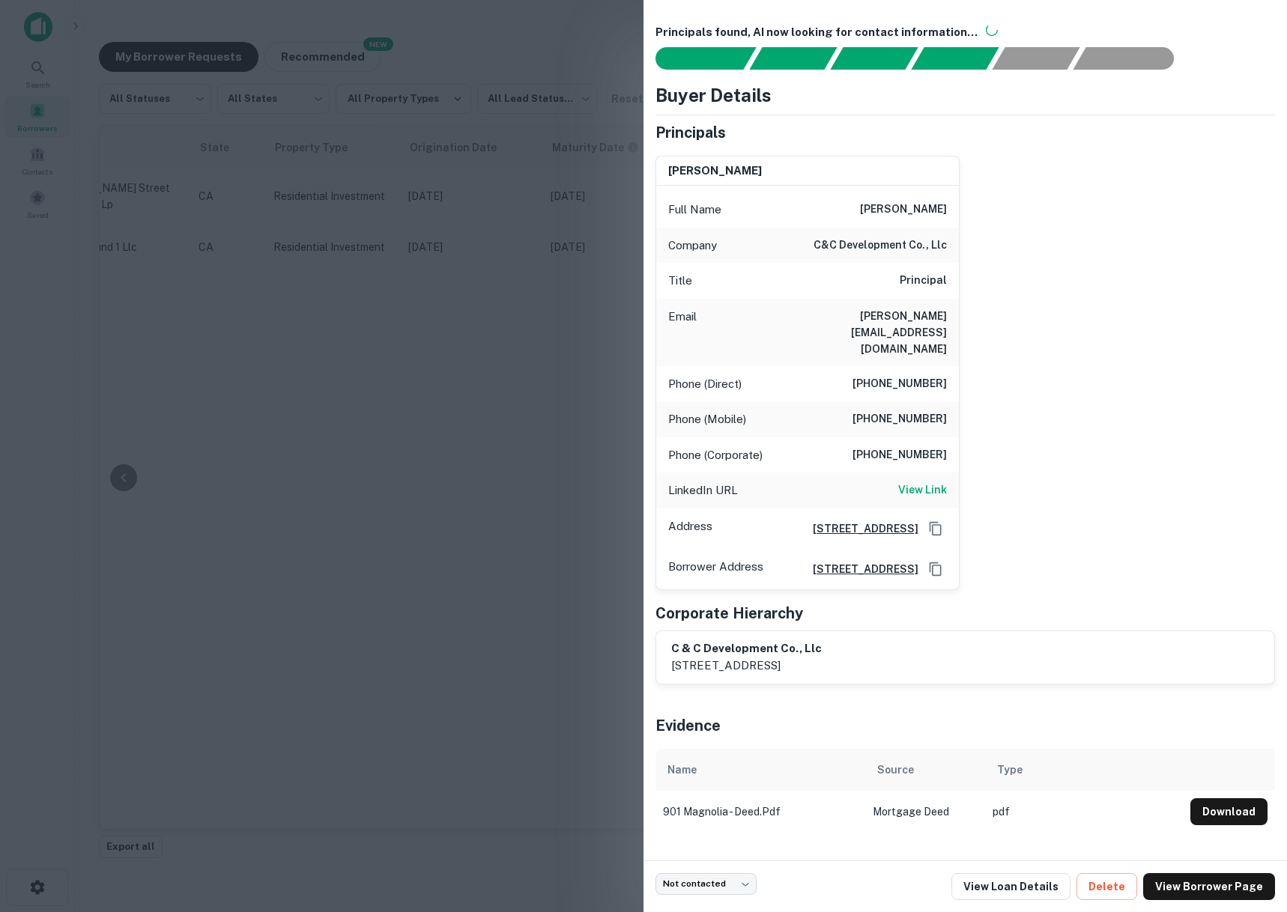
click at [442, 449] on div at bounding box center [643, 456] width 1287 height 912
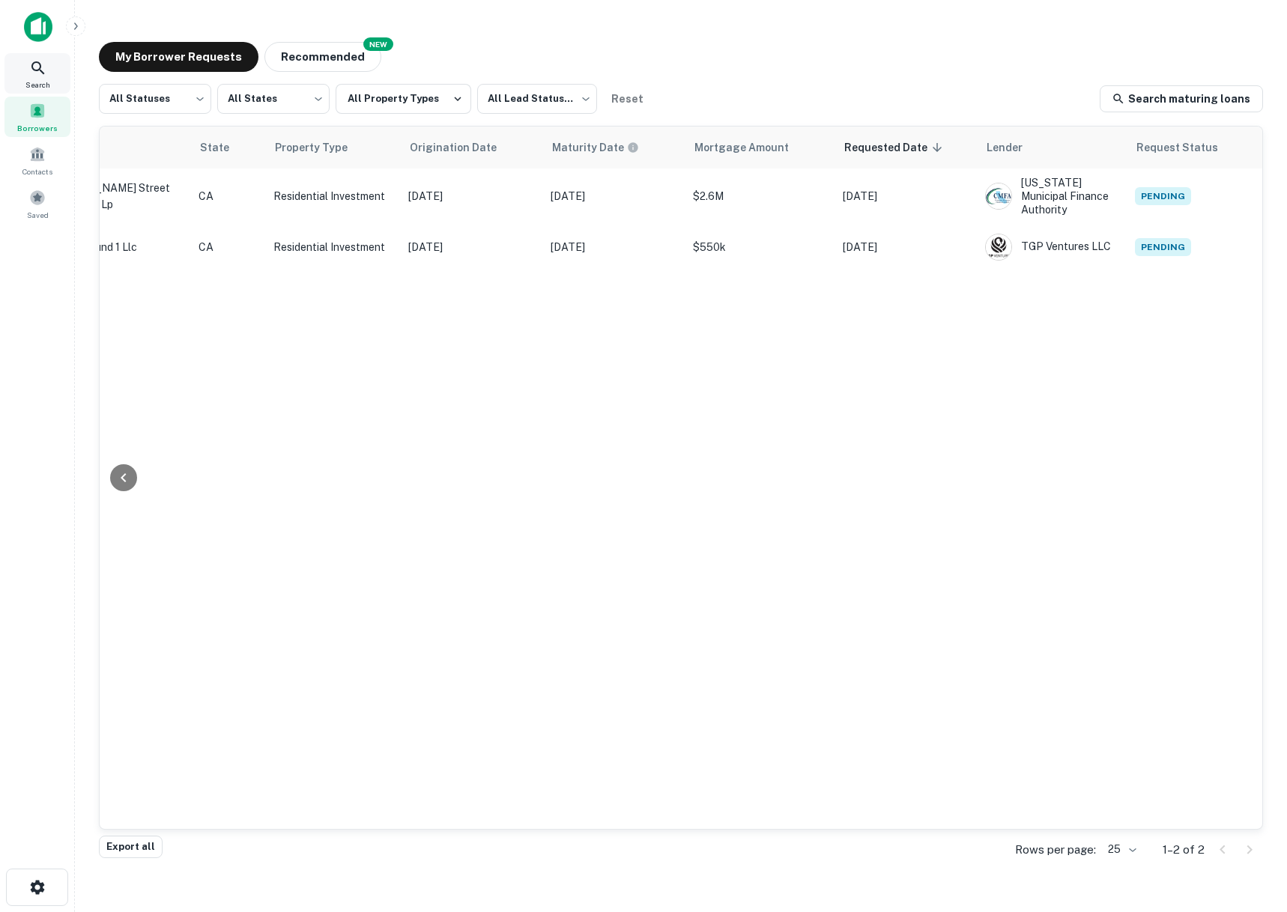
click at [31, 69] on icon at bounding box center [38, 68] width 18 height 18
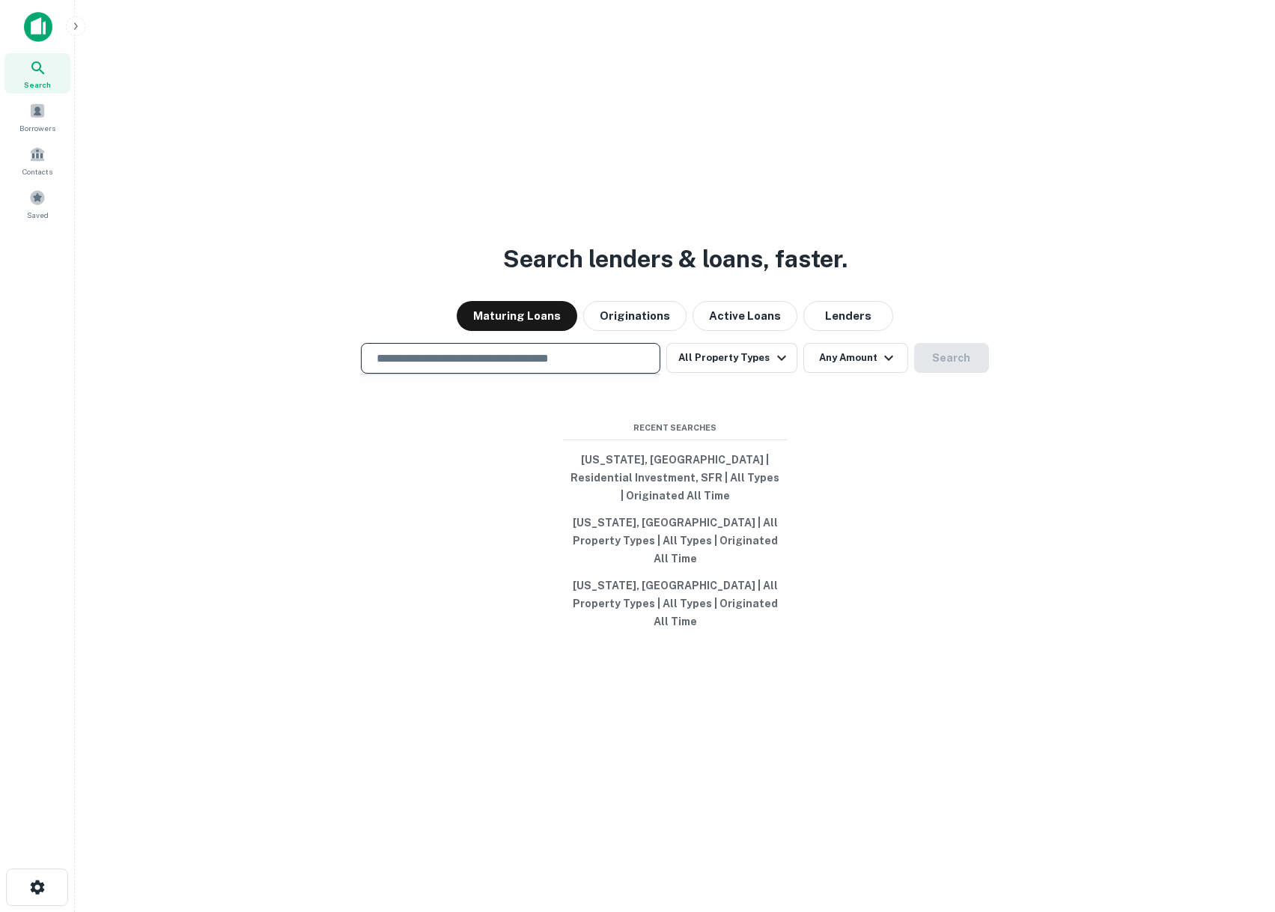
click at [526, 367] on input "text" at bounding box center [511, 358] width 286 height 17
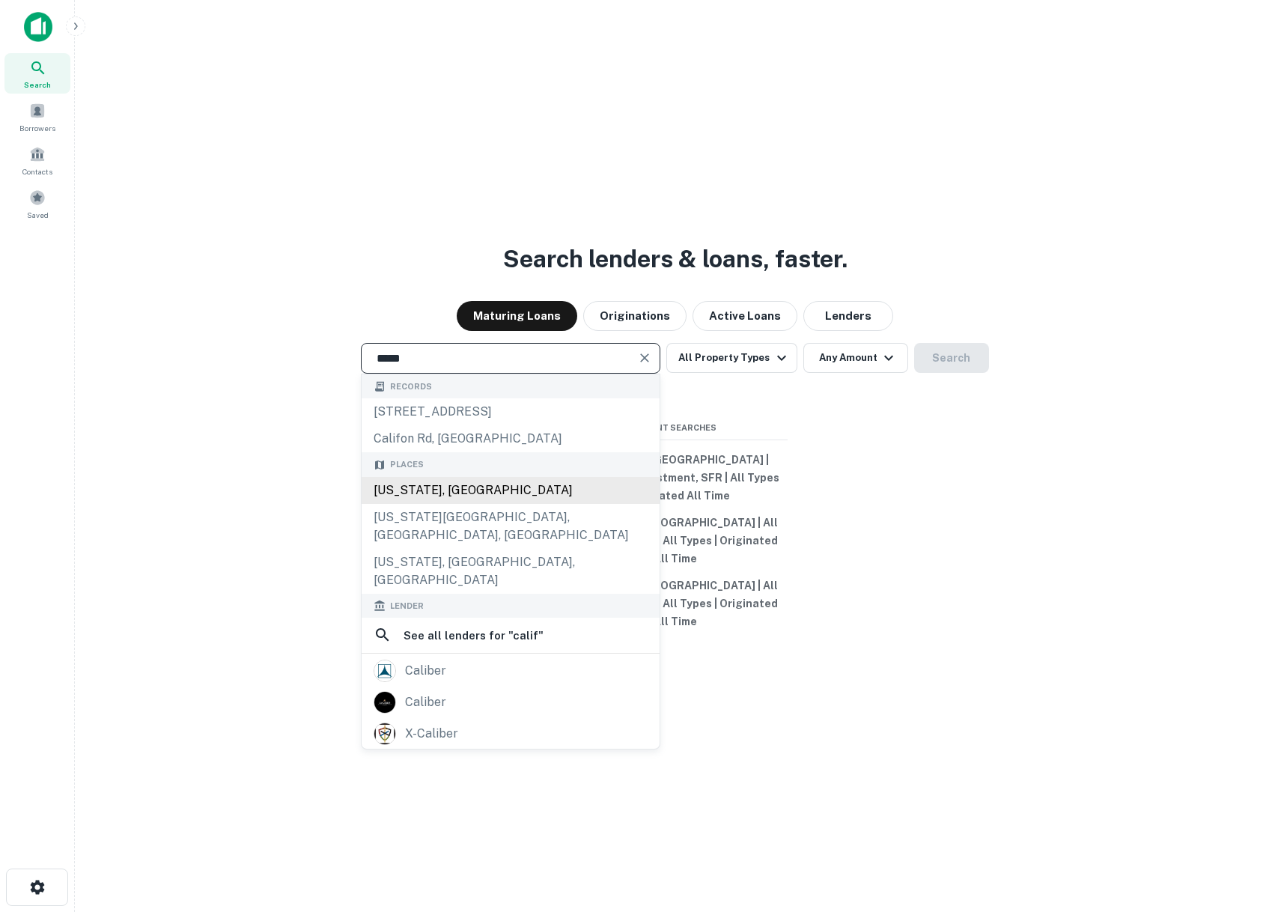
click at [458, 504] on div "[US_STATE], [GEOGRAPHIC_DATA]" at bounding box center [511, 490] width 298 height 27
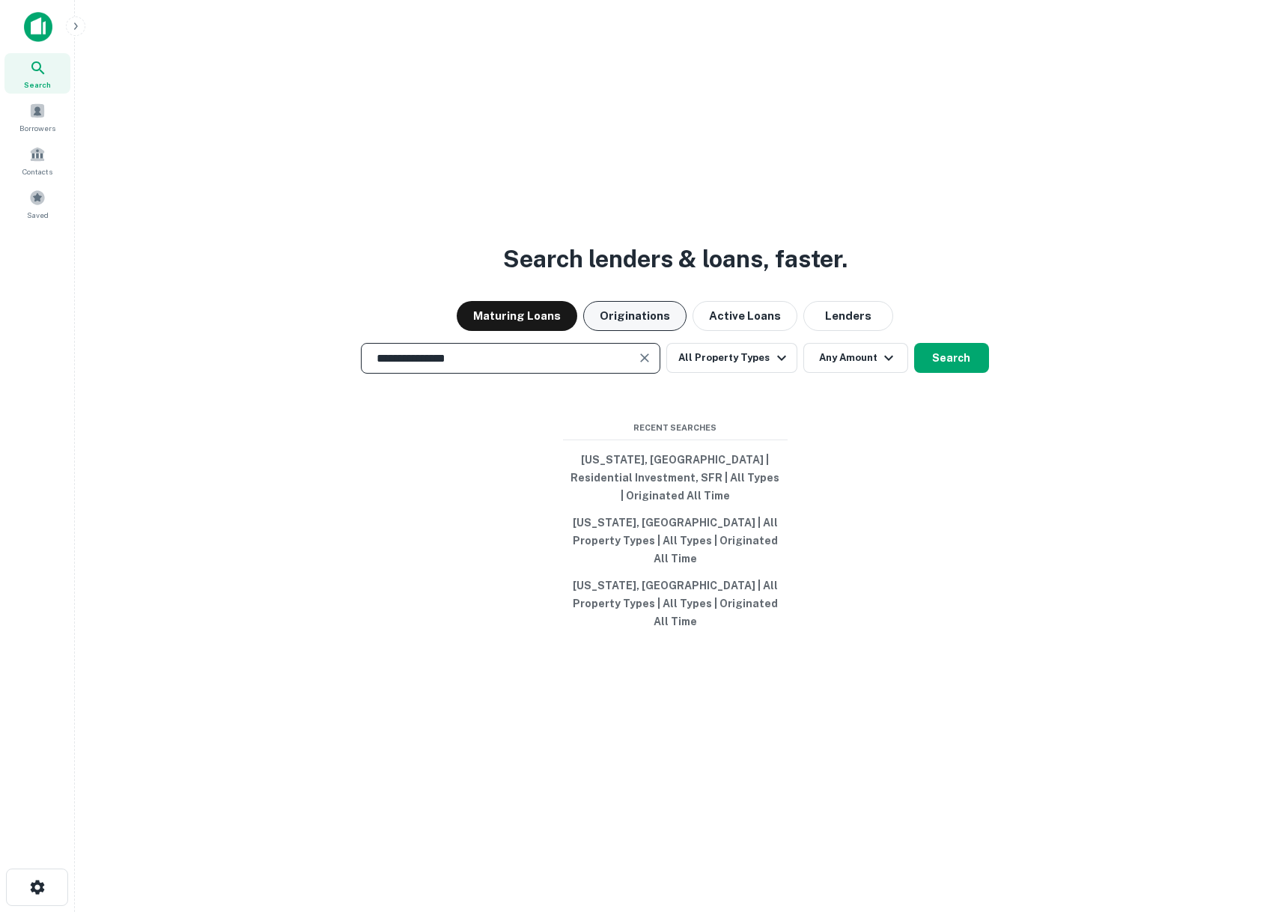
click at [628, 331] on button "Originations" at bounding box center [634, 316] width 103 height 30
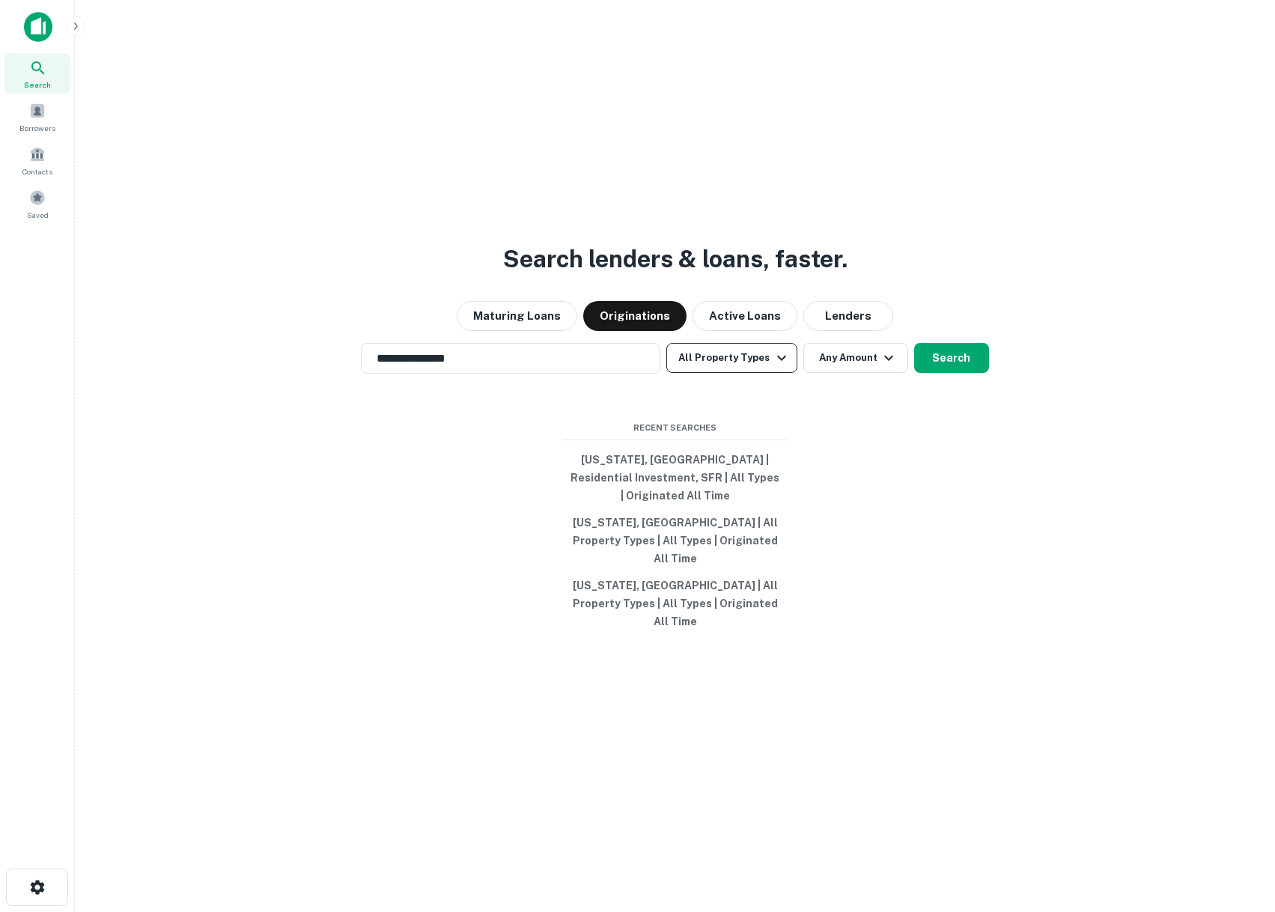
click at [712, 373] on button "All Property Types" at bounding box center [731, 358] width 130 height 30
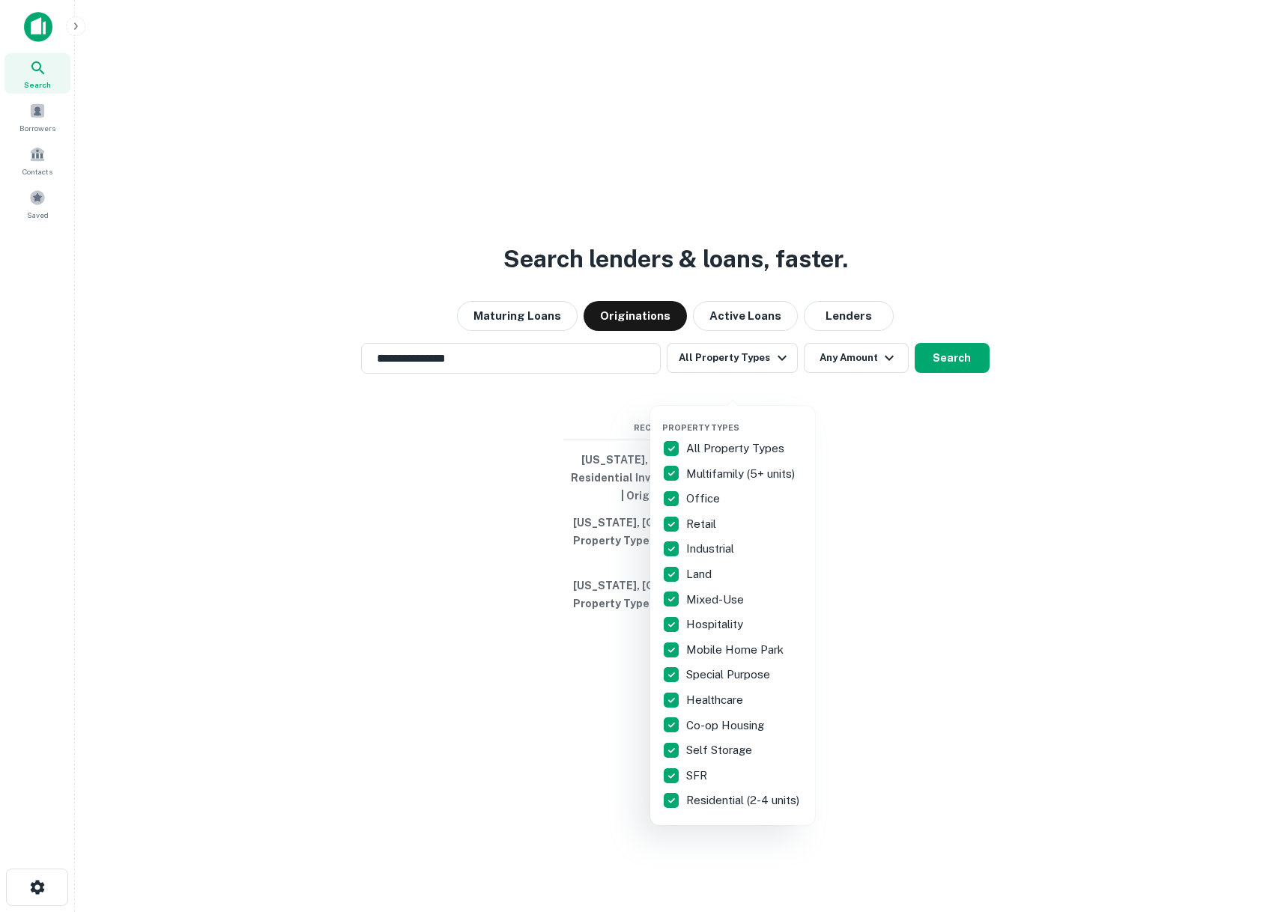
click at [693, 448] on p "All Property Types" at bounding box center [736, 449] width 101 height 18
click at [698, 781] on p "SFR" at bounding box center [698, 776] width 24 height 18
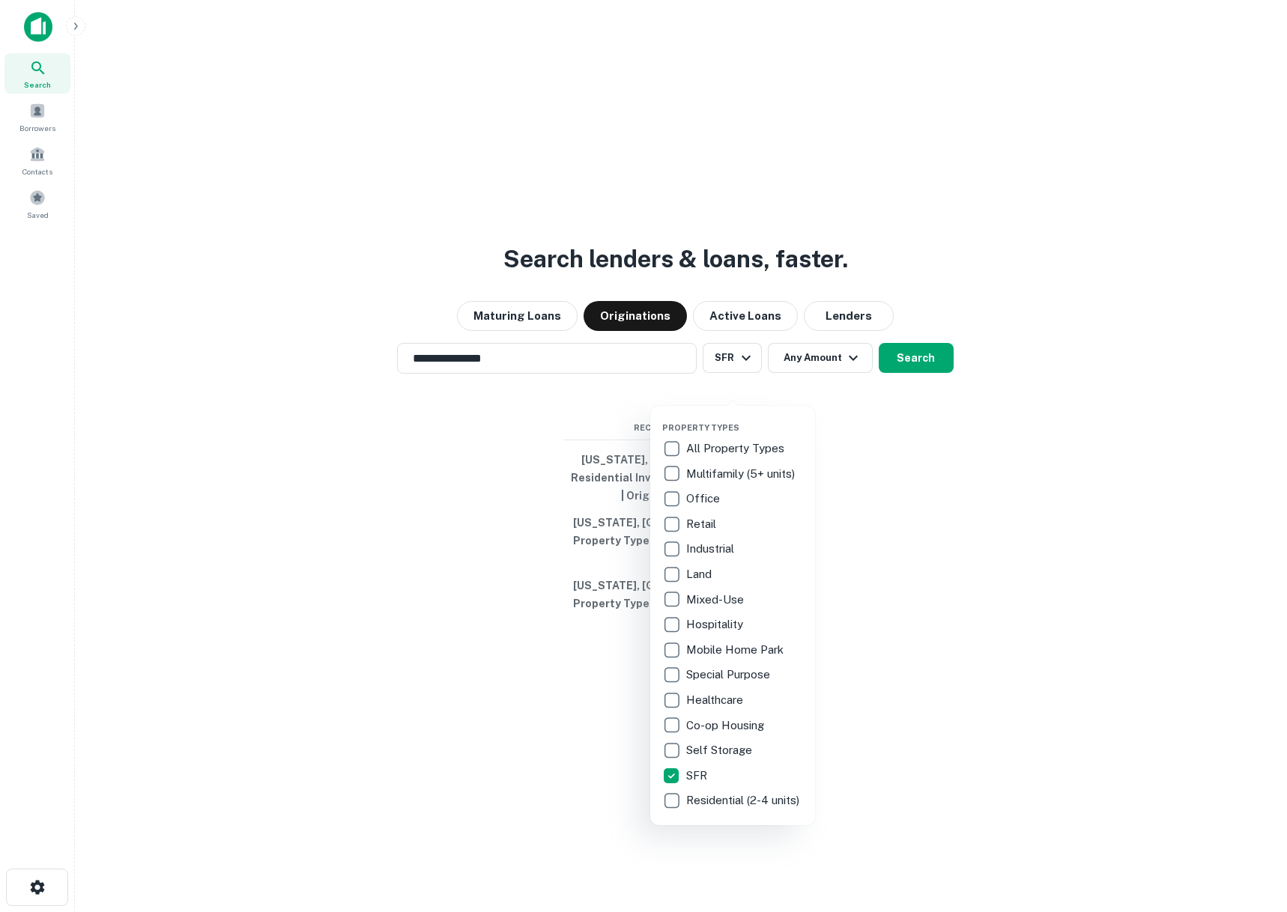
click at [704, 809] on p "Residential (2-4 units)" at bounding box center [744, 801] width 116 height 18
click at [935, 382] on div at bounding box center [643, 456] width 1287 height 912
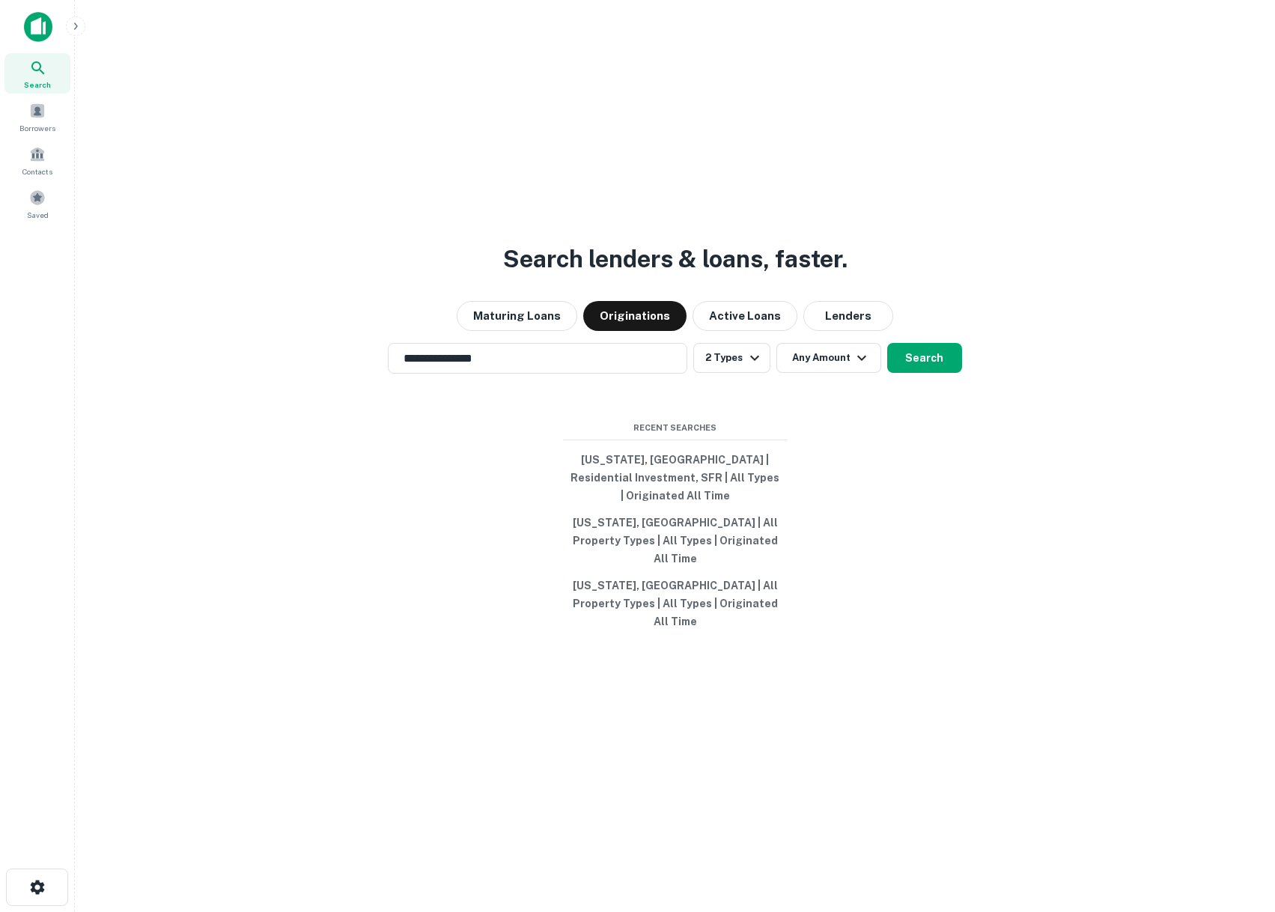
drag, startPoint x: 936, startPoint y: 386, endPoint x: 920, endPoint y: 288, distance: 100.2
click at [920, 288] on div "**********" at bounding box center [675, 492] width 1176 height 912
click at [850, 331] on button "Lenders" at bounding box center [849, 316] width 90 height 30
click at [541, 367] on input "**********" at bounding box center [527, 358] width 264 height 17
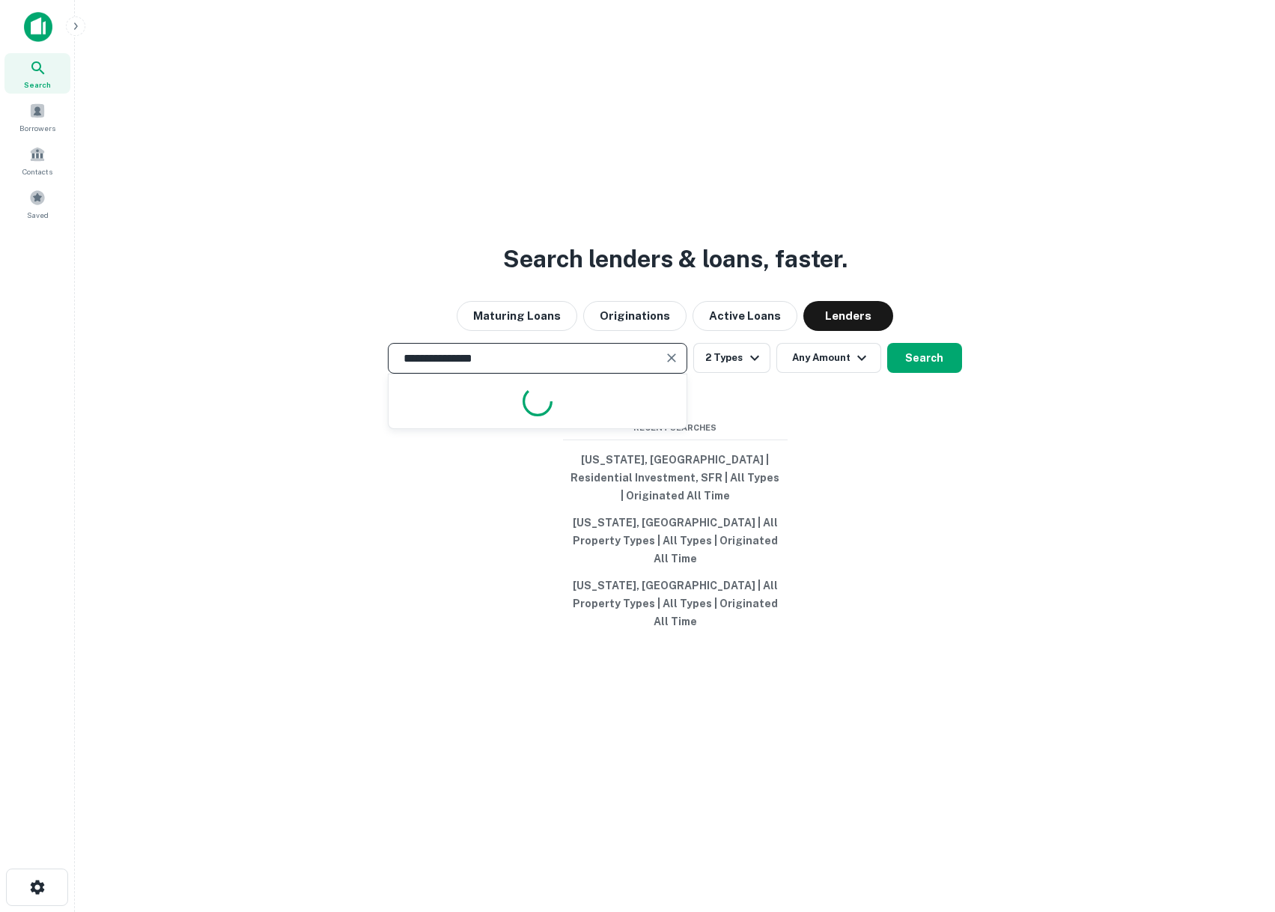
click at [541, 367] on input "**********" at bounding box center [527, 358] width 264 height 17
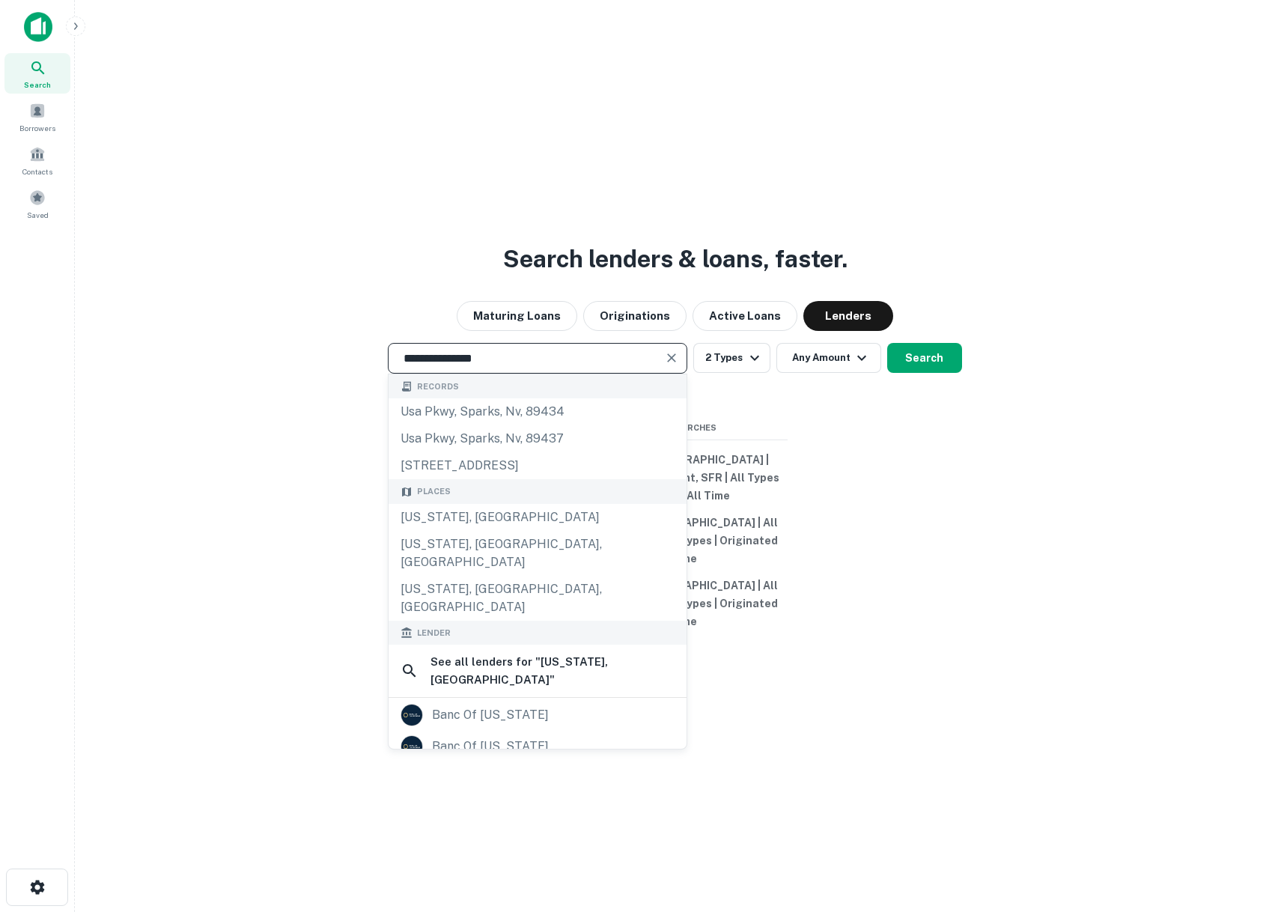
click at [541, 367] on input "**********" at bounding box center [527, 358] width 264 height 17
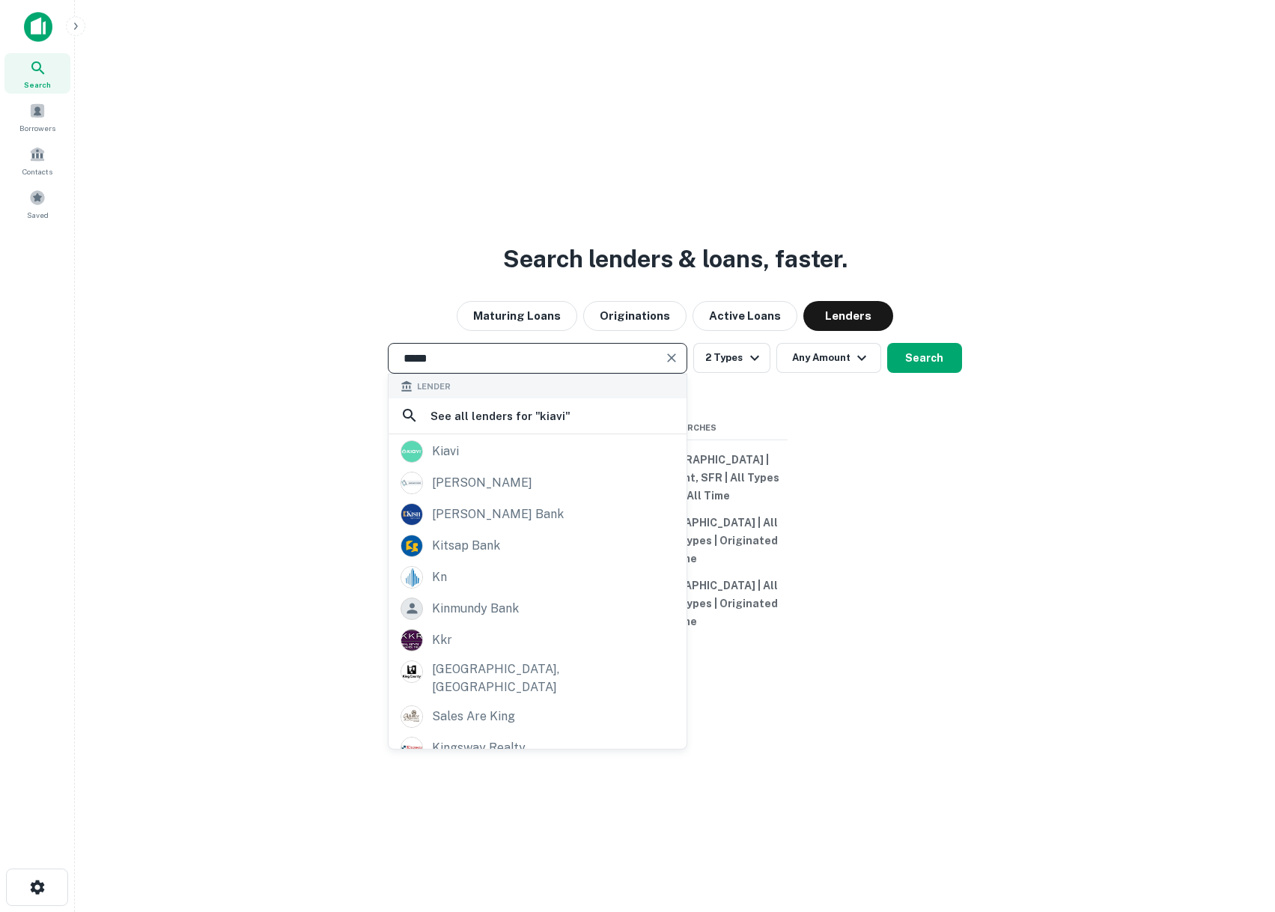
drag, startPoint x: 446, startPoint y: 382, endPoint x: 204, endPoint y: 394, distance: 241.4
click at [205, 374] on div "***** ​ Lender See all lenders for " kiavi " kiavi king david kish bank kitsap …" at bounding box center [675, 358] width 1176 height 31
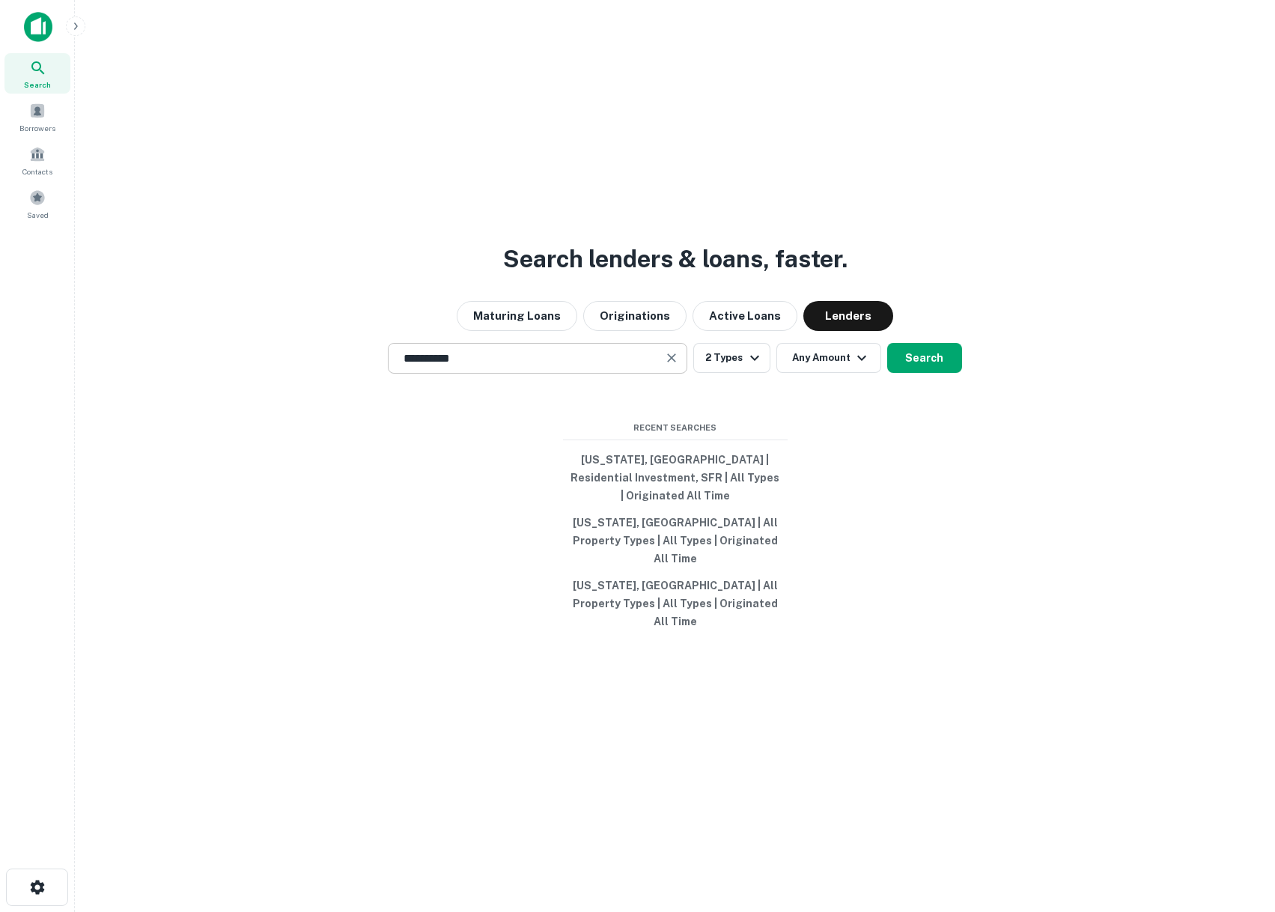
drag, startPoint x: 448, startPoint y: 464, endPoint x: 461, endPoint y: 380, distance: 84.9
click at [453, 455] on div "**********" at bounding box center [675, 492] width 1176 height 912
click at [463, 367] on input "**********" at bounding box center [527, 358] width 264 height 17
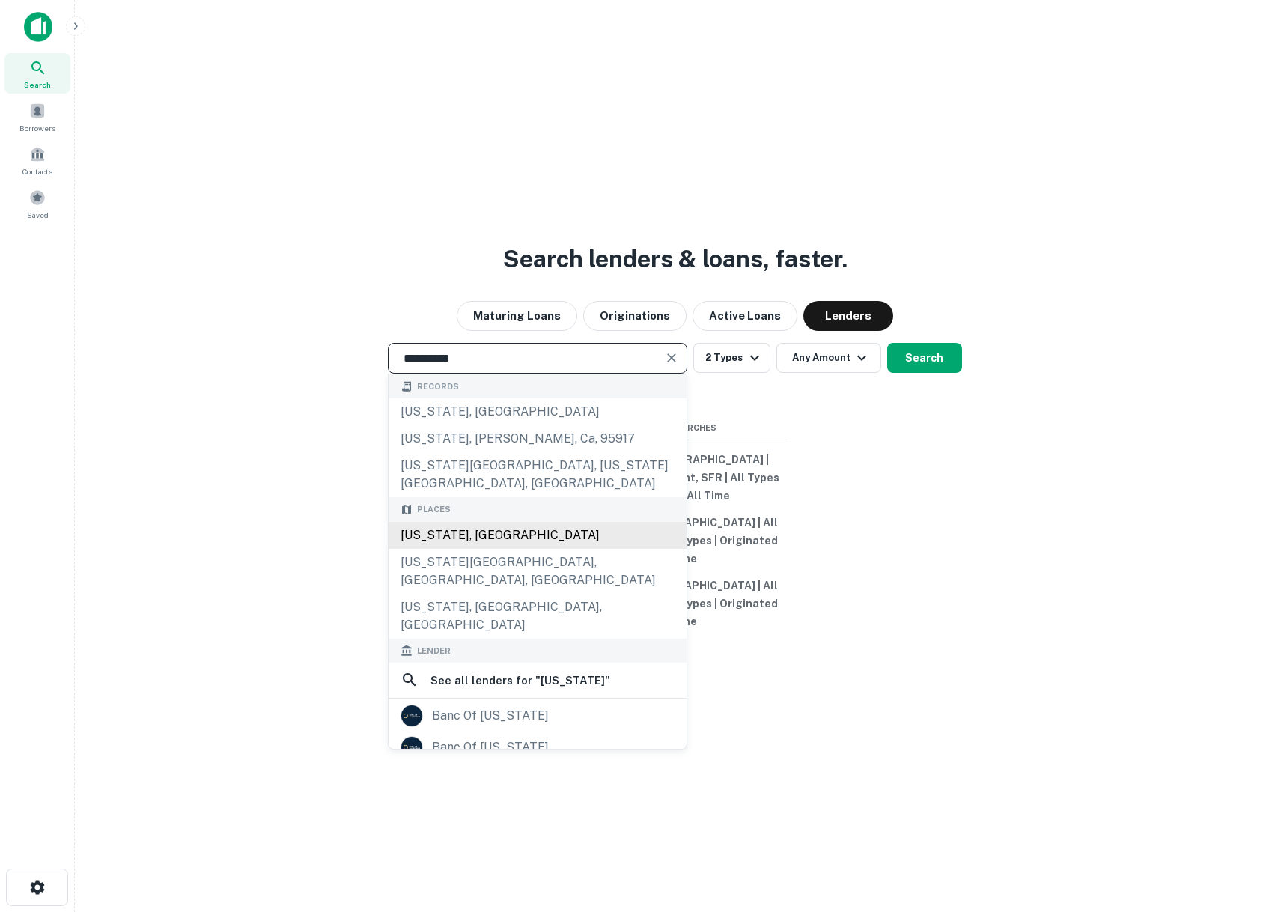
type input "**********"
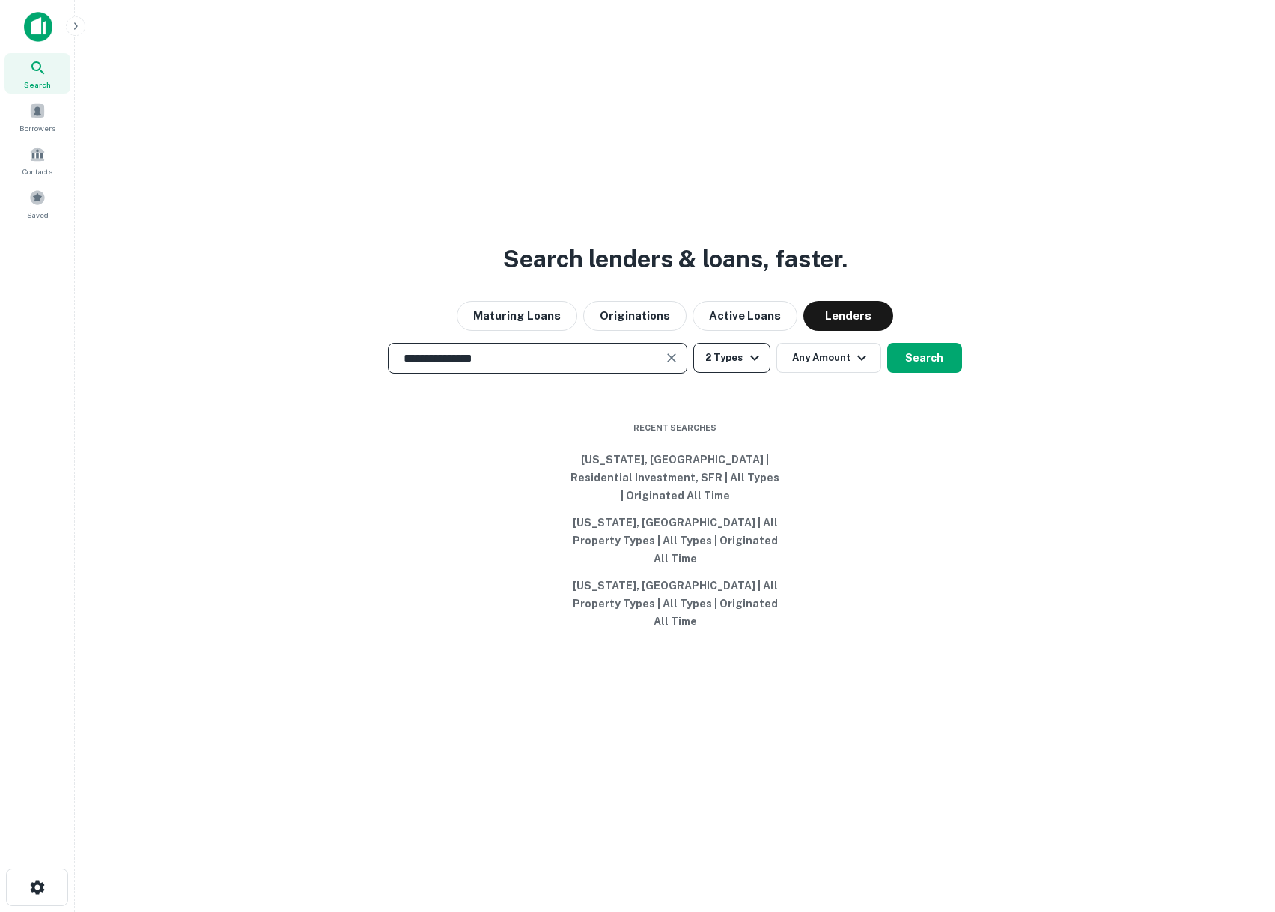
click at [724, 373] on button "2 Types" at bounding box center [731, 358] width 76 height 30
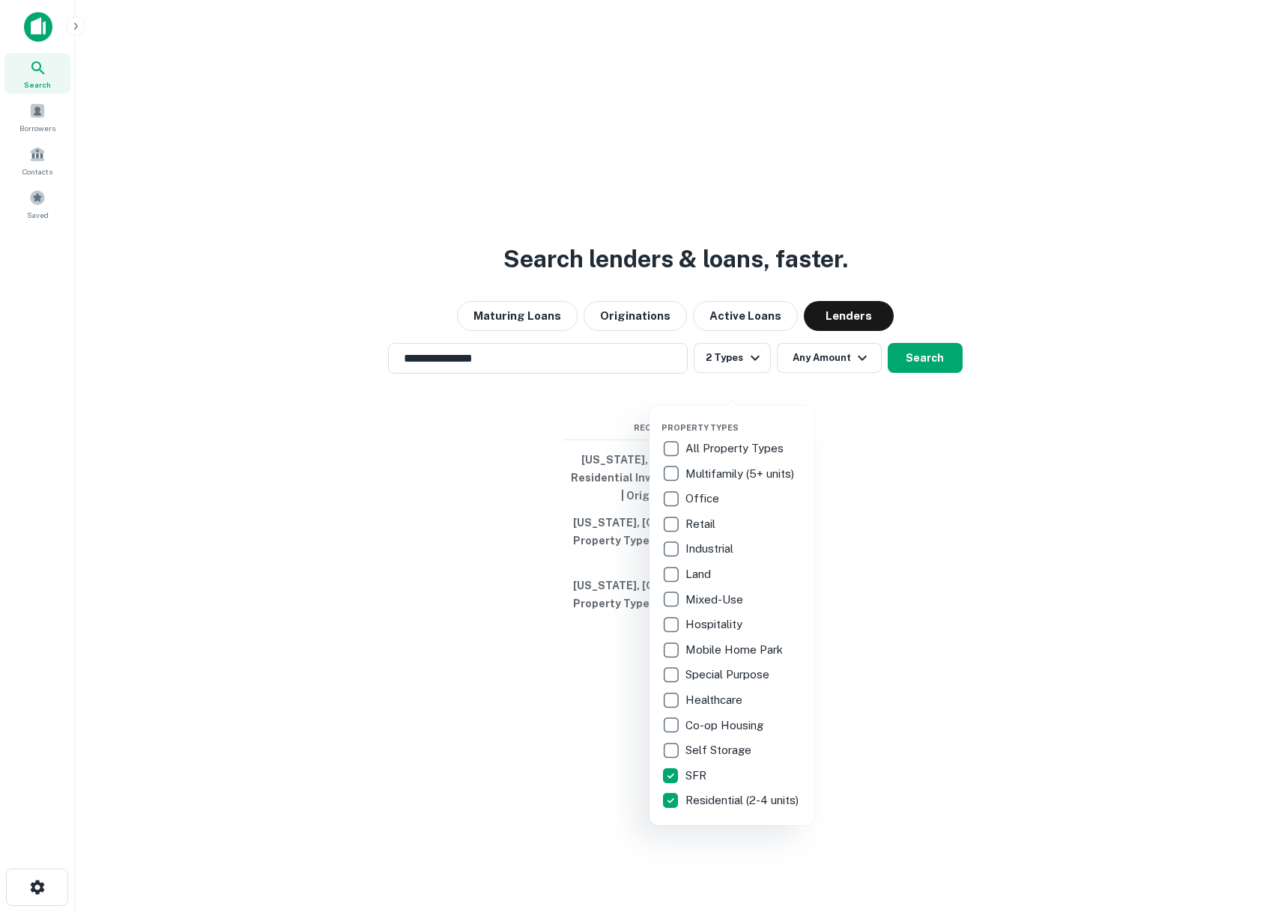
click at [982, 551] on div at bounding box center [643, 456] width 1287 height 912
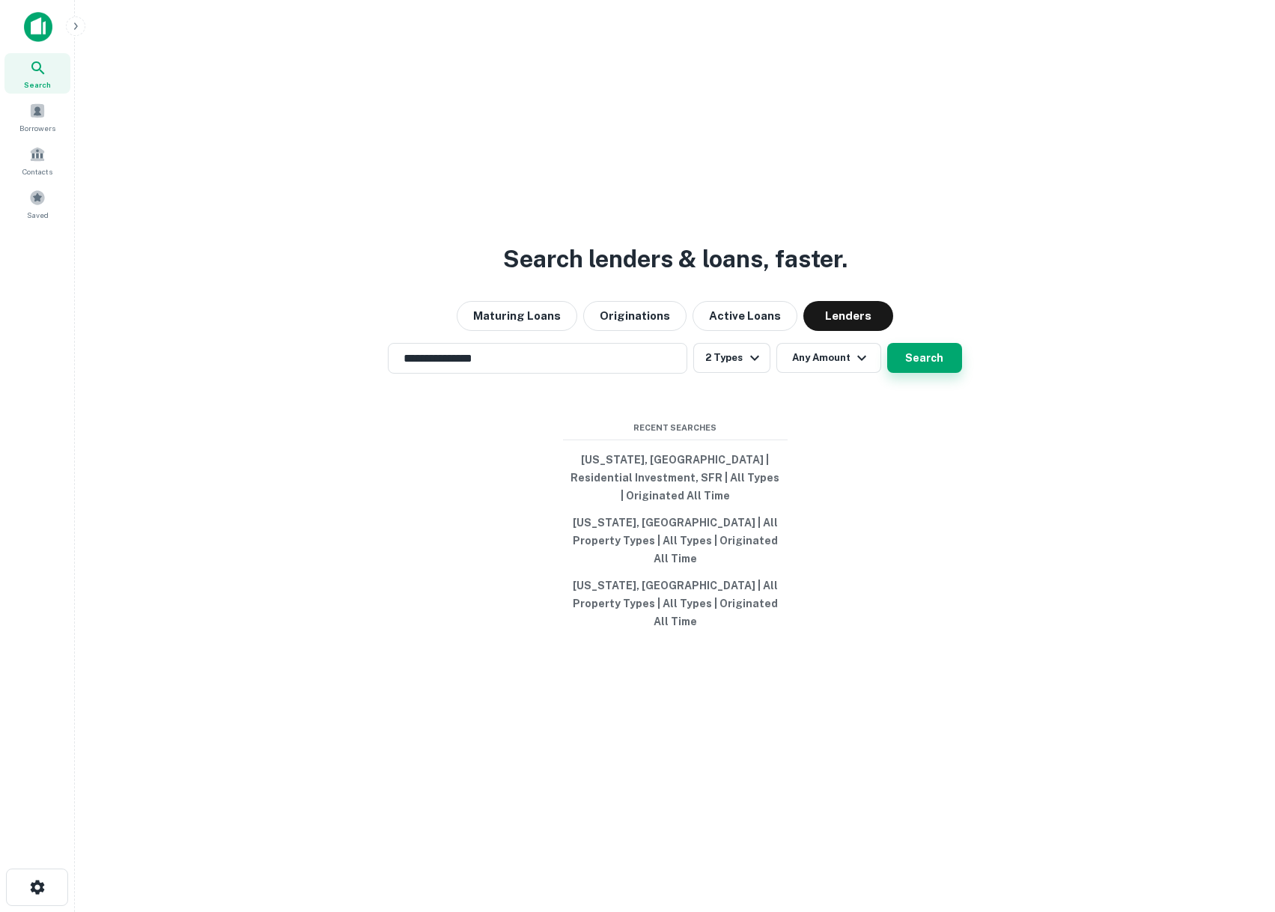
click at [918, 373] on button "Search" at bounding box center [924, 358] width 75 height 30
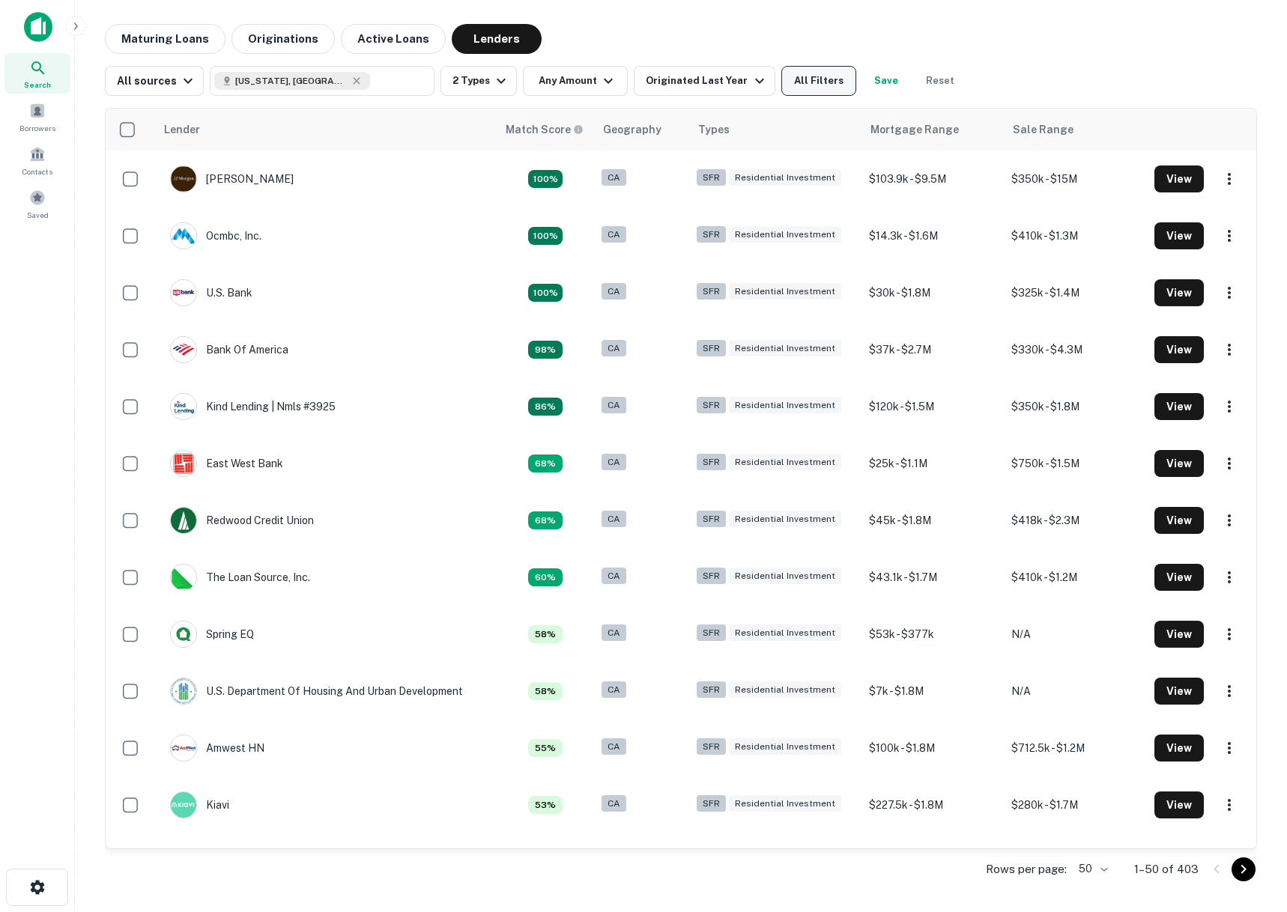
click at [811, 78] on button "All Filters" at bounding box center [818, 81] width 75 height 30
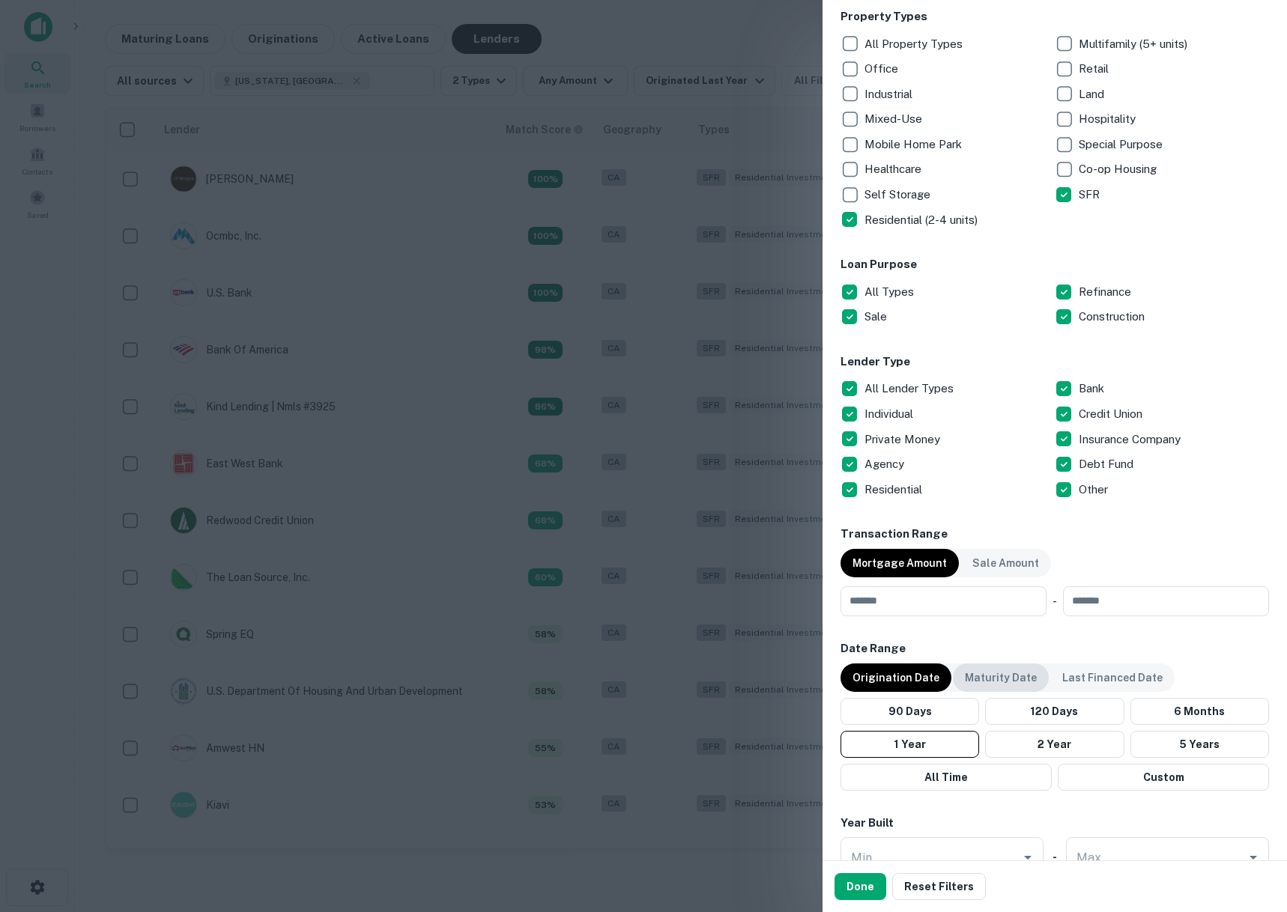
scroll to position [300, 0]
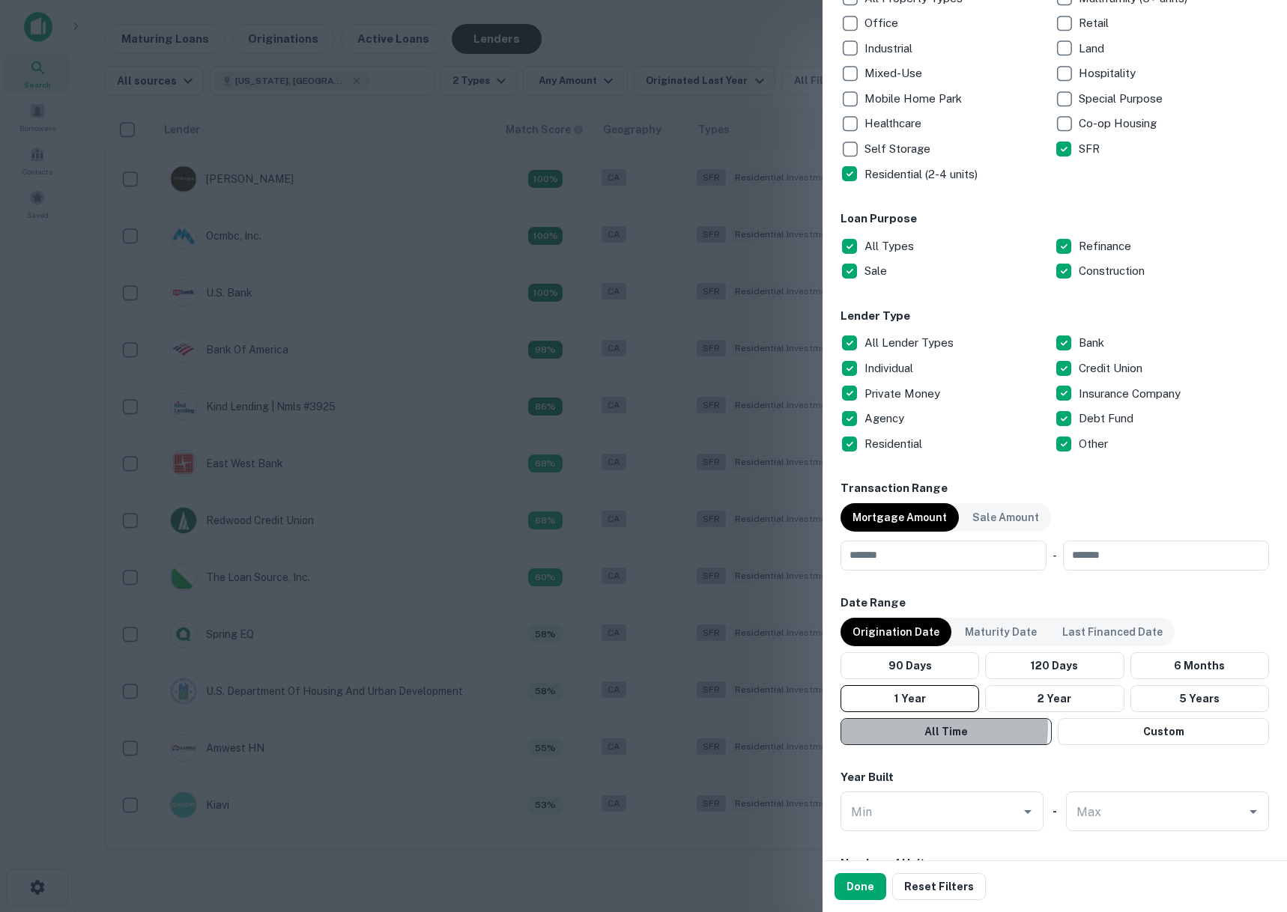
click at [921, 727] on button "All Time" at bounding box center [945, 731] width 211 height 27
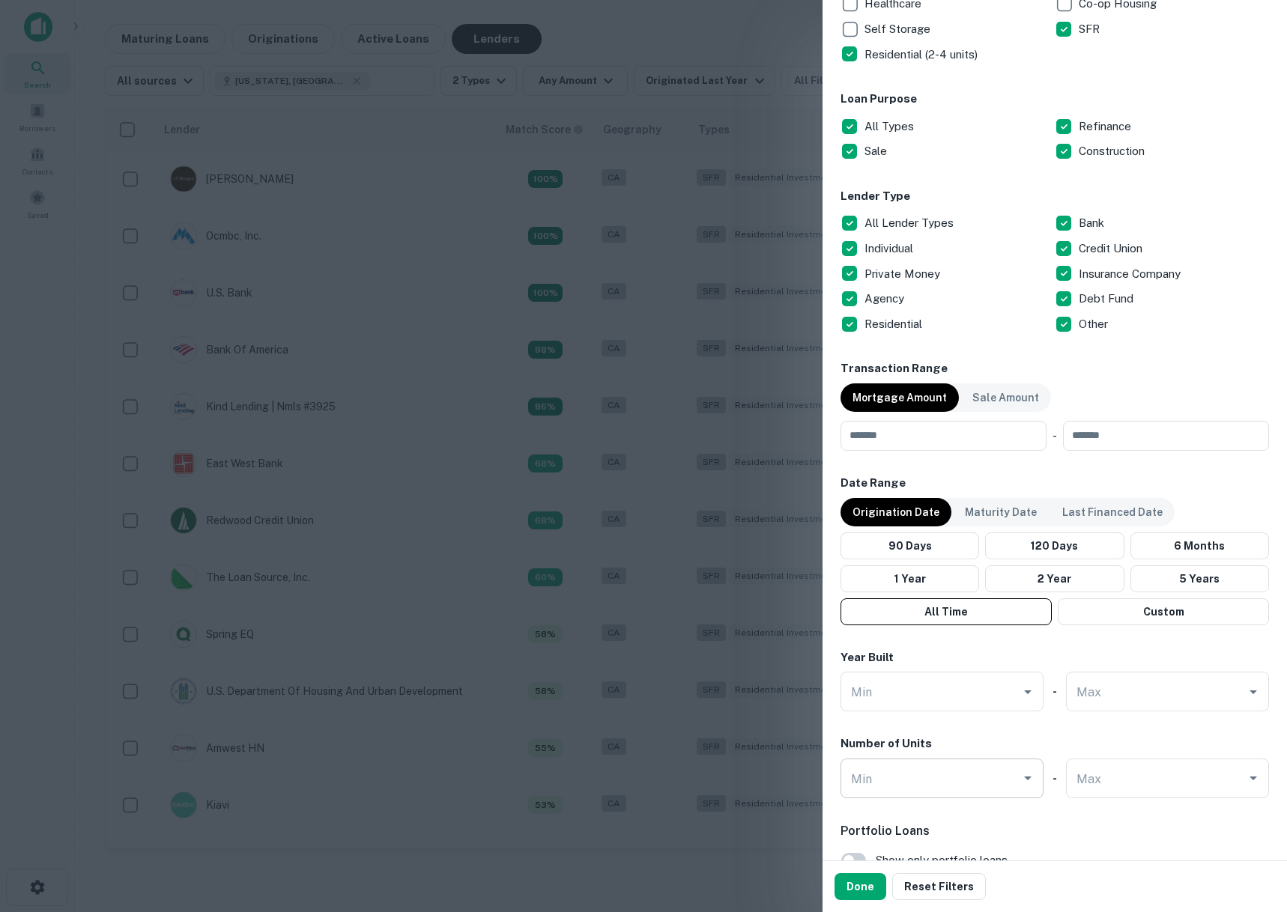
scroll to position [522, 0]
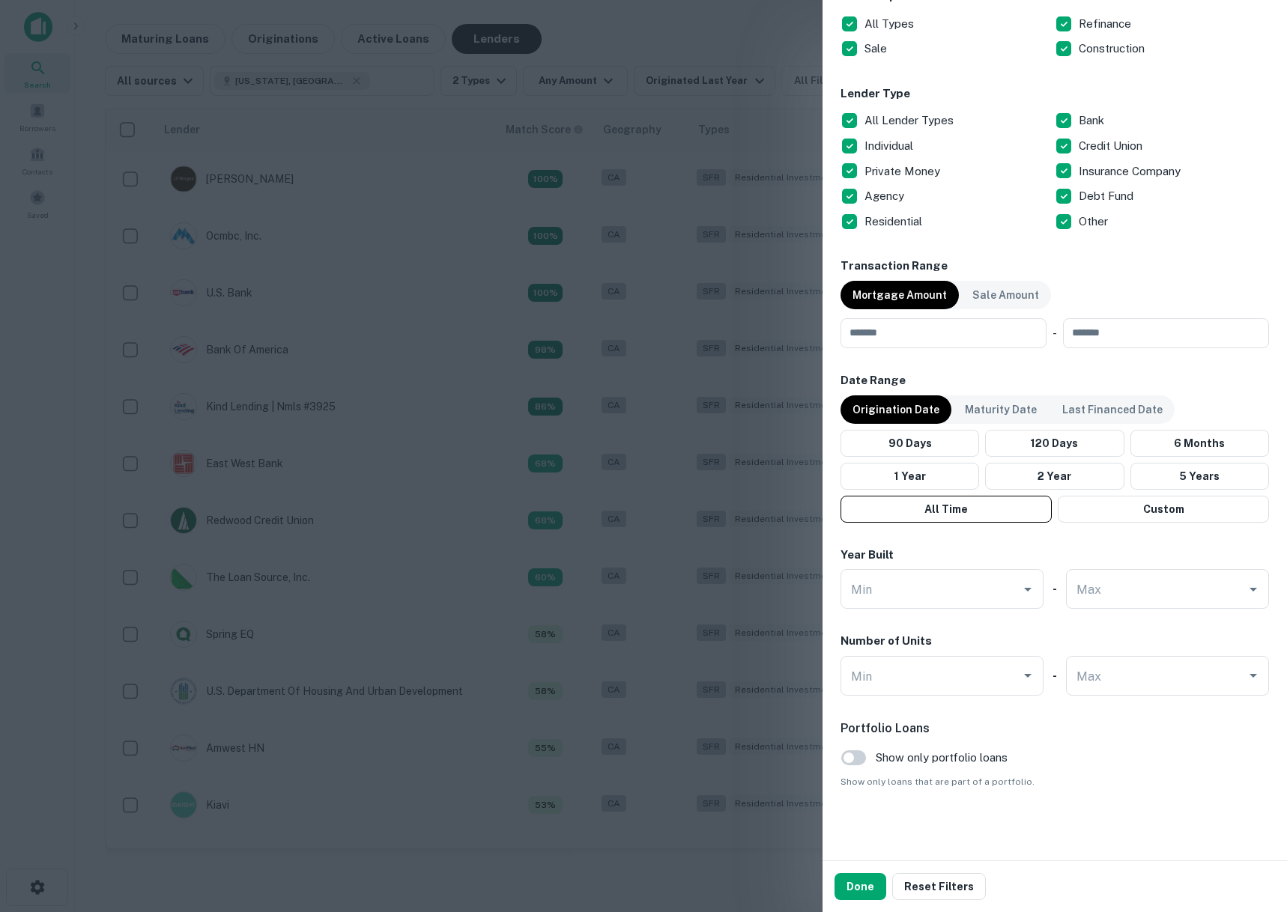
drag, startPoint x: 862, startPoint y: 887, endPoint x: 857, endPoint y: 867, distance: 20.2
click at [862, 887] on button "Done" at bounding box center [860, 886] width 52 height 27
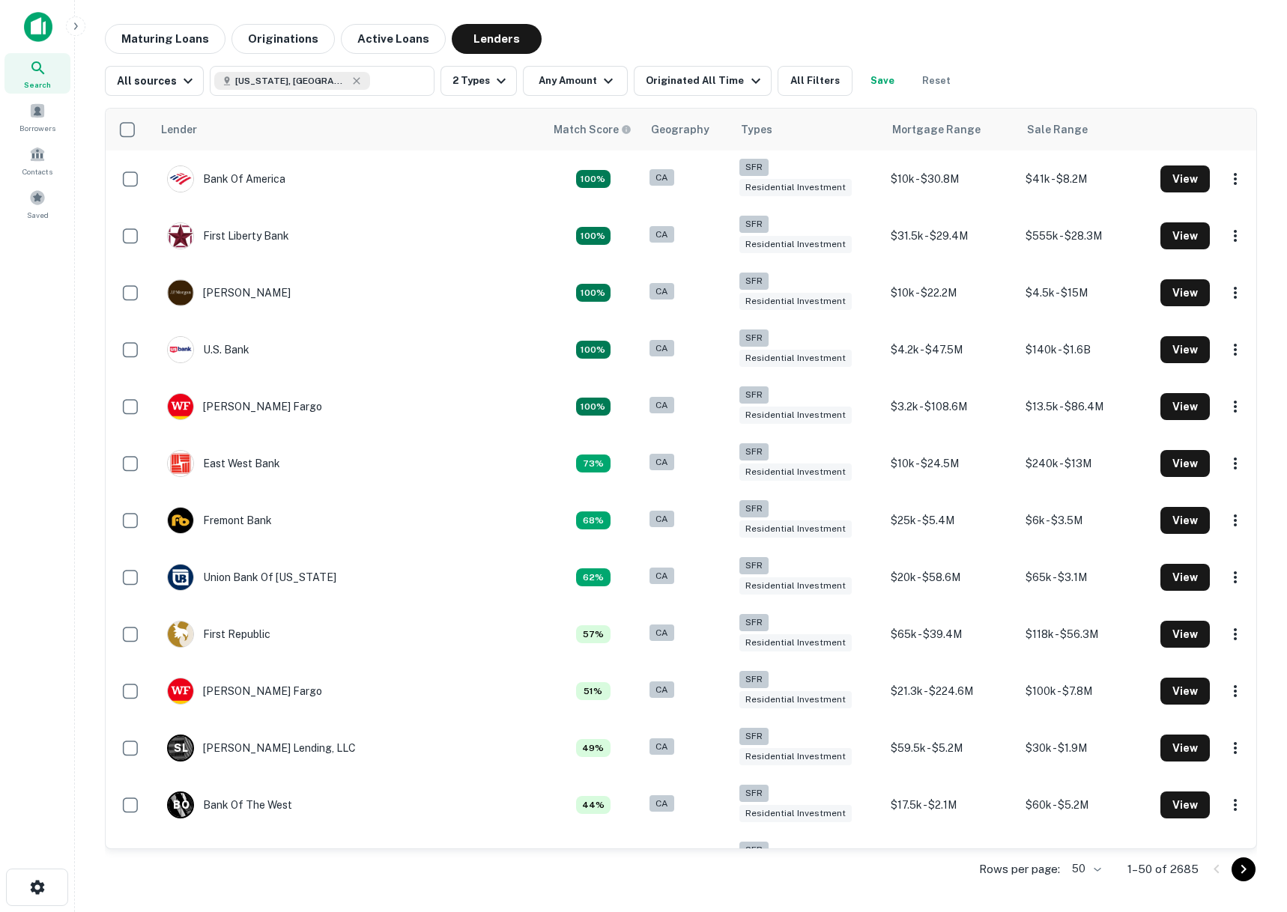
click at [297, 38] on button "Originations" at bounding box center [282, 39] width 103 height 30
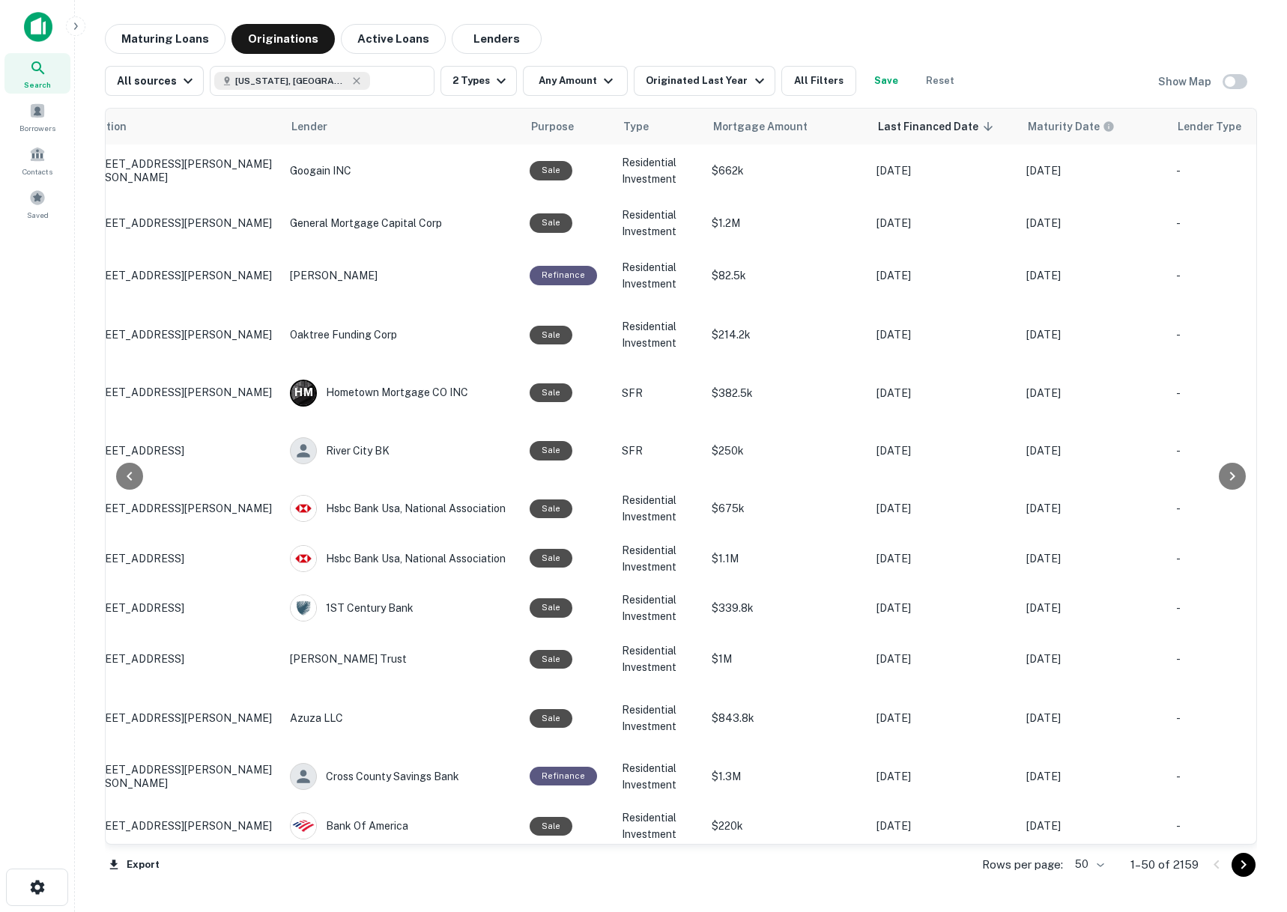
scroll to position [0, 199]
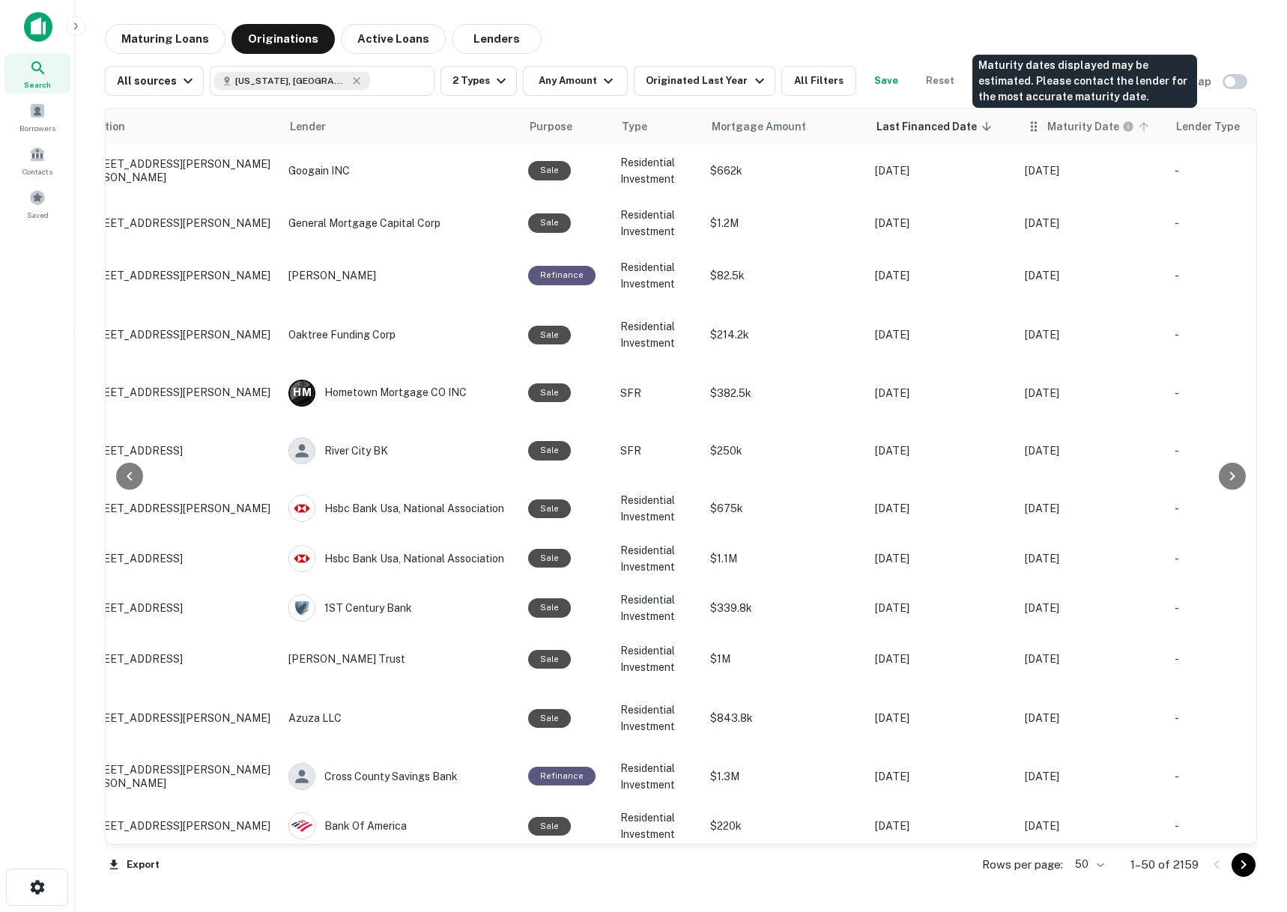
click at [1058, 124] on h6 "Maturity Date" at bounding box center [1083, 126] width 72 height 16
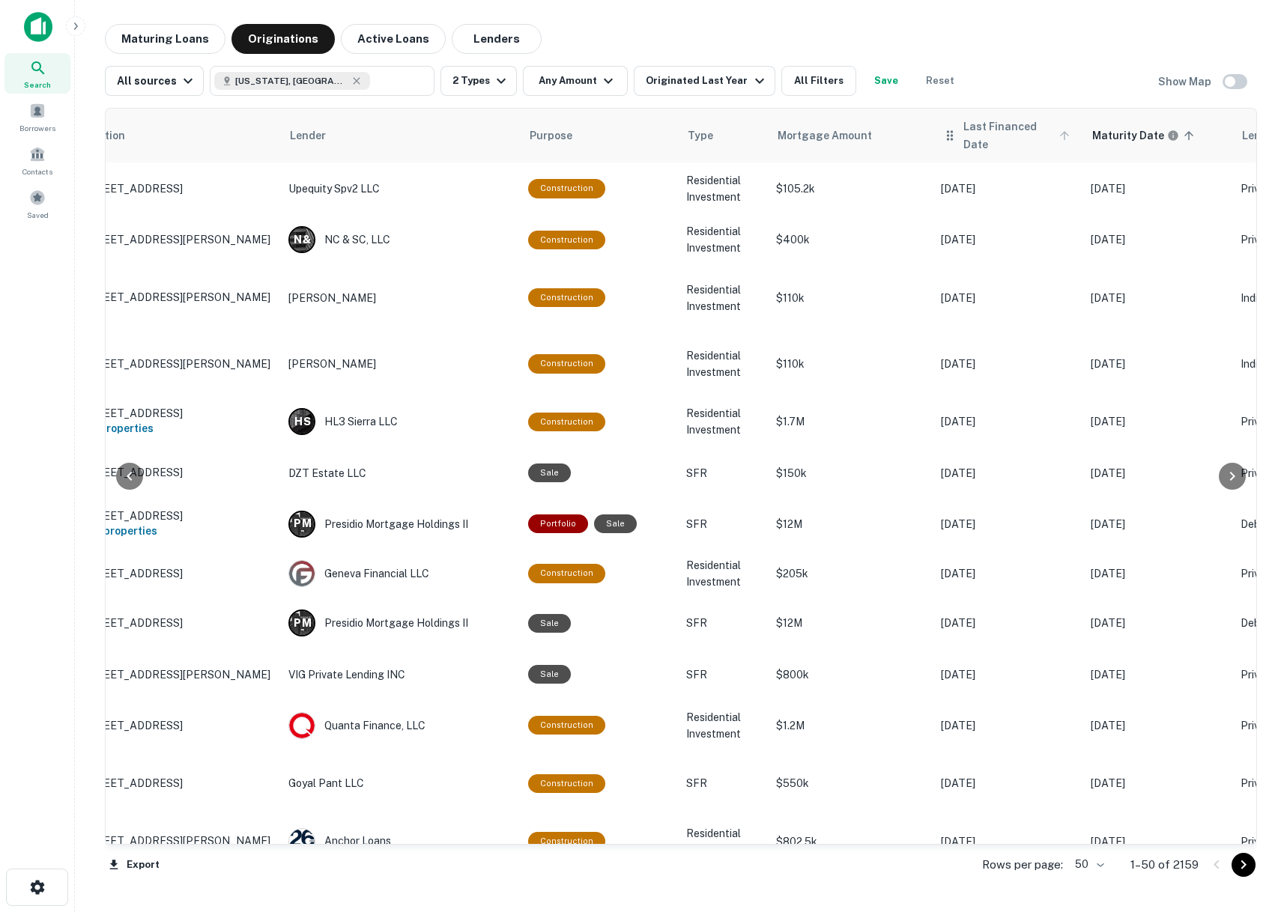
click at [971, 137] on span "Last Financed Date" at bounding box center [1018, 136] width 111 height 36
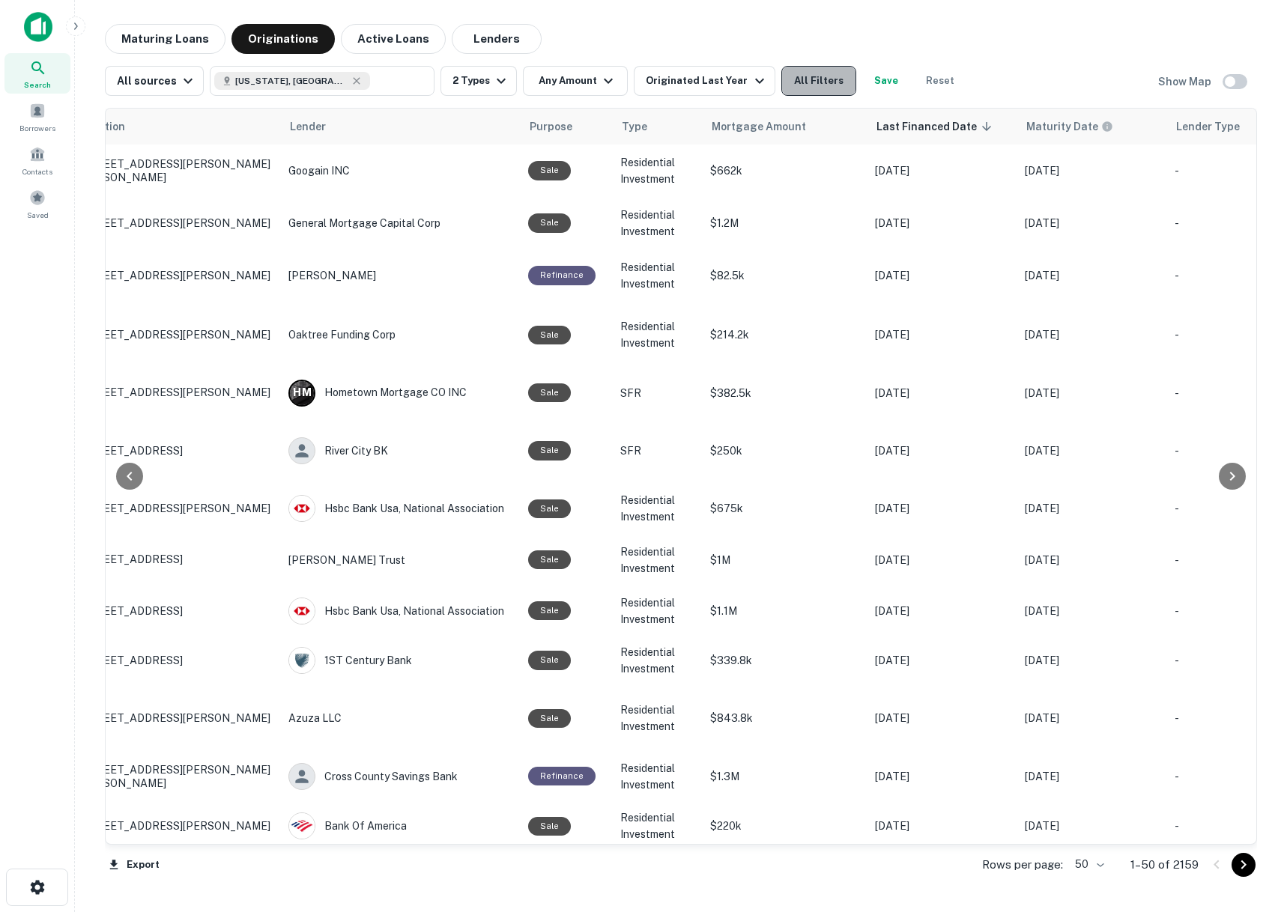
click at [818, 80] on button "All Filters" at bounding box center [818, 81] width 75 height 30
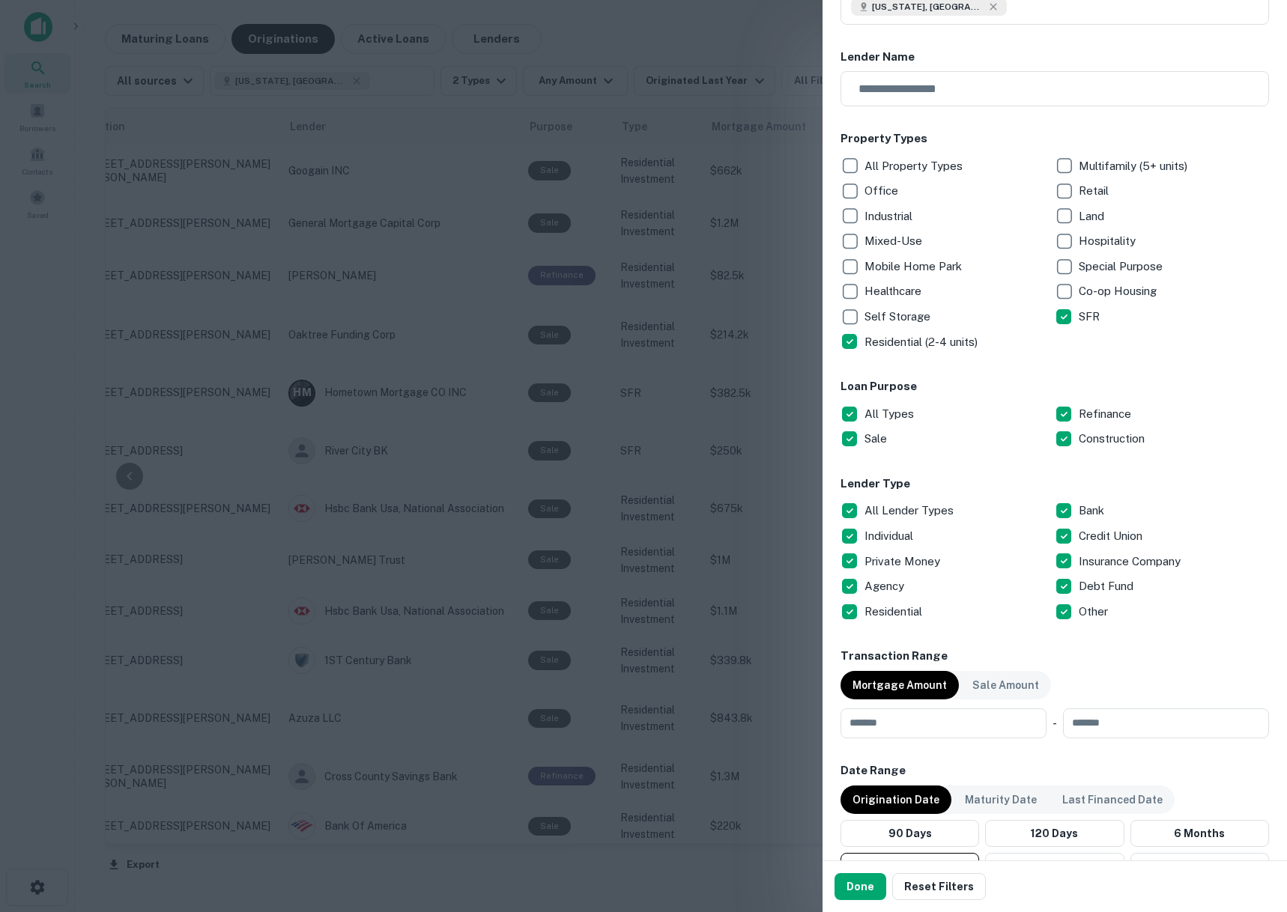
scroll to position [300, 0]
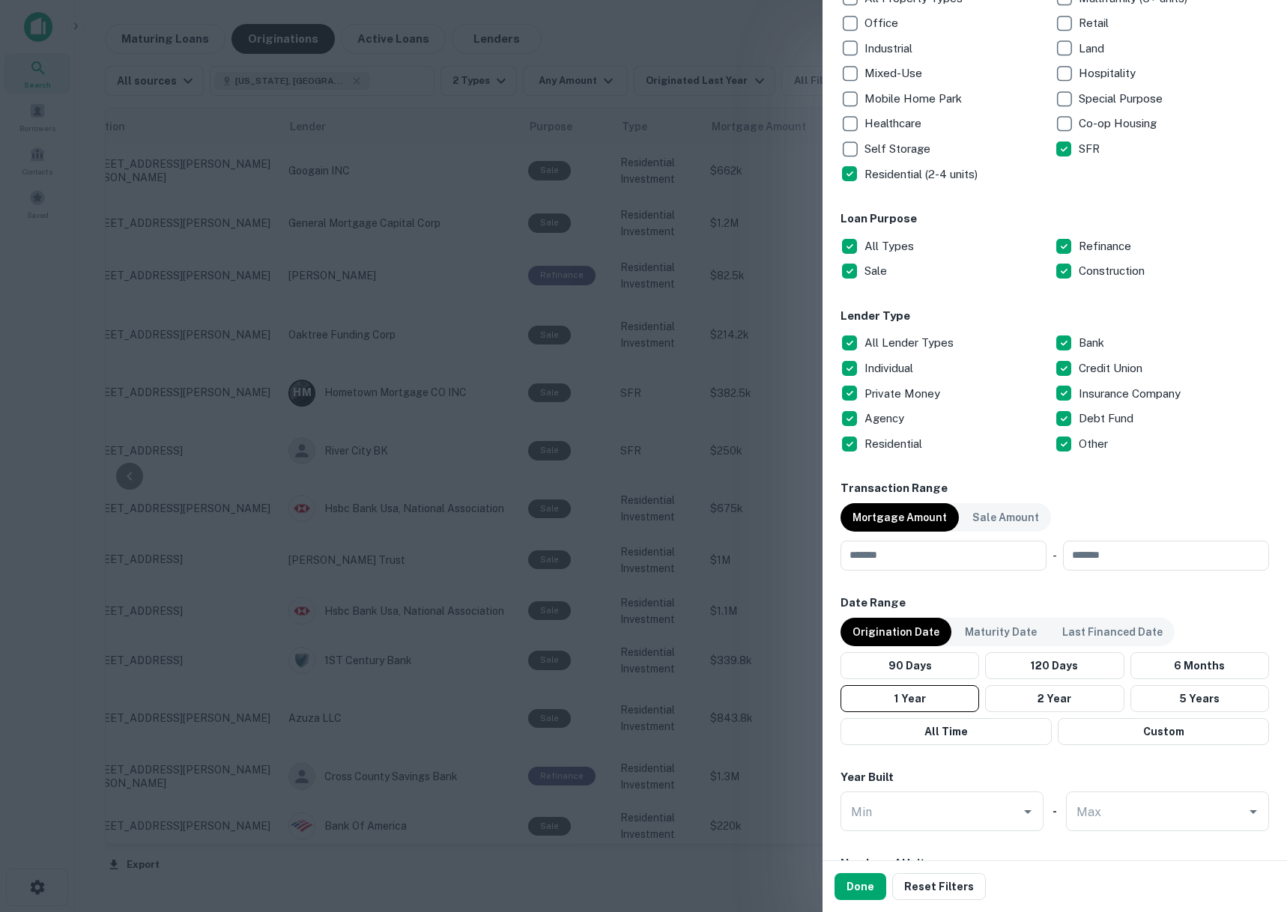
click at [898, 240] on p "All Types" at bounding box center [890, 246] width 52 height 18
click at [858, 881] on button "Done" at bounding box center [860, 886] width 52 height 27
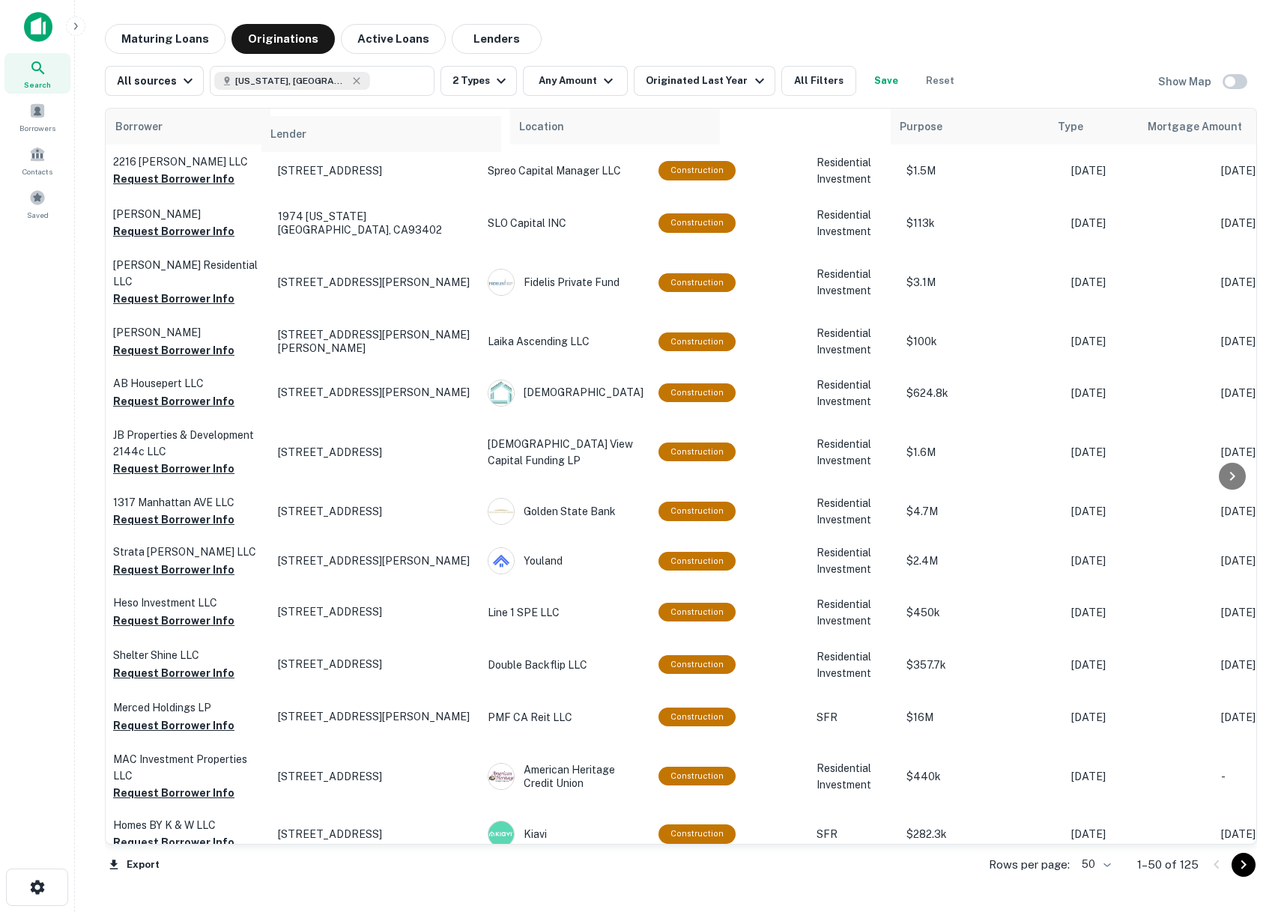
drag, startPoint x: 549, startPoint y: 121, endPoint x: 315, endPoint y: 128, distance: 233.8
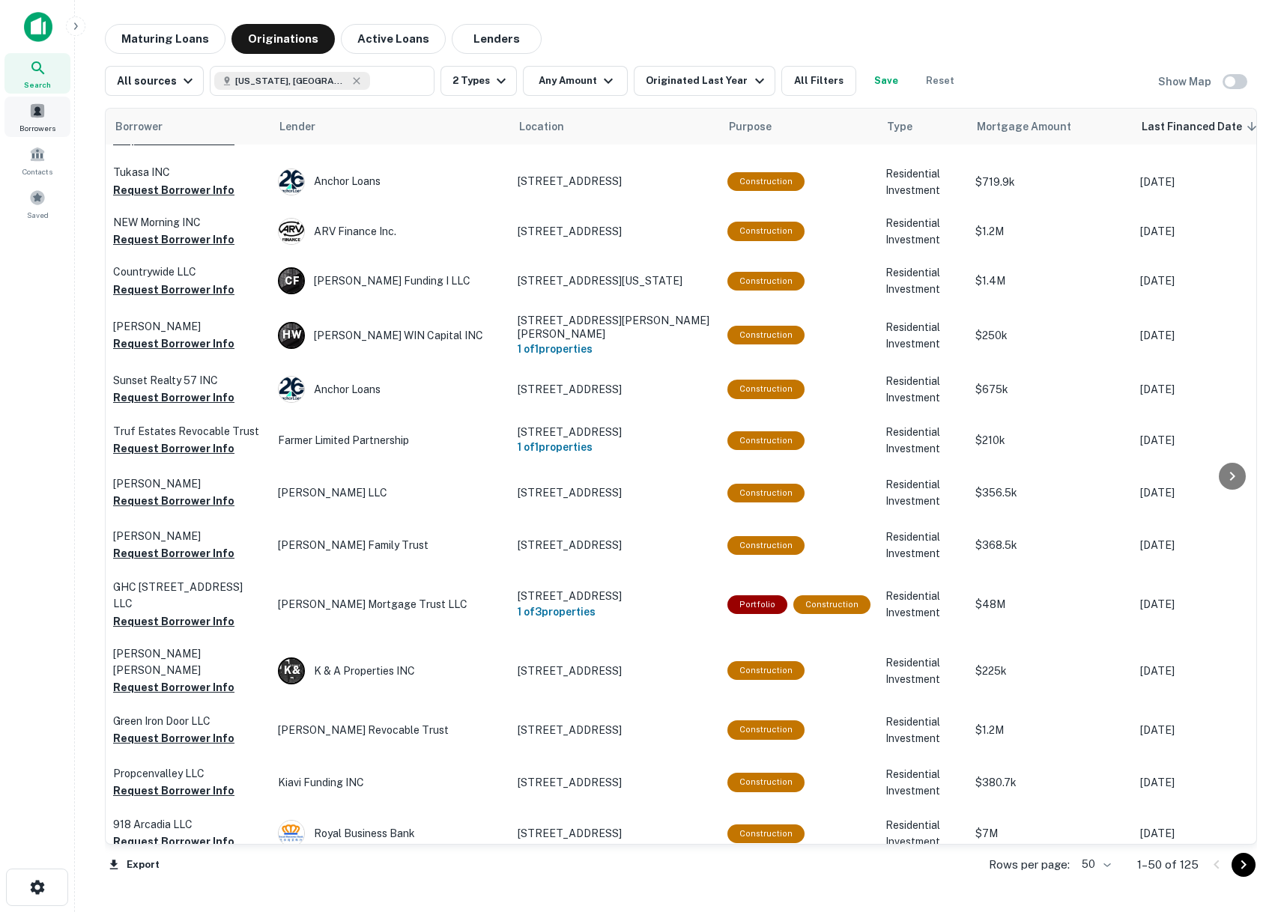
scroll to position [901, 0]
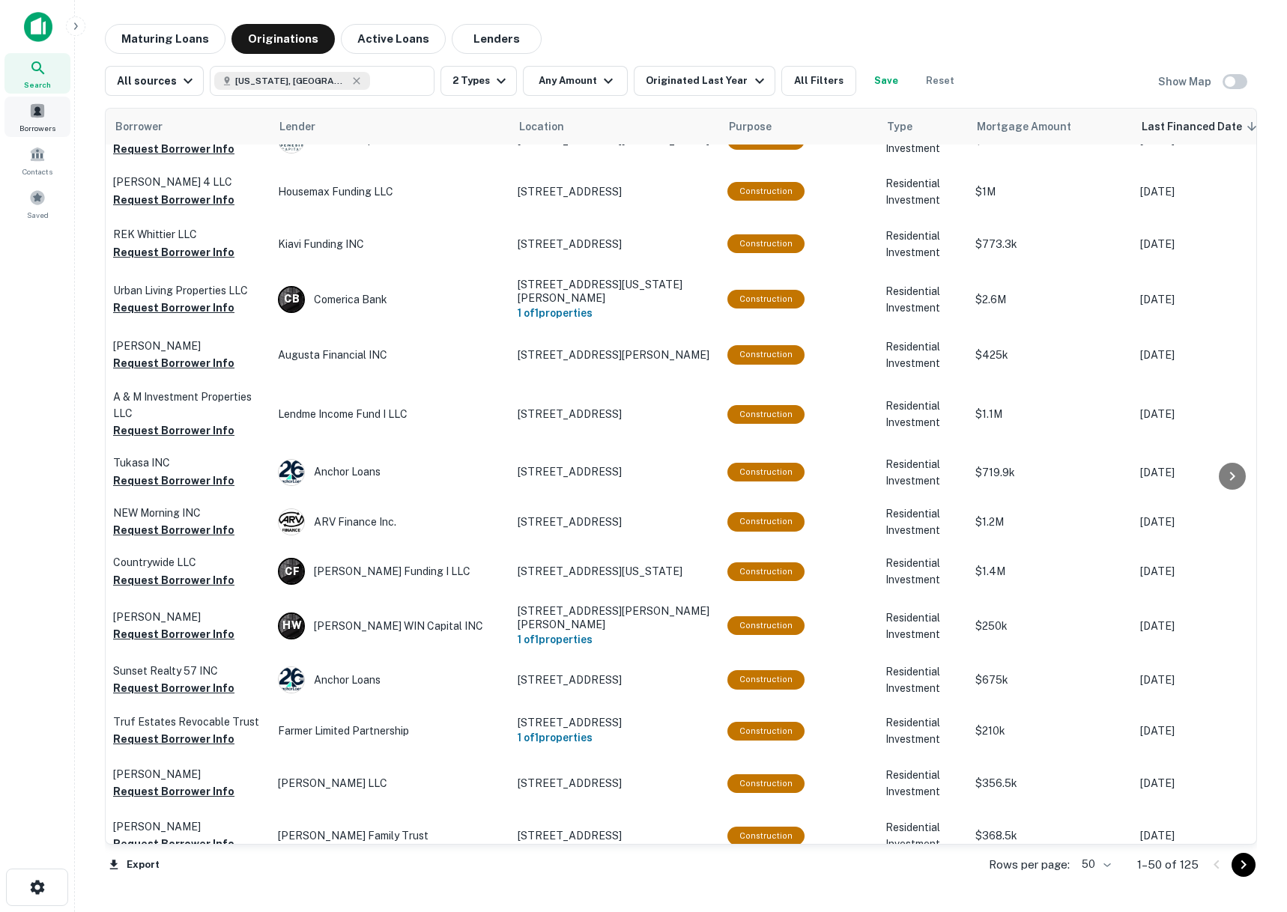
click at [46, 102] on div "Borrowers" at bounding box center [37, 117] width 66 height 40
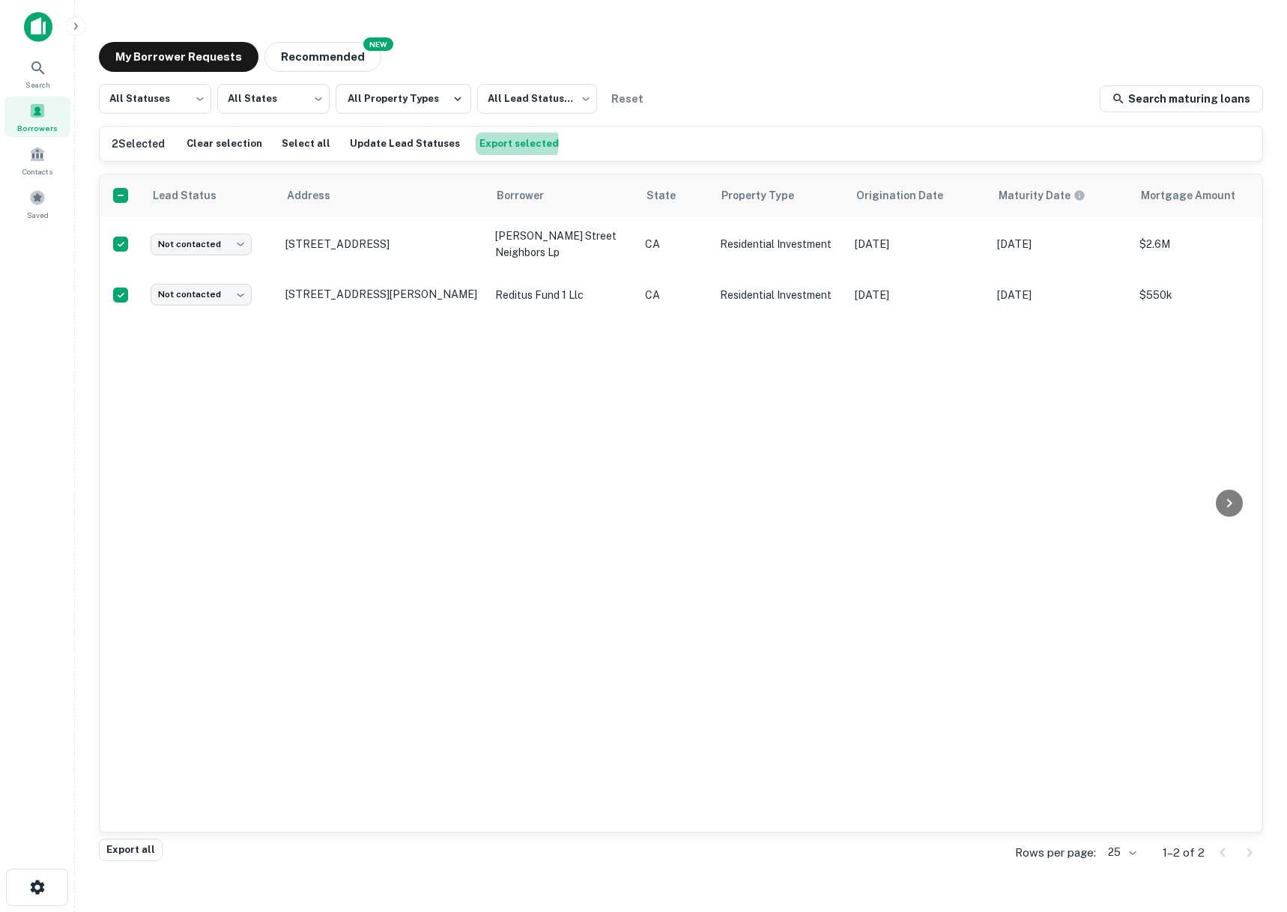
click at [487, 142] on button "Export selected" at bounding box center [519, 144] width 87 height 22
click at [396, 139] on button "Update Lead Statuses" at bounding box center [405, 144] width 118 height 22
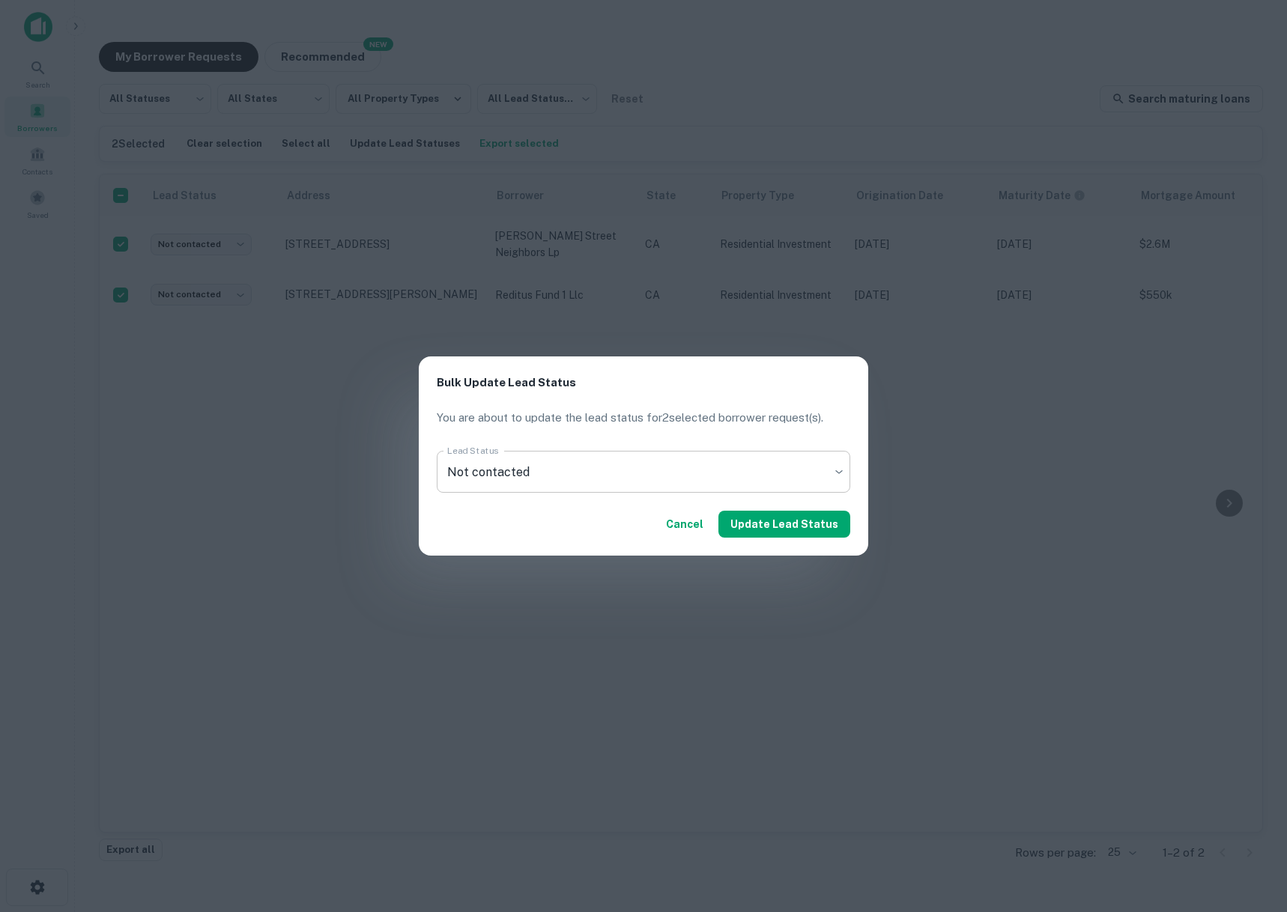
click at [490, 470] on body "Search Borrowers Contacts Saved My Borrower Requests NEW Recommended All Status…" at bounding box center [643, 456] width 1287 height 912
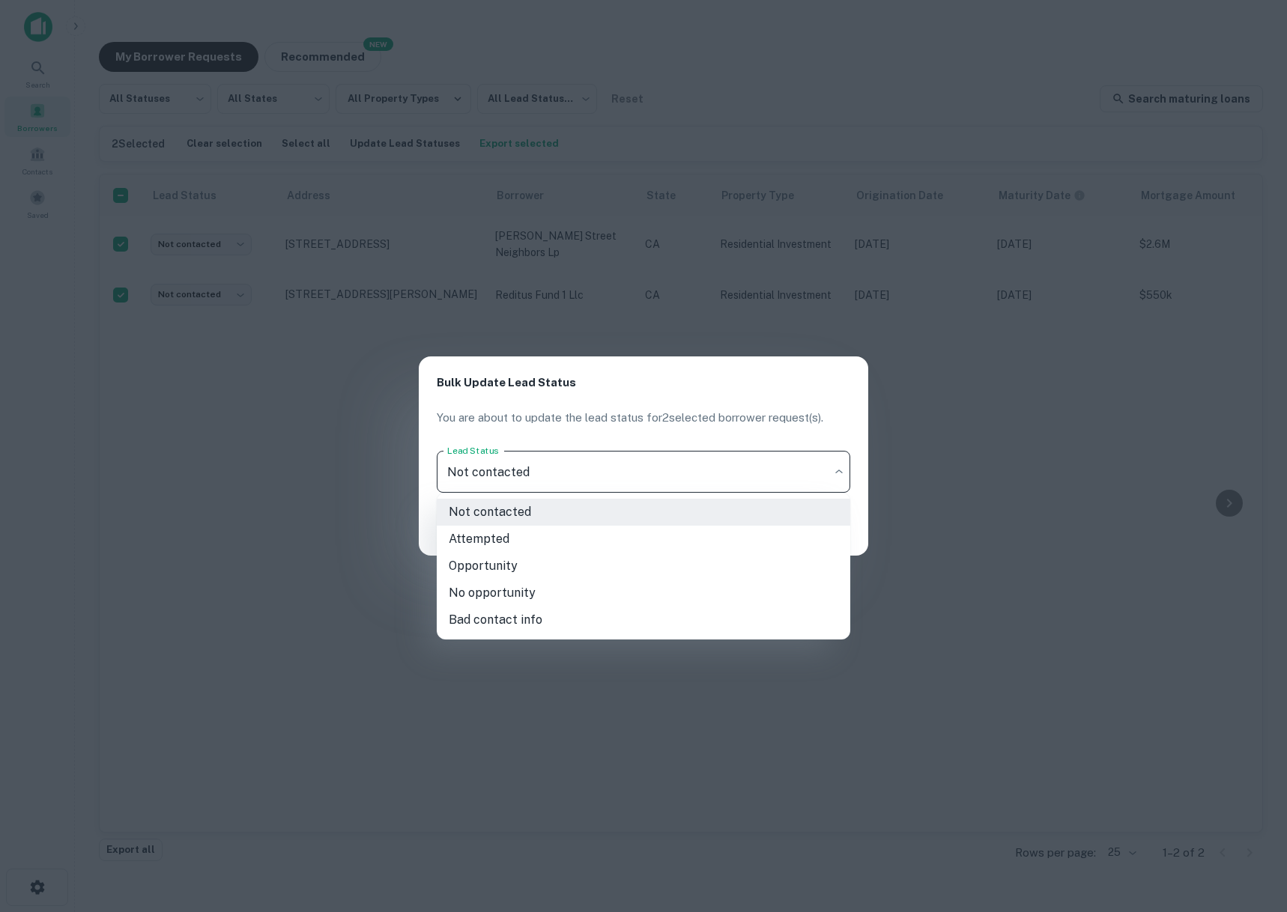
click at [496, 548] on li "Attempted" at bounding box center [643, 539] width 413 height 27
type input "*********"
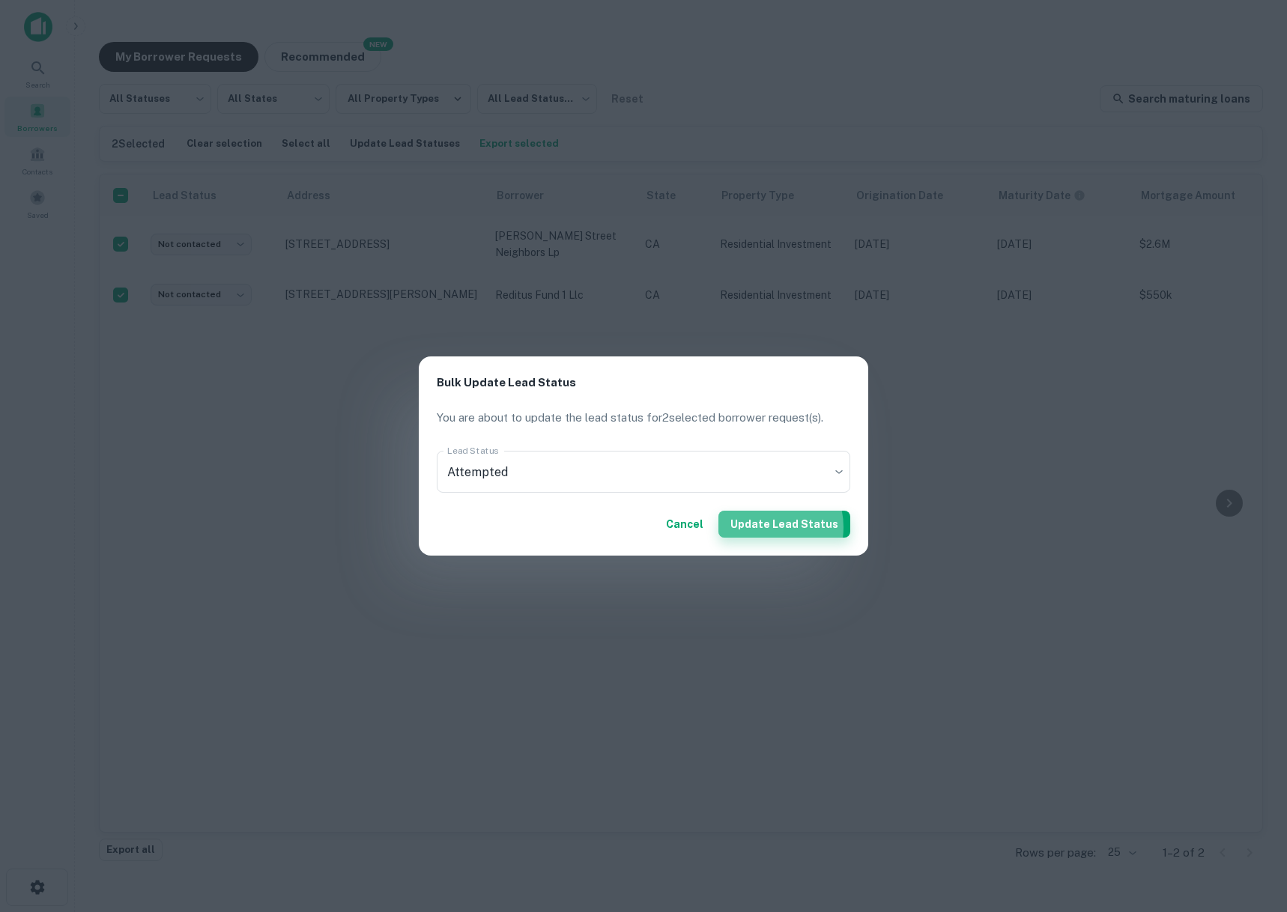
click at [770, 527] on button "Update Lead Status" at bounding box center [784, 524] width 132 height 27
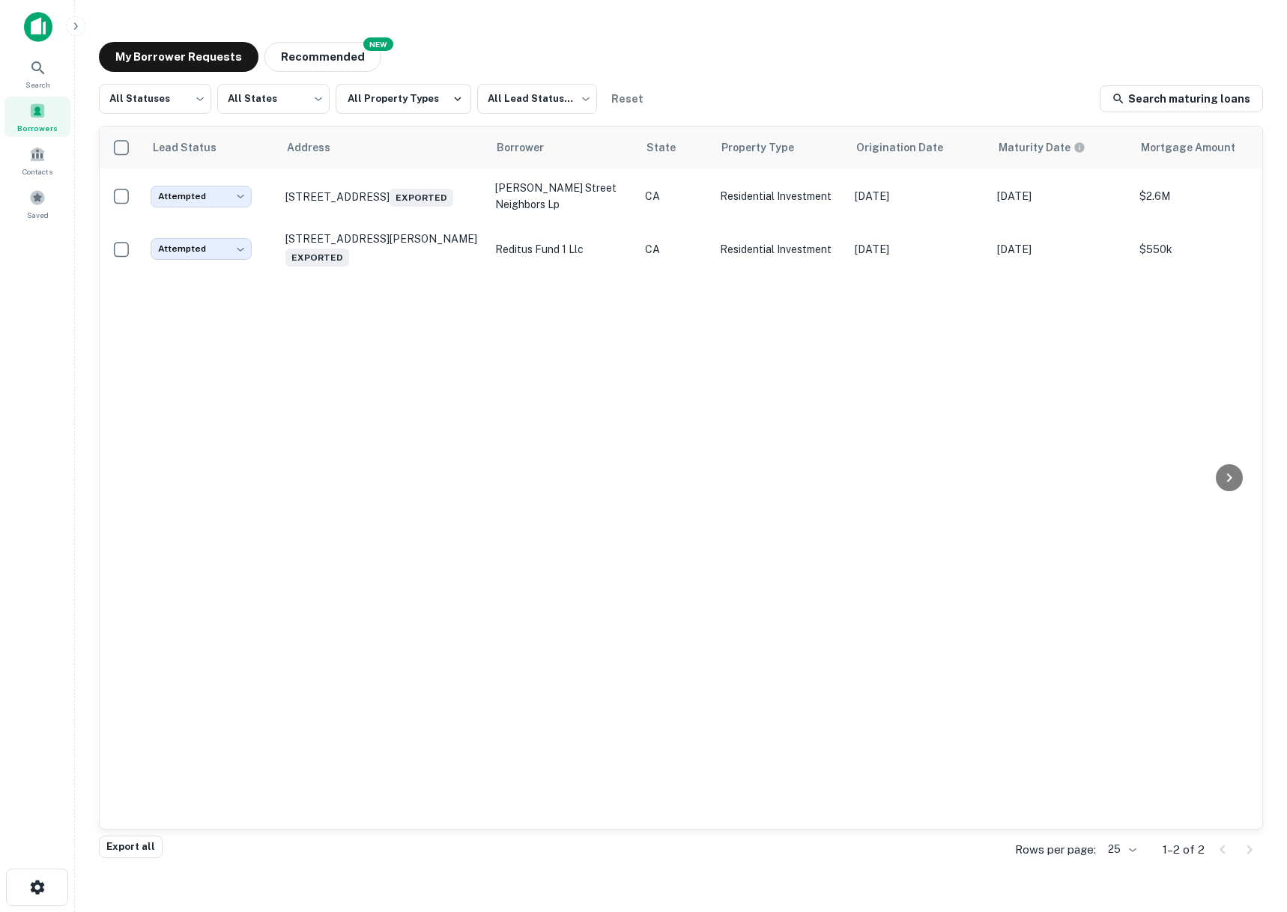
click at [634, 467] on div "Lead Status Address Borrower State Property Type Origination Date Maturity Date…" at bounding box center [681, 478] width 1162 height 702
